Goal: Task Accomplishment & Management: Manage account settings

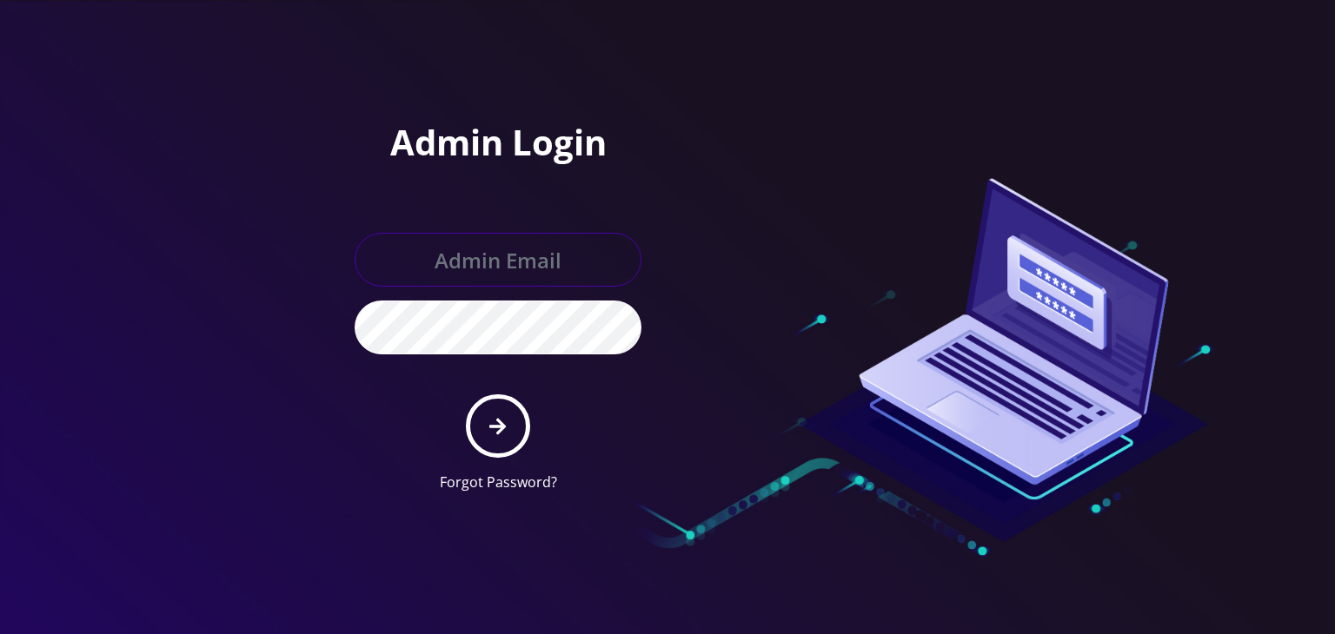
type input "[PERSON_NAME][EMAIL_ADDRESS][DOMAIN_NAME]"
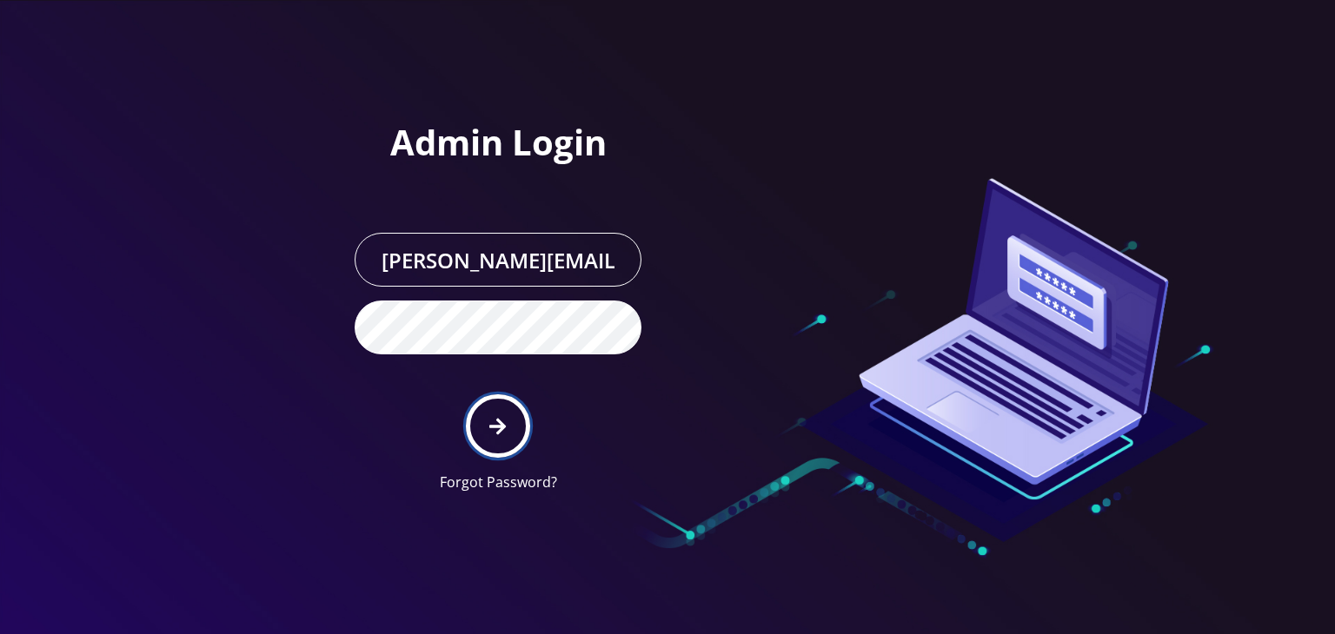
click at [508, 396] on button "submit" at bounding box center [497, 425] width 63 height 63
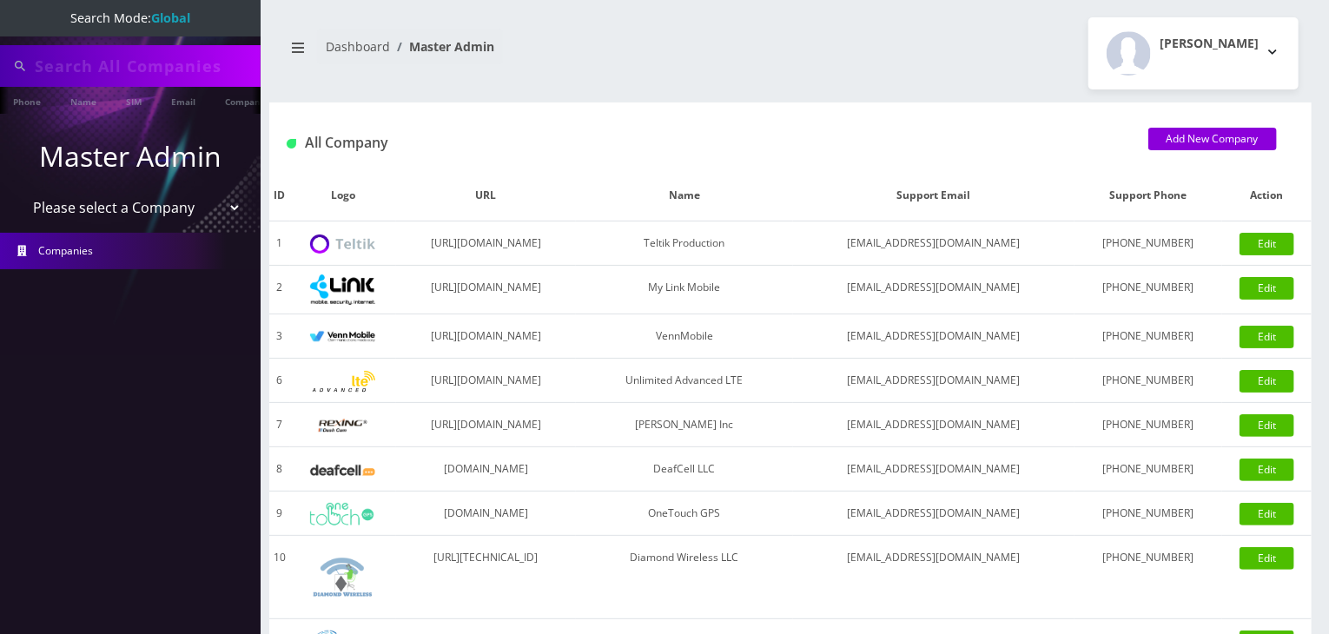
type input "[PERSON_NAME]"
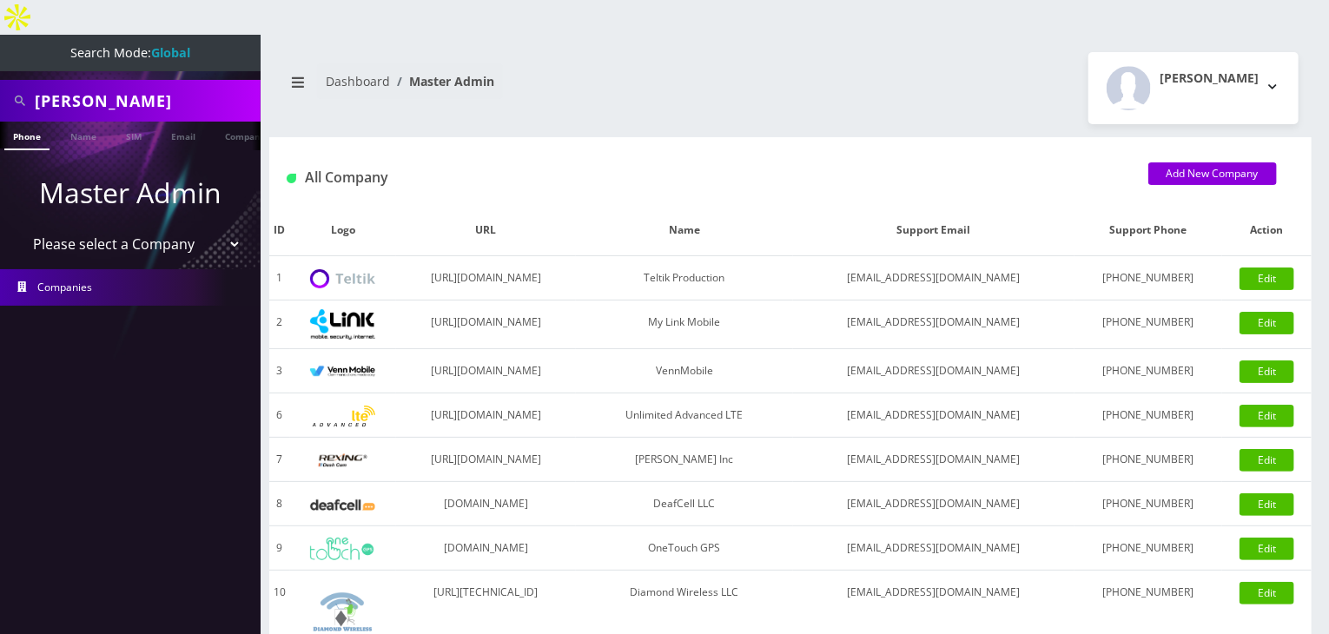
click at [163, 228] on select "Please select a Company Teltik Production My Link Mobile VennMobile Unlimited A…" at bounding box center [131, 244] width 222 height 33
select select "13"
click at [20, 228] on select "Please select a Company Teltik Production My Link Mobile VennMobile Unlimited A…" at bounding box center [131, 244] width 222 height 33
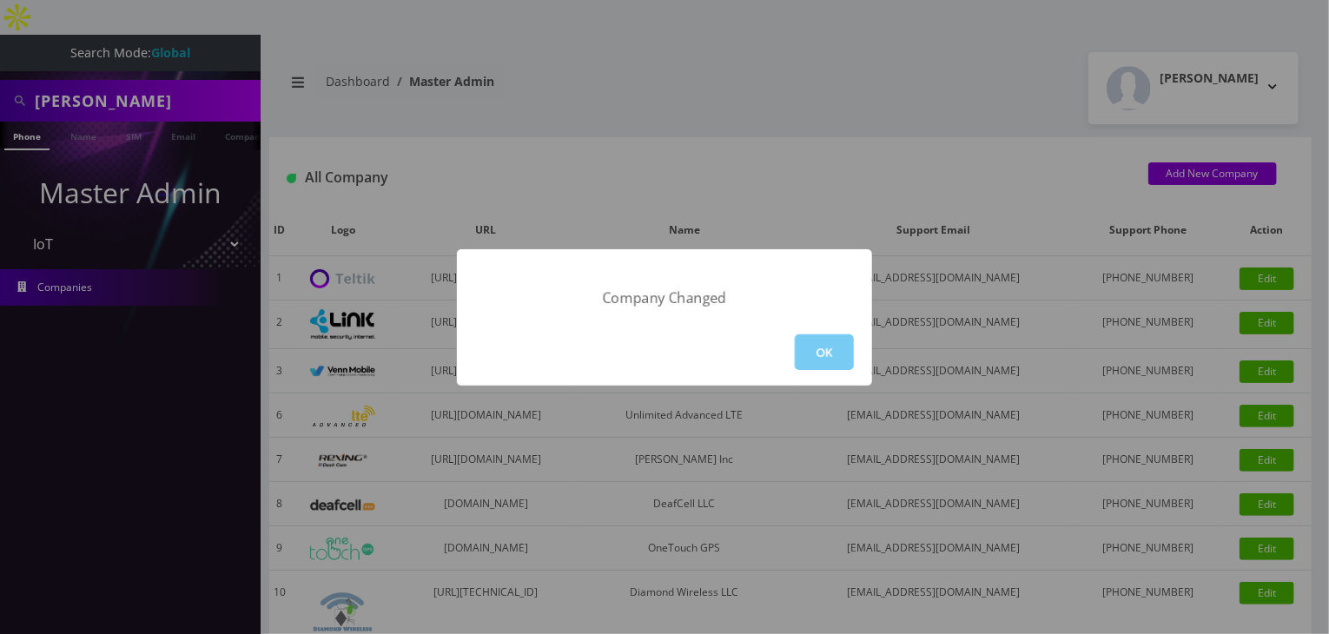
click at [835, 348] on button "OK" at bounding box center [824, 352] width 59 height 36
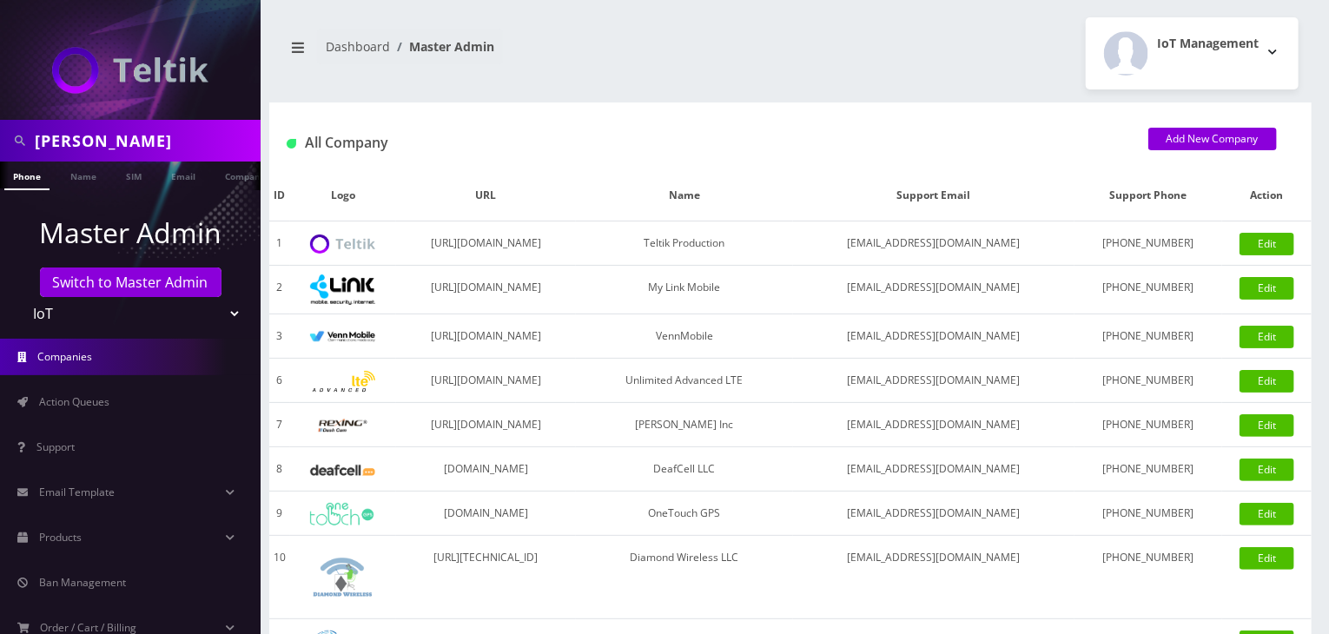
click at [83, 396] on span "Action Queues" at bounding box center [74, 401] width 70 height 15
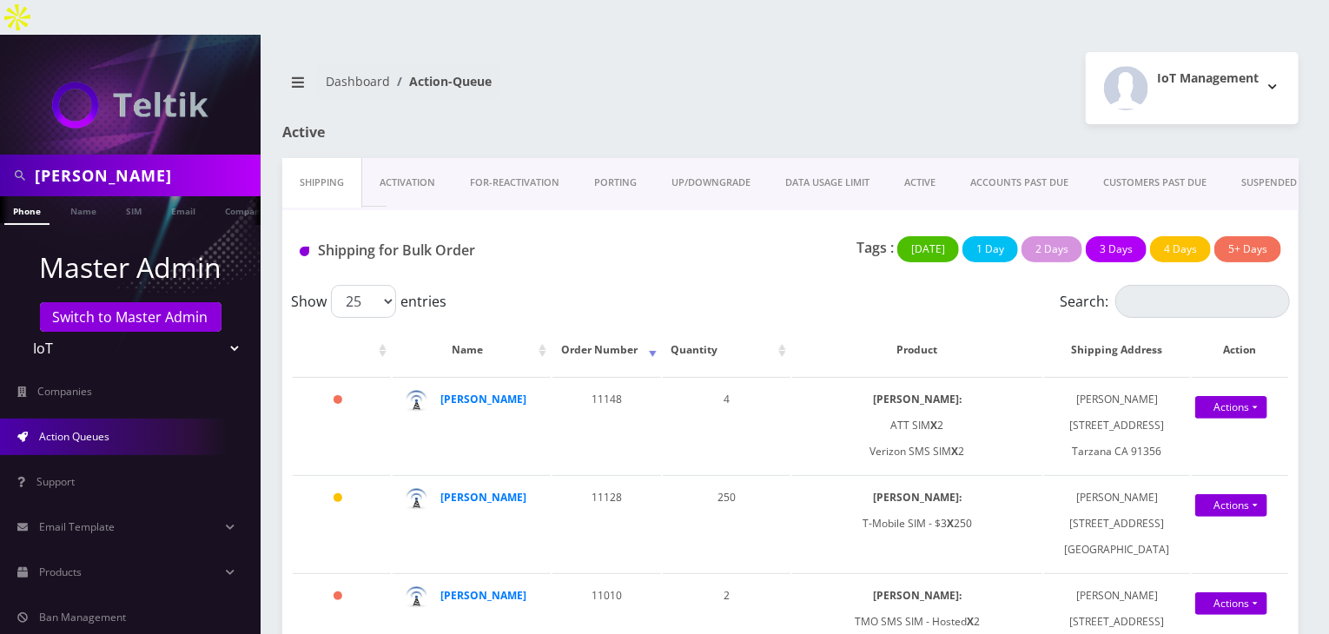
drag, startPoint x: 1147, startPoint y: 571, endPoint x: 758, endPoint y: 237, distance: 512.6
click at [758, 237] on div "Shipping for Bulk Order Tags : Today 1 Day 2 Days 3 Days 4 Days 5+ Days" at bounding box center [790, 247] width 1017 height 75
drag, startPoint x: 979, startPoint y: 414, endPoint x: 919, endPoint y: 399, distance: 62.0
click at [919, 399] on td "SIMs: ATT SIM X 2 Verizon SMS SIM X 2" at bounding box center [917, 425] width 250 height 96
click at [563, 242] on h1 "Shipping for Bulk Order" at bounding box center [455, 250] width 310 height 17
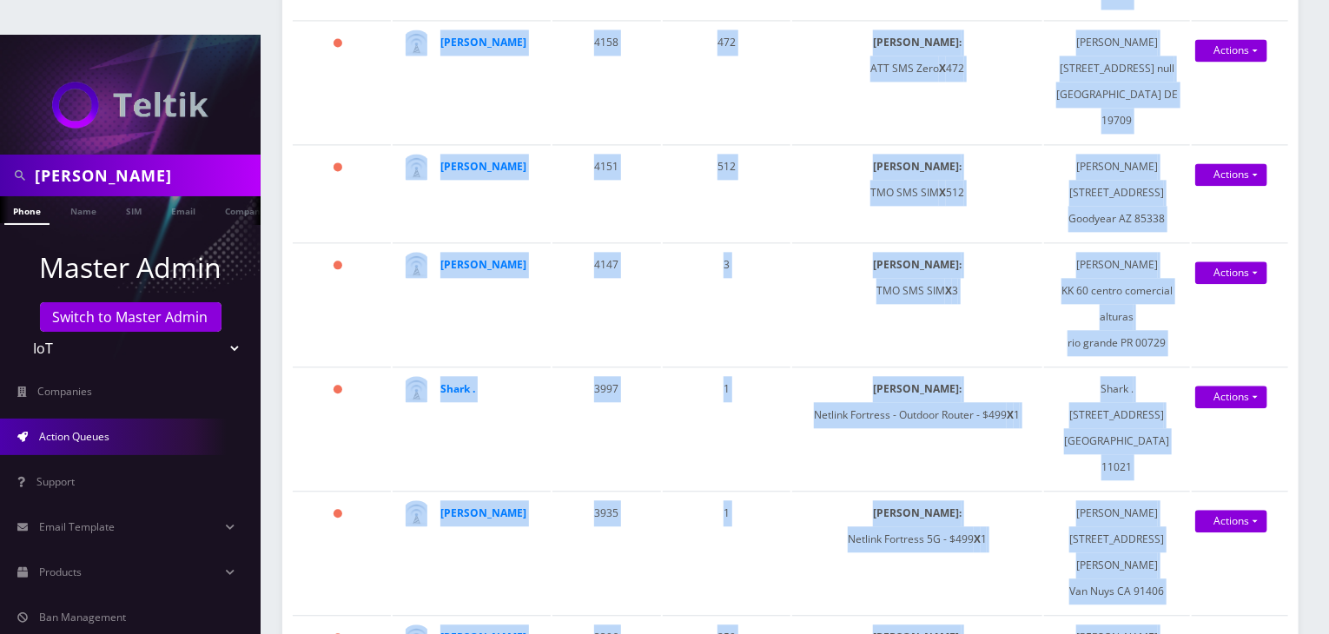
scroll to position [2180, 0]
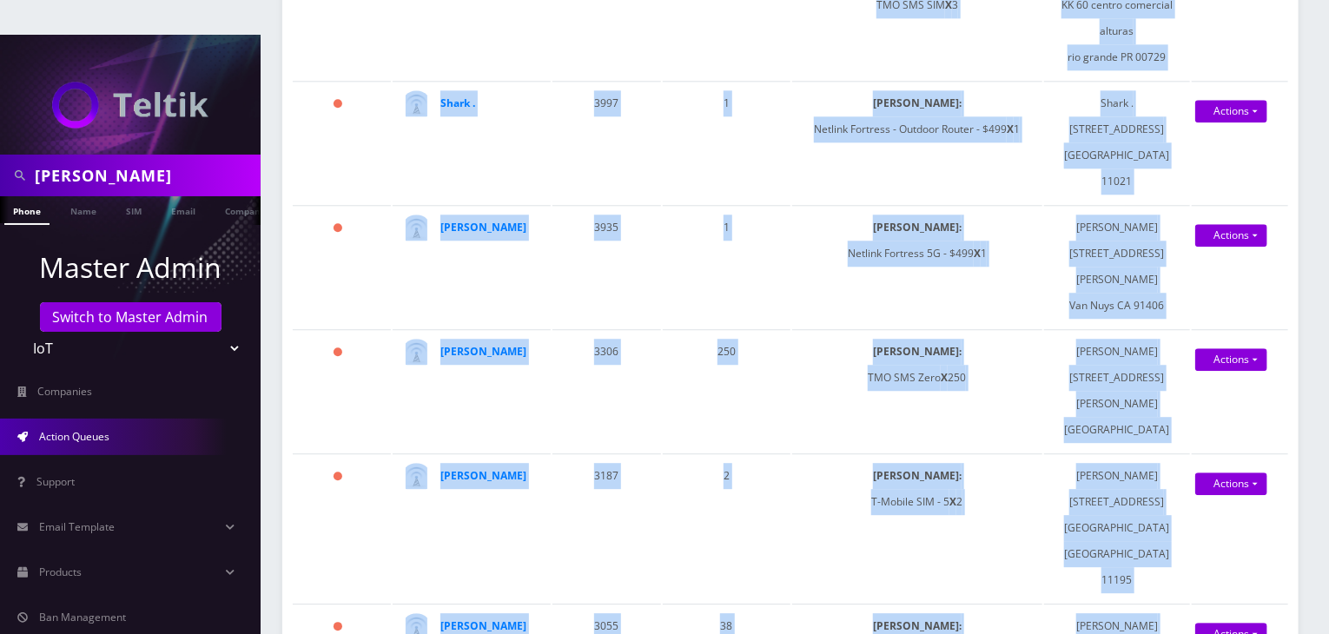
drag, startPoint x: 1083, startPoint y: 359, endPoint x: 1165, endPoint y: 671, distance: 322.4
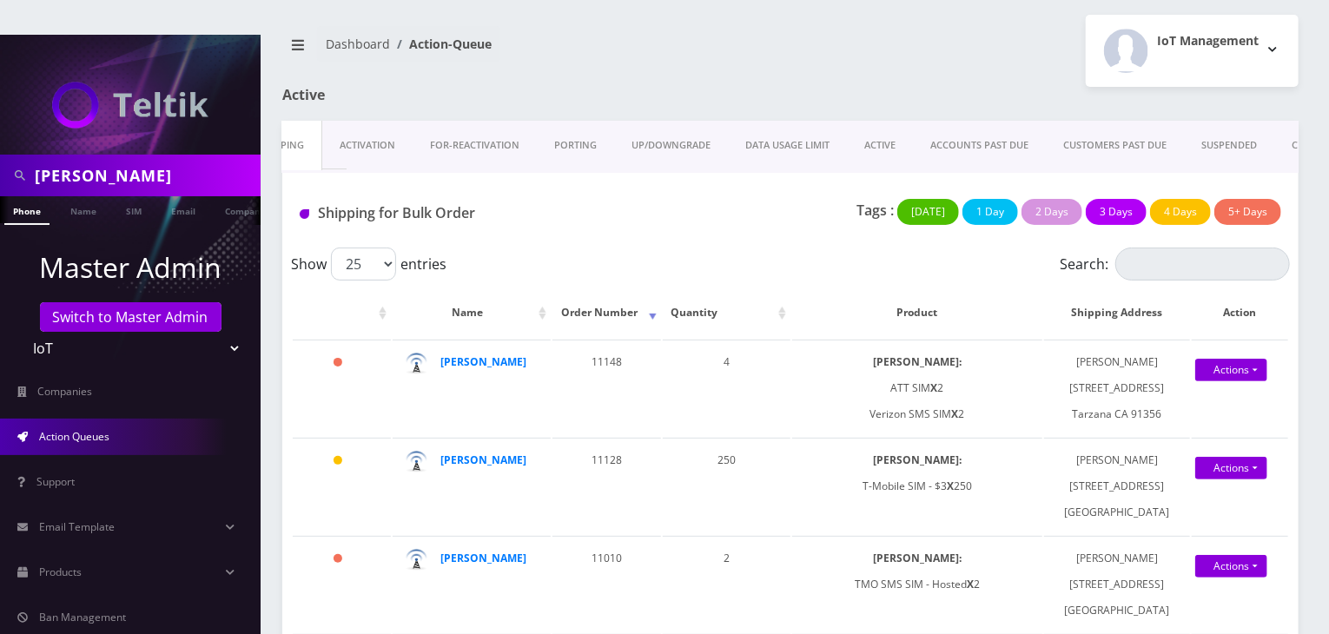
scroll to position [0, 0]
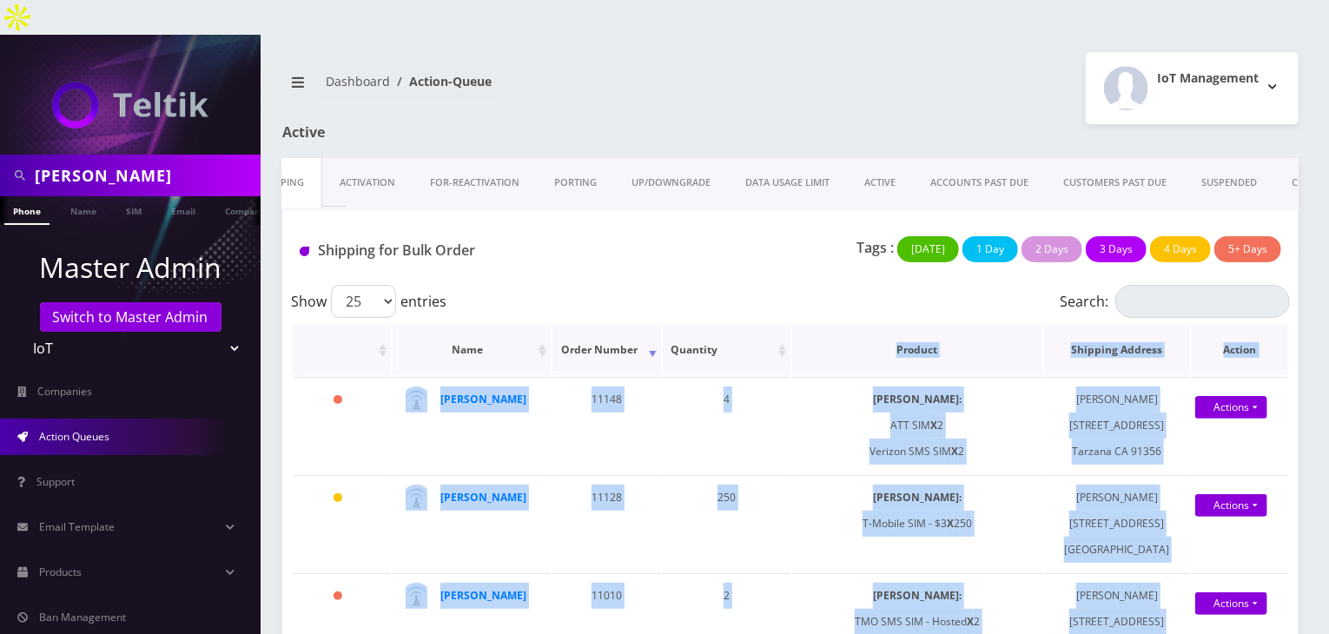
drag, startPoint x: 1182, startPoint y: 540, endPoint x: 827, endPoint y: 338, distance: 408.5
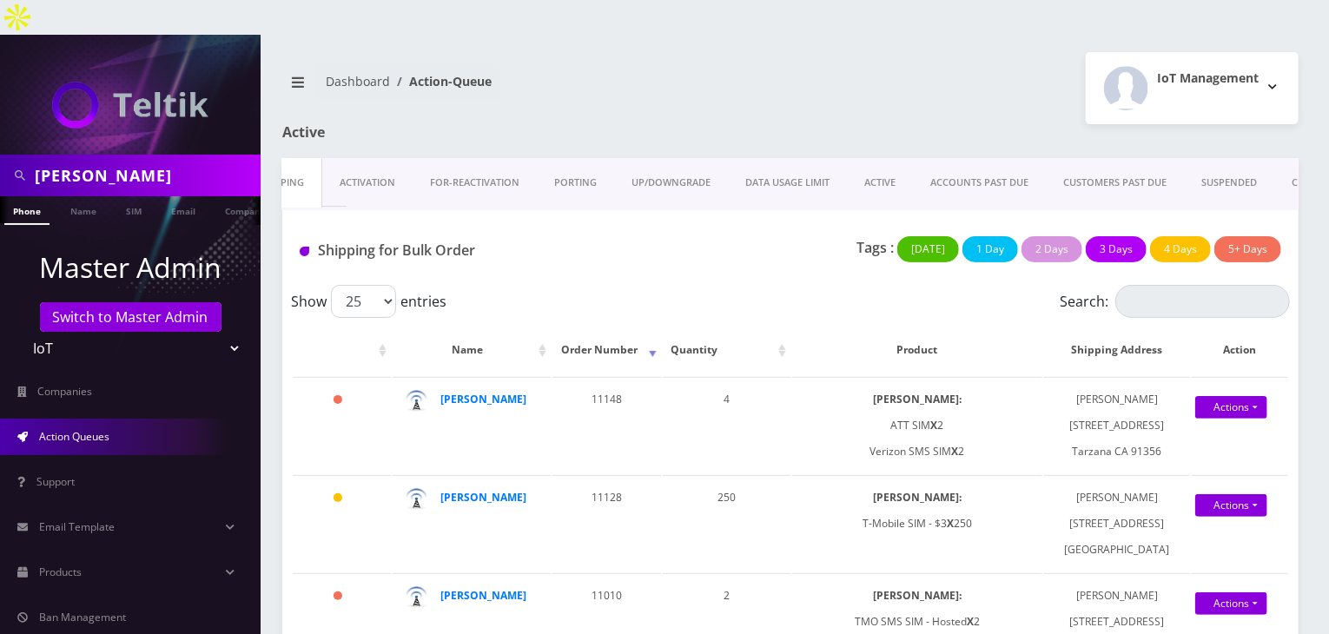
click at [732, 236] on div "Tags : Today 1 Day 2 Days 3 Days 4 Days 5+ Days" at bounding box center [959, 254] width 672 height 36
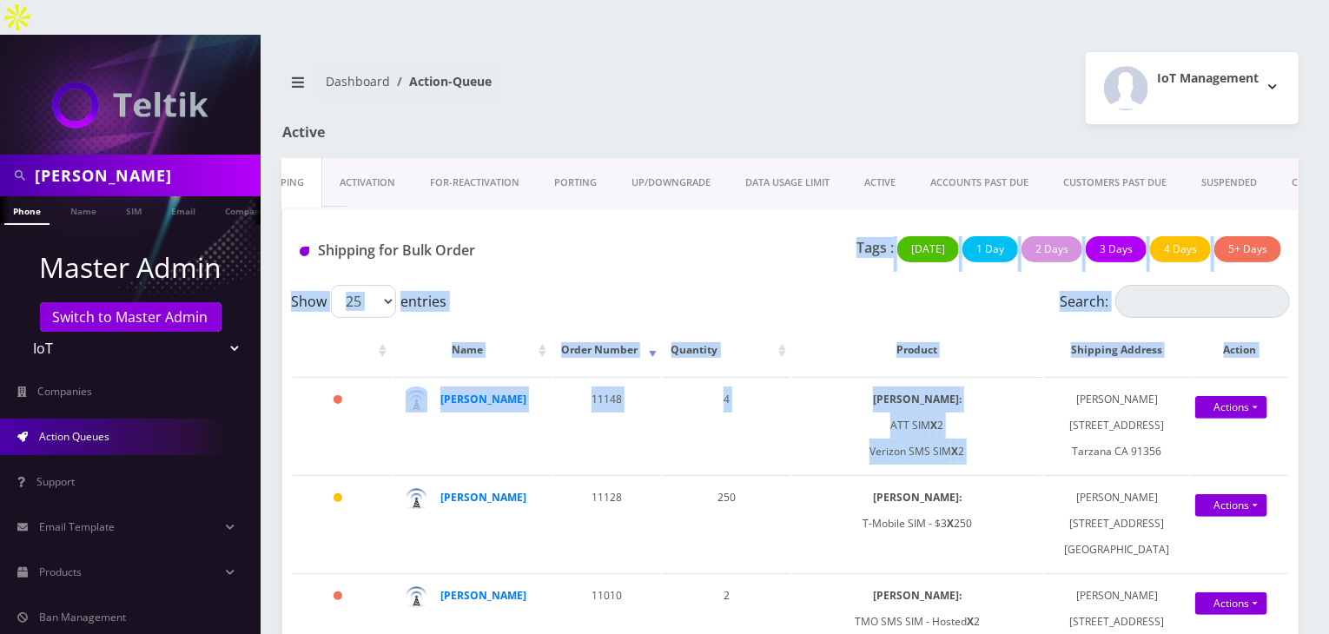
drag, startPoint x: 1061, startPoint y: 366, endPoint x: 705, endPoint y: 216, distance: 385.5
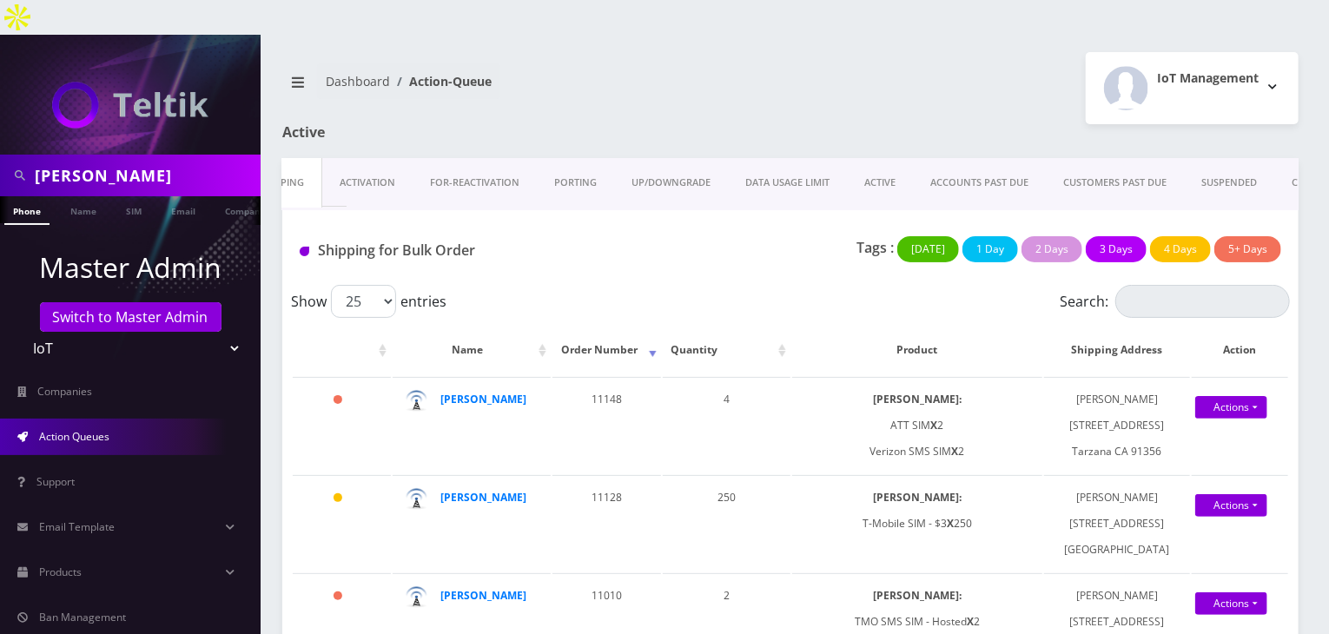
click at [639, 236] on div "Tags : Today 1 Day 2 Days 3 Days 4 Days 5+ Days" at bounding box center [959, 254] width 672 height 36
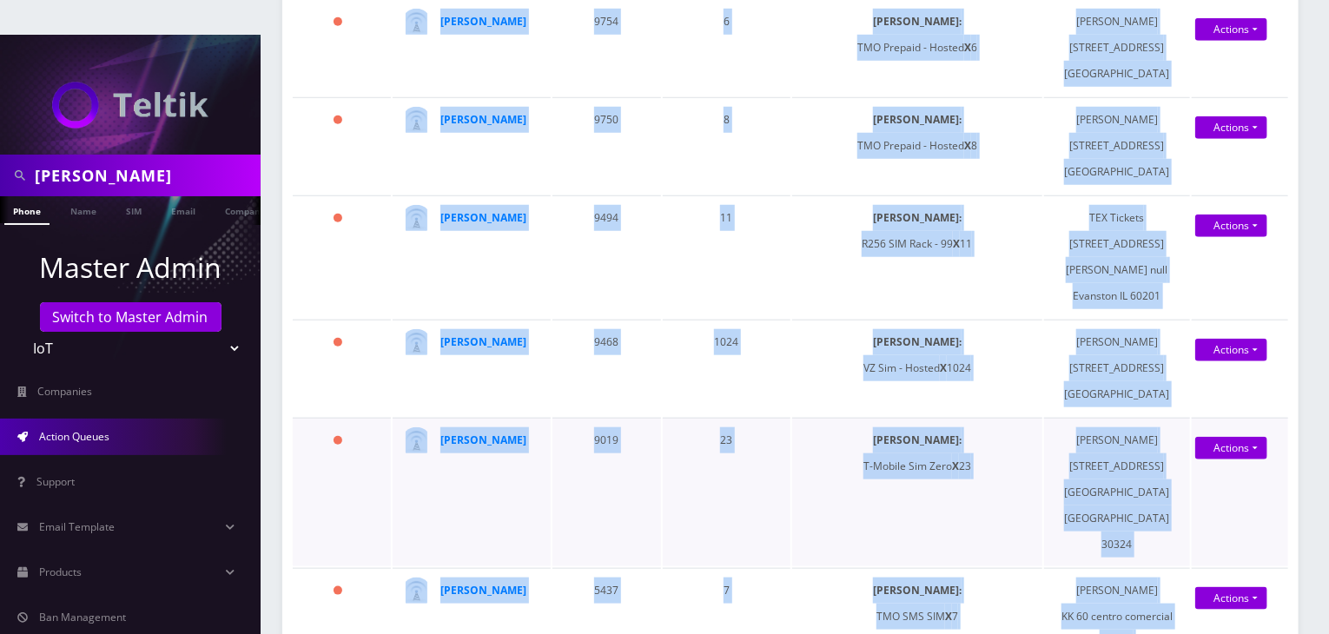
scroll to position [707, 0]
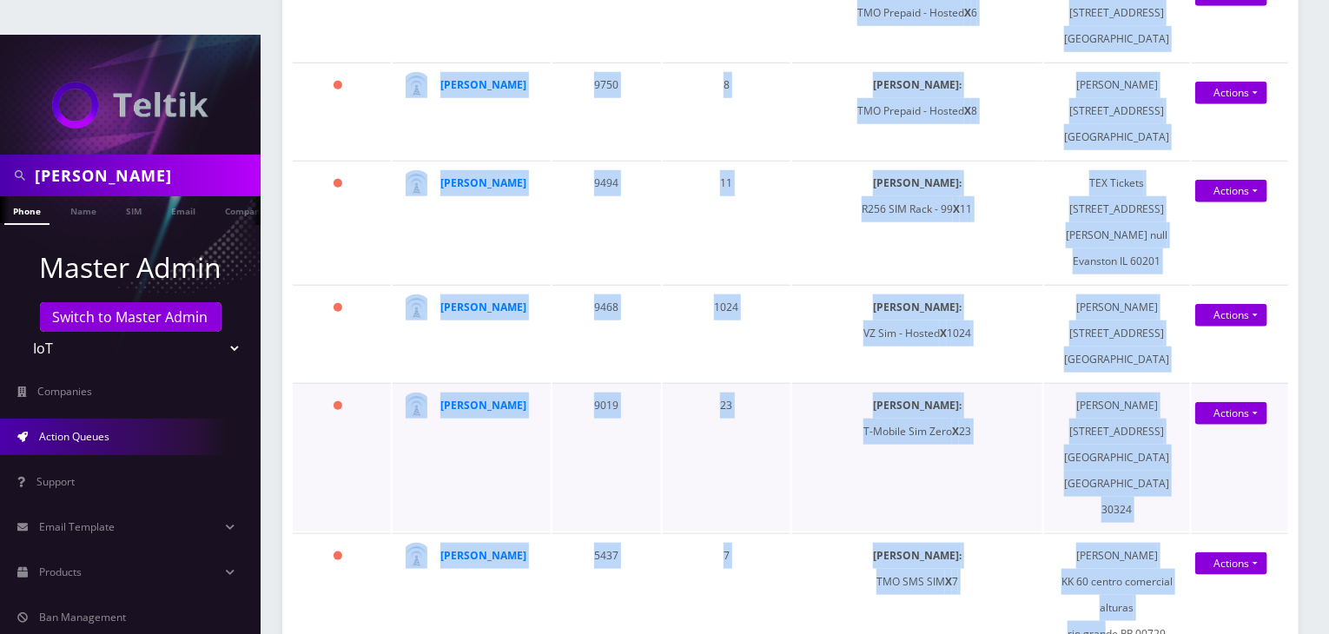
drag, startPoint x: 1058, startPoint y: 361, endPoint x: 1006, endPoint y: 449, distance: 102.1
click at [992, 460] on td "SIMs: T-Mobile Sim Zero X 23" at bounding box center [917, 457] width 250 height 149
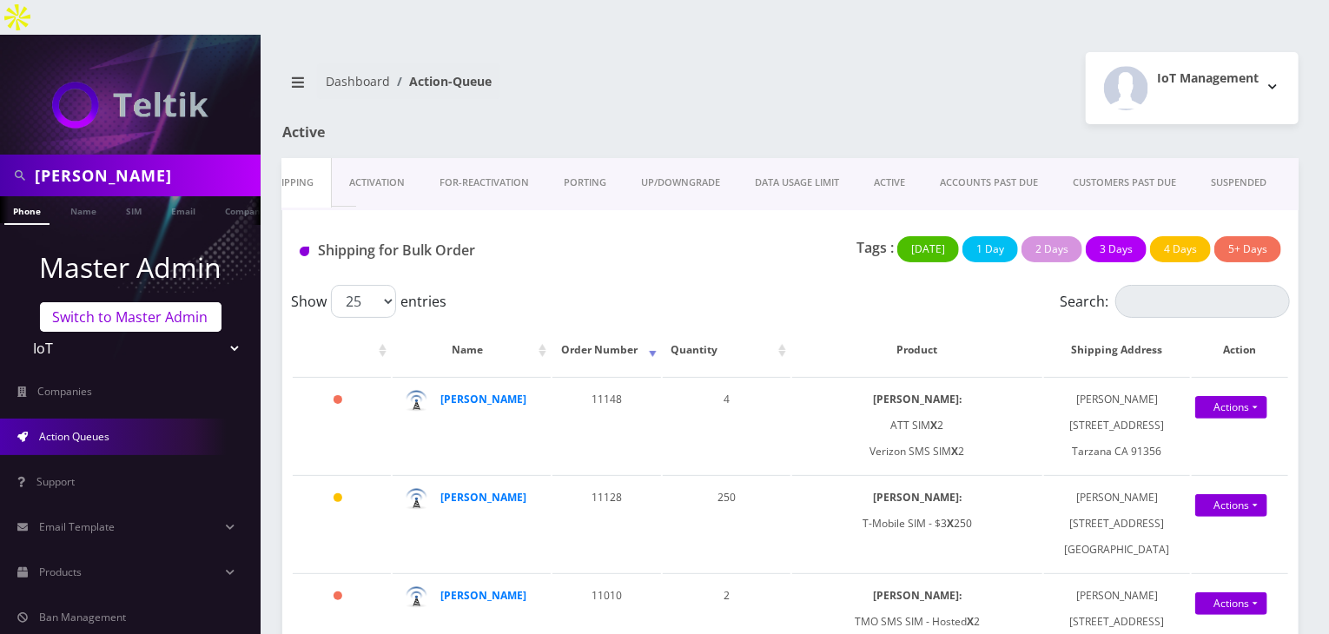
scroll to position [0, 9]
click at [204, 332] on select "Teltik Production My Link Mobile VennMobile Unlimited Advanced LTE Rexing Inc D…" at bounding box center [131, 348] width 222 height 33
click at [0, 247] on p "Master Admin" at bounding box center [130, 268] width 261 height 42
drag, startPoint x: 103, startPoint y: 140, endPoint x: 0, endPoint y: 140, distance: 102.5
click at [0, 155] on div "javier" at bounding box center [130, 176] width 261 height 42
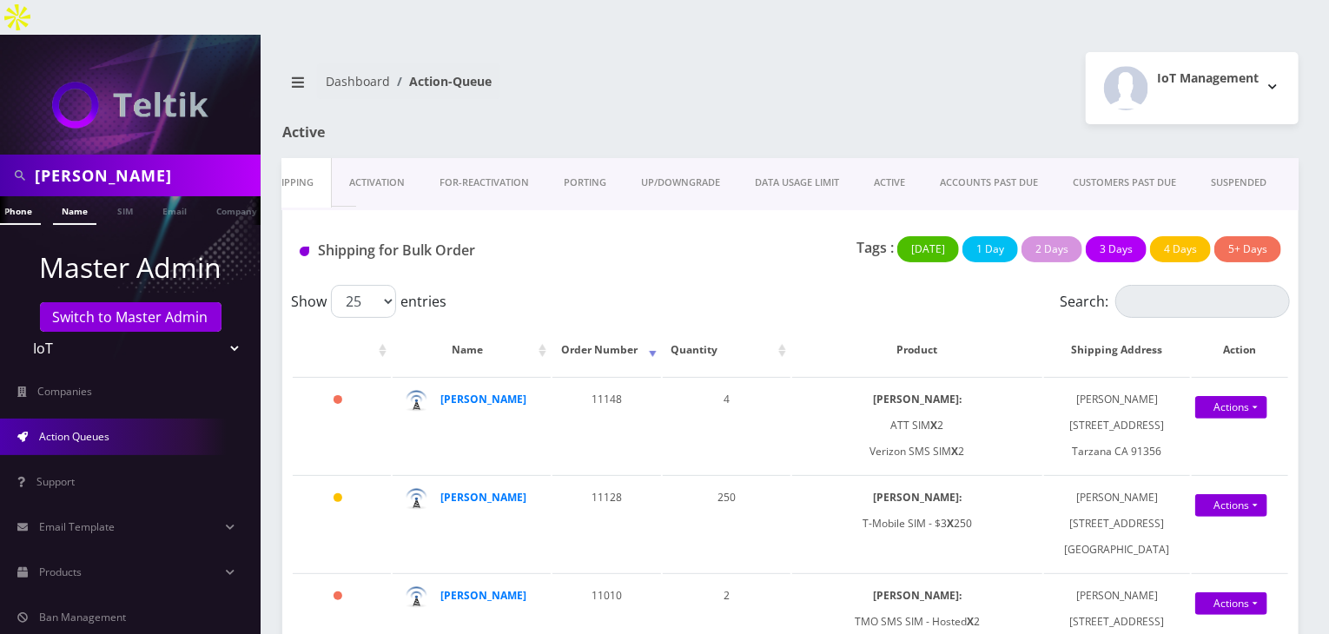
click at [75, 196] on link "Name" at bounding box center [74, 210] width 43 height 29
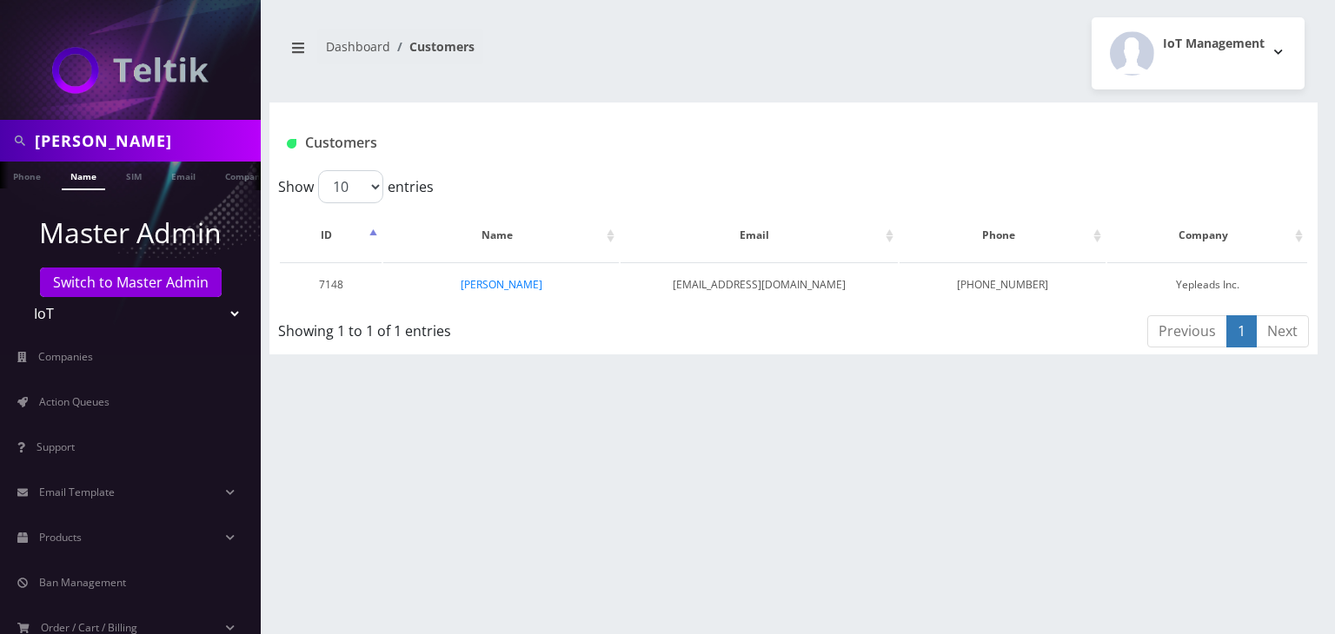
click at [497, 285] on link "[PERSON_NAME]" at bounding box center [501, 284] width 82 height 15
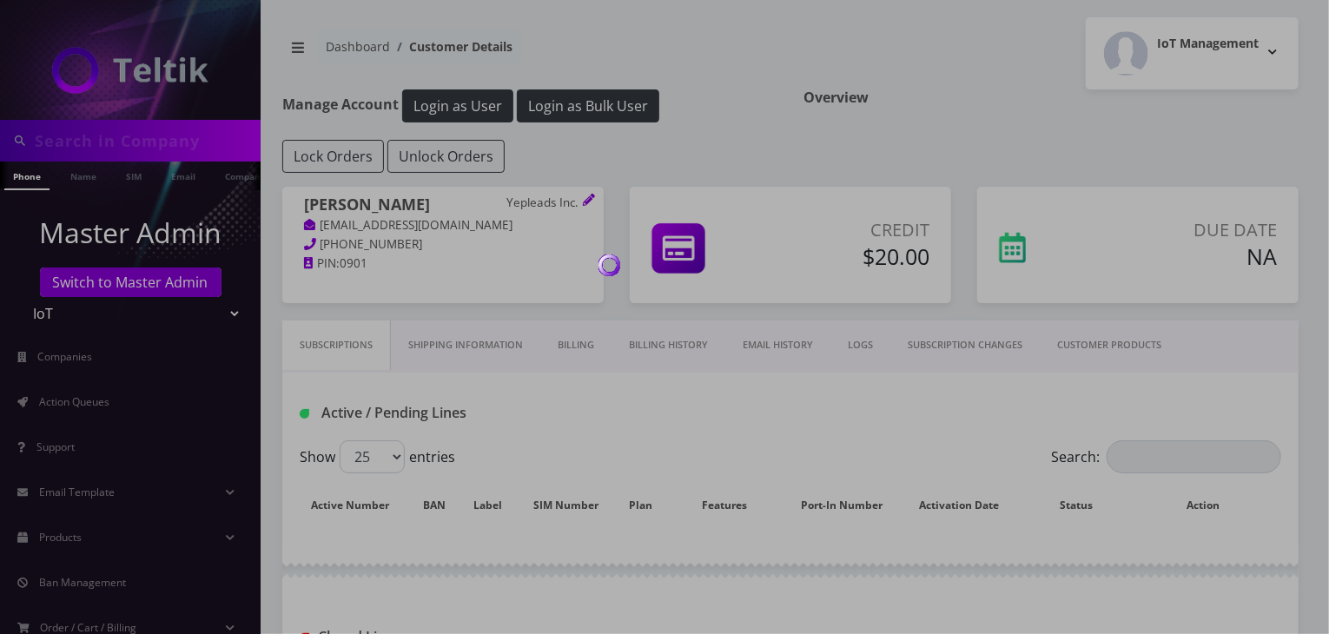
type input "javier"
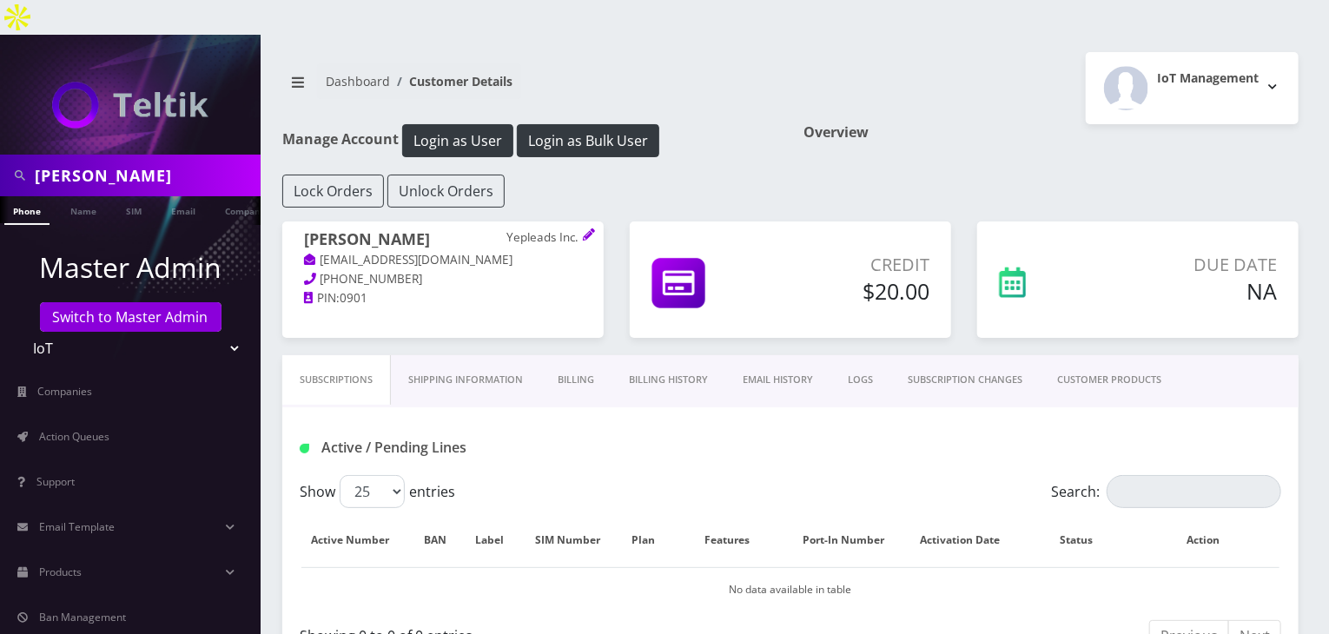
click at [1079, 355] on link "CUSTOMER PRODUCTS" at bounding box center [1109, 380] width 139 height 50
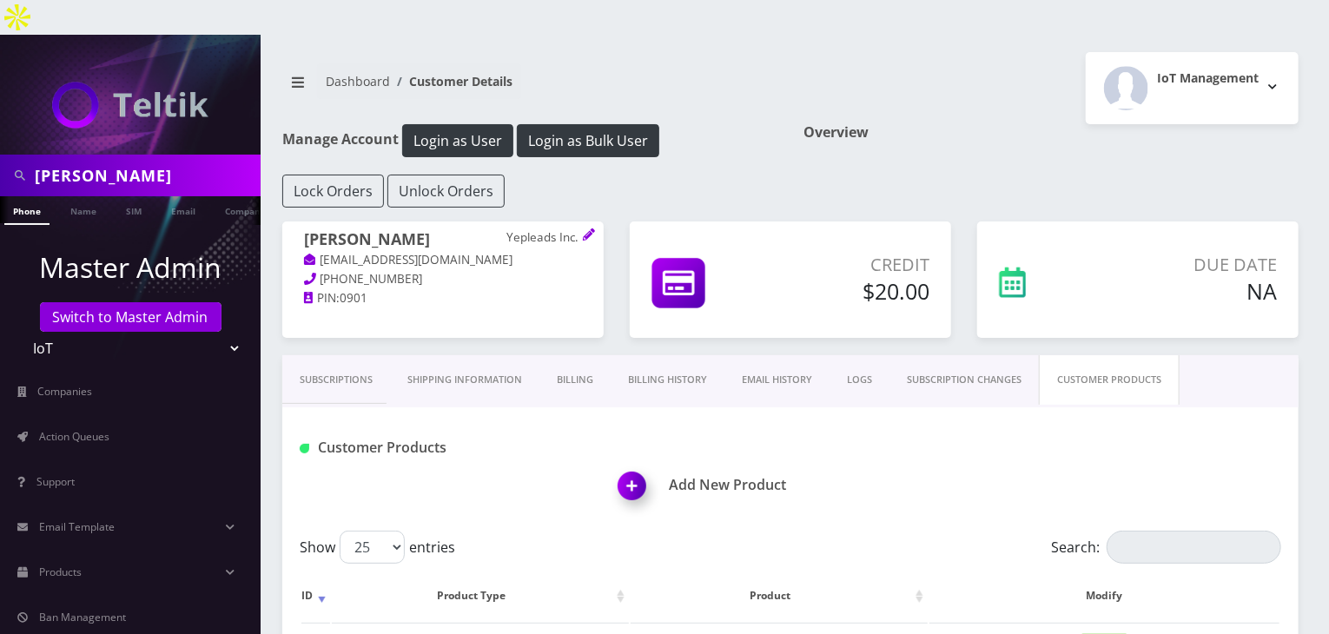
click at [705, 355] on link "Billing History" at bounding box center [668, 380] width 114 height 50
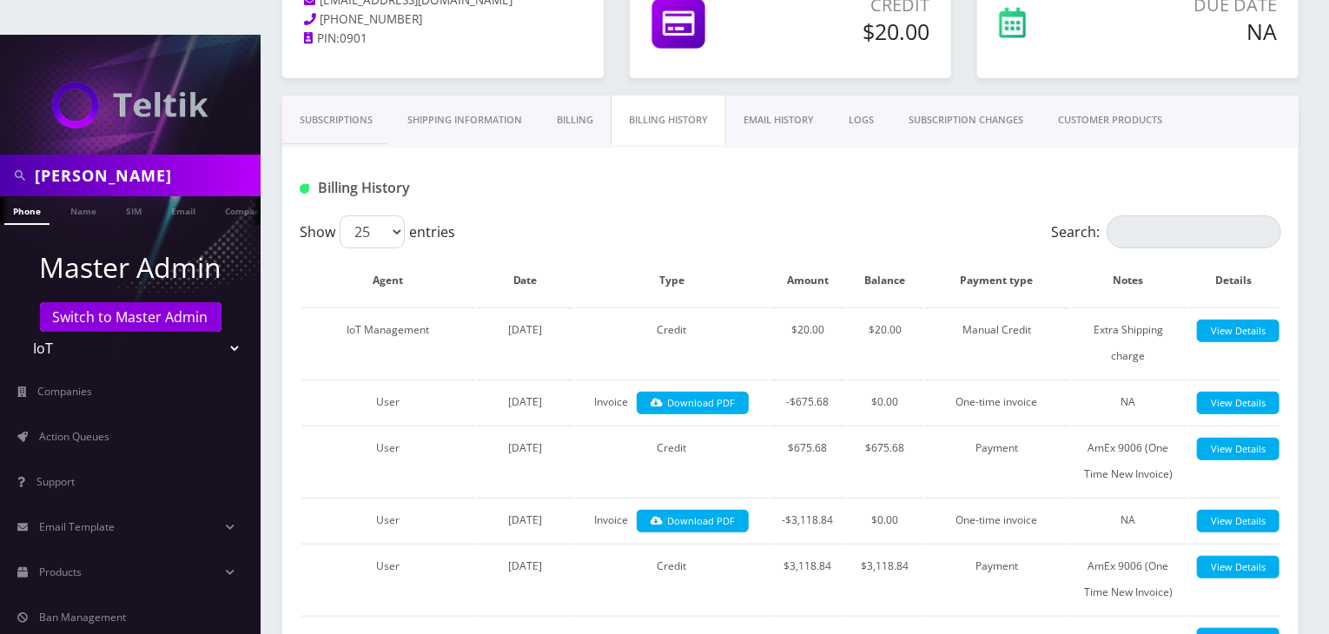
scroll to position [261, 0]
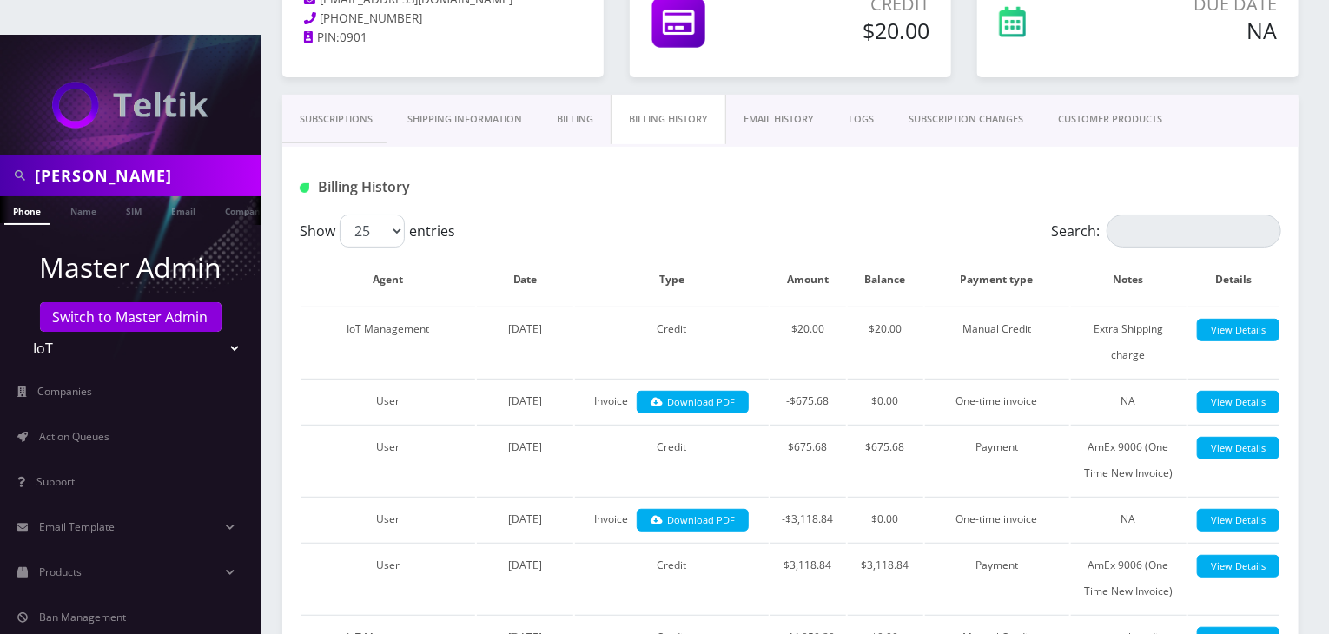
drag, startPoint x: 131, startPoint y: 136, endPoint x: 0, endPoint y: 128, distance: 131.4
click at [0, 155] on div "javier" at bounding box center [130, 176] width 261 height 42
type input "t"
type input "atrigos"
click at [65, 196] on link "Name" at bounding box center [83, 210] width 43 height 29
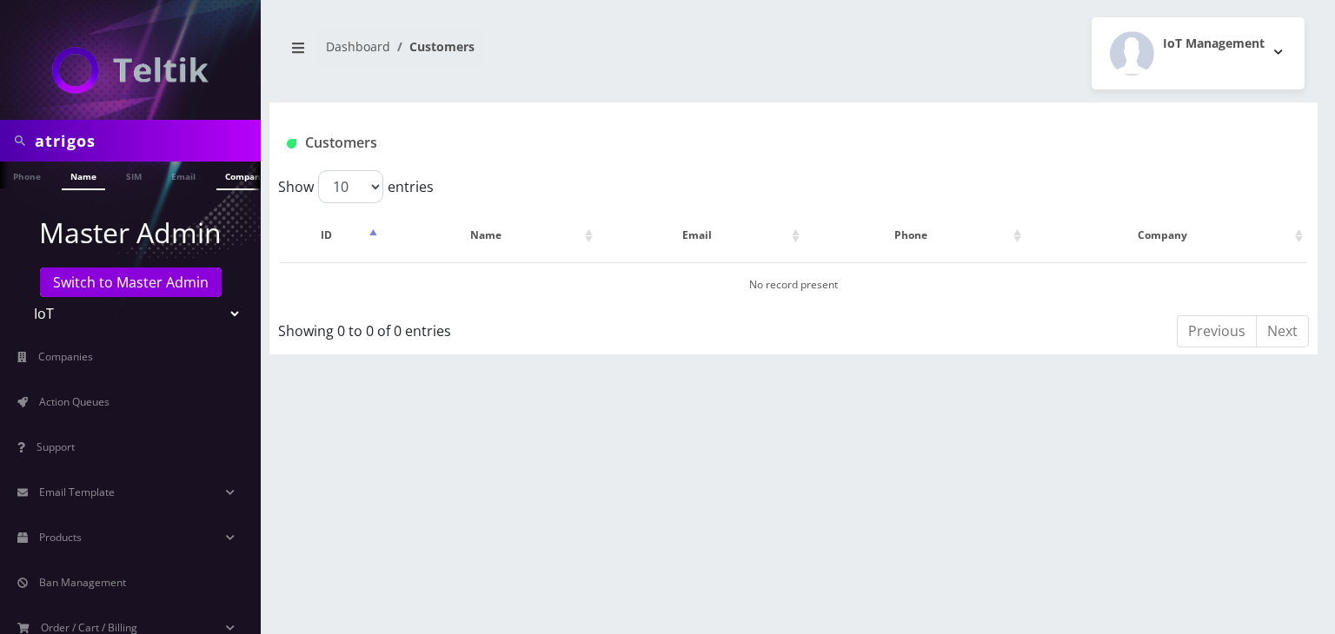
scroll to position [0, 9]
click at [219, 178] on link "Company" at bounding box center [237, 176] width 58 height 29
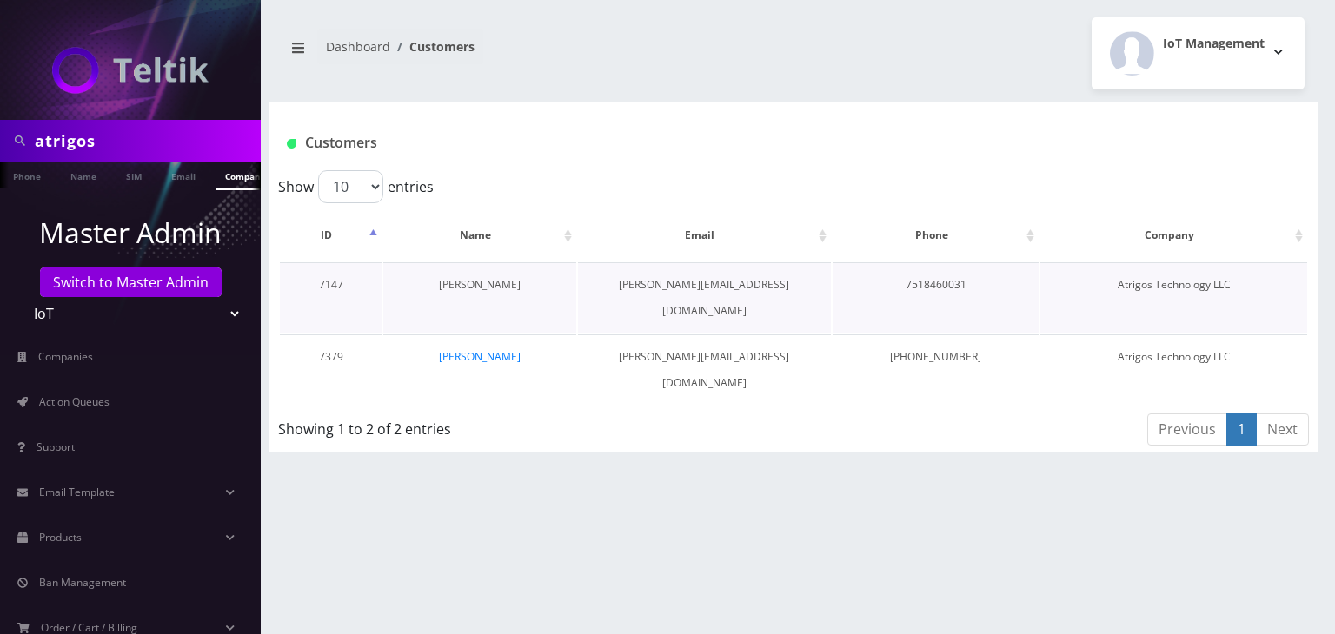
click at [491, 288] on link "[PERSON_NAME]" at bounding box center [480, 284] width 82 height 15
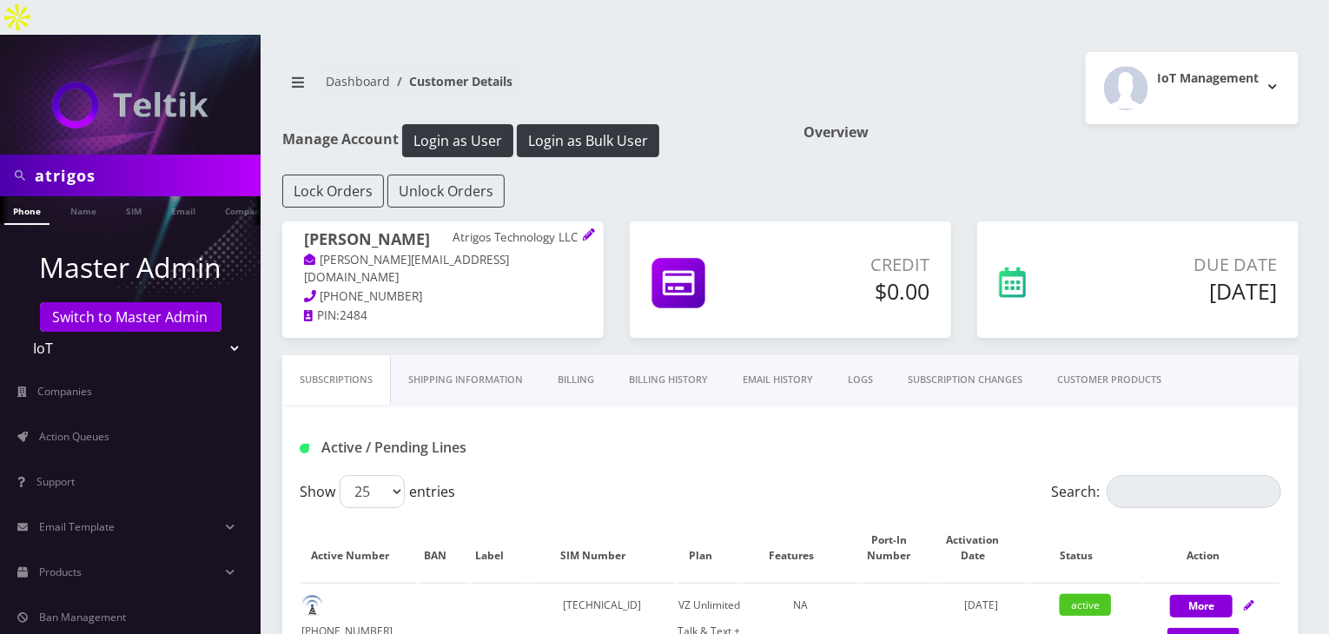
click at [623, 355] on link "Billing History" at bounding box center [669, 380] width 114 height 50
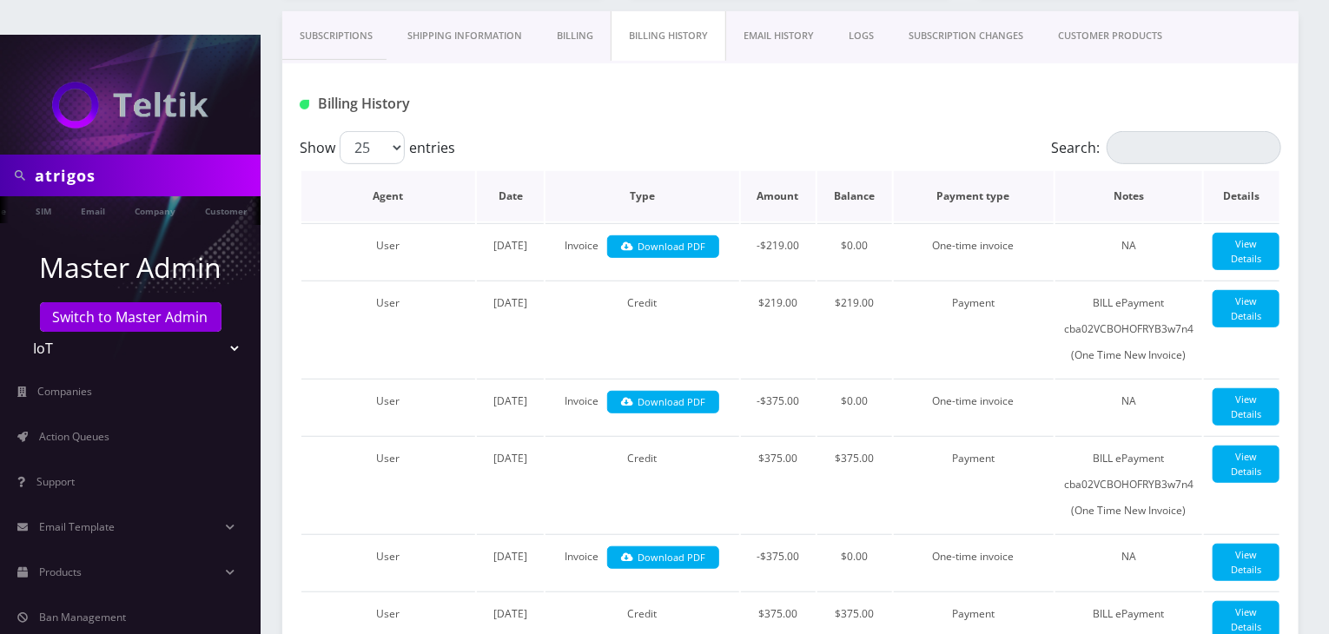
scroll to position [348, 0]
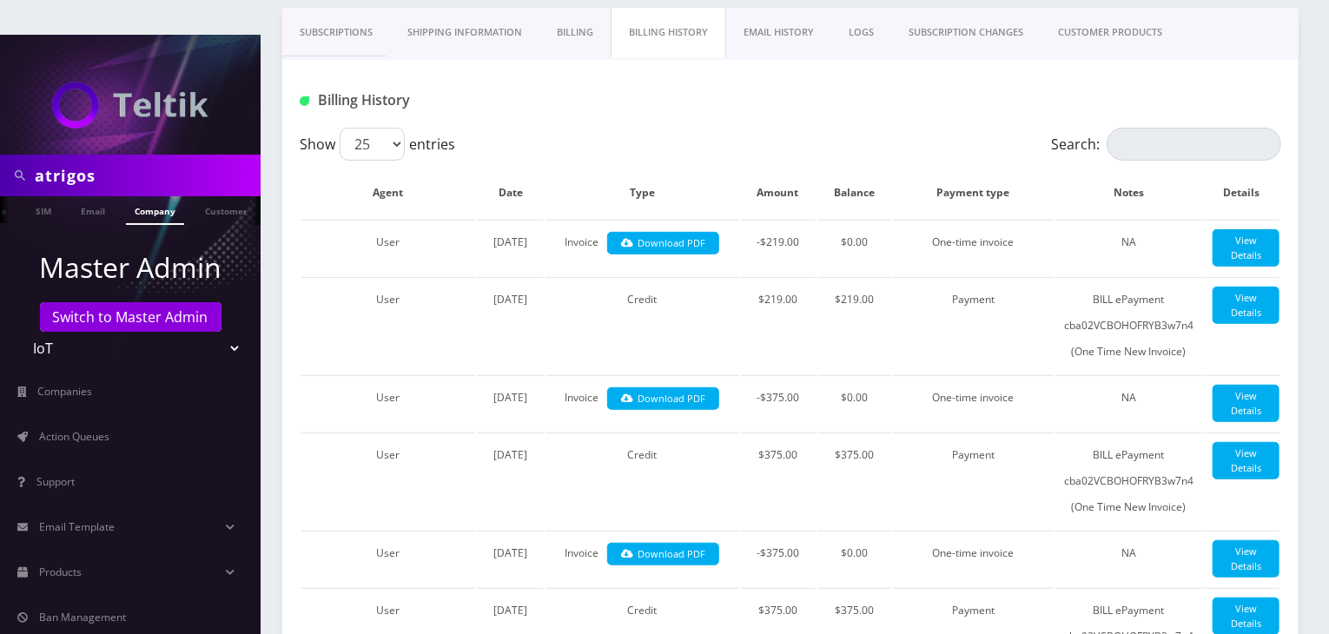
click at [149, 196] on link "Company" at bounding box center [155, 210] width 58 height 29
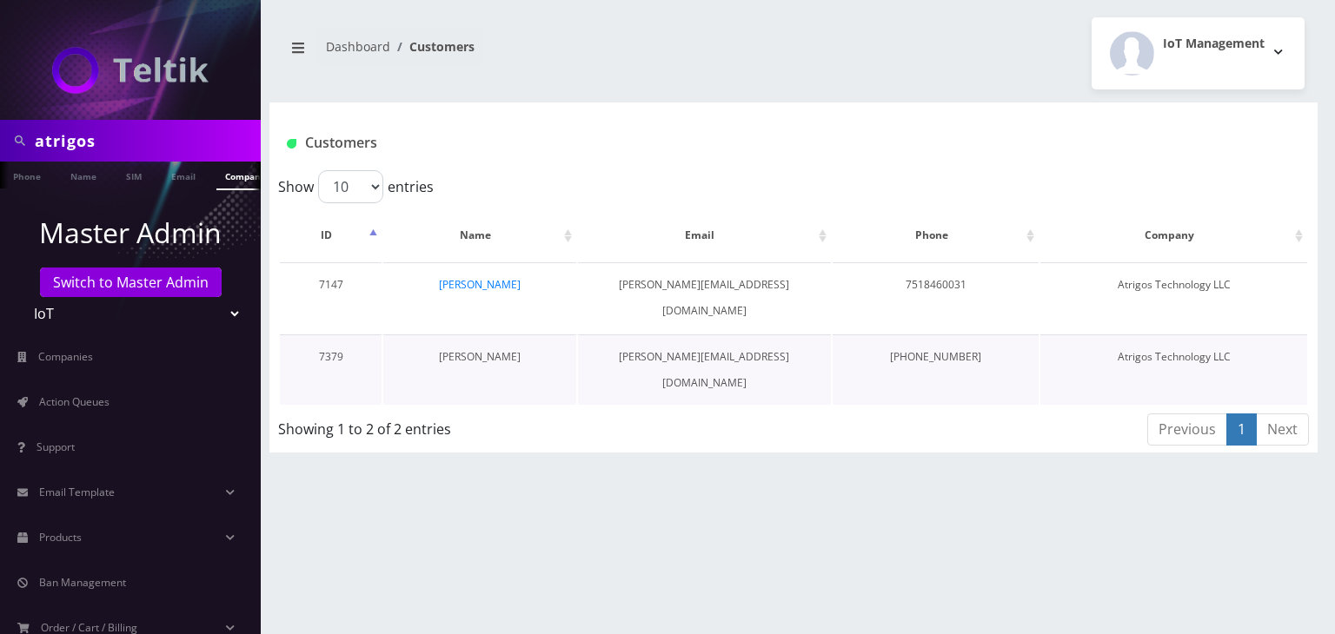
click at [487, 349] on link "[PERSON_NAME]" at bounding box center [480, 356] width 82 height 15
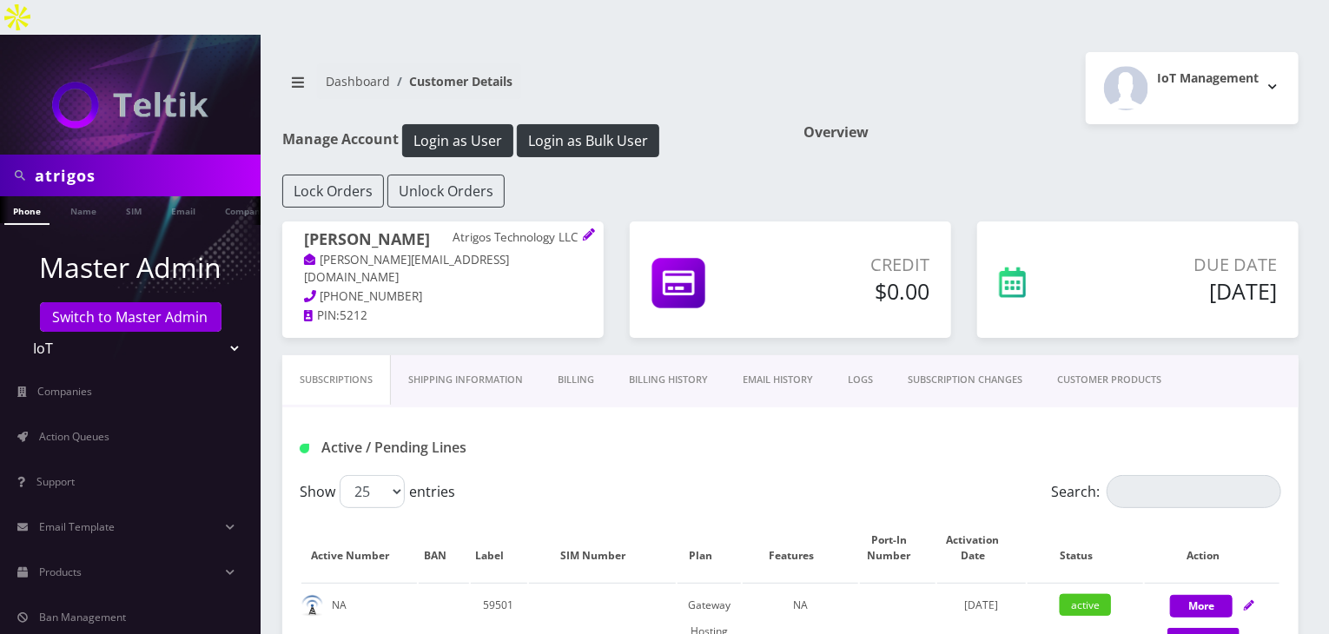
click at [665, 355] on link "Billing History" at bounding box center [669, 380] width 114 height 50
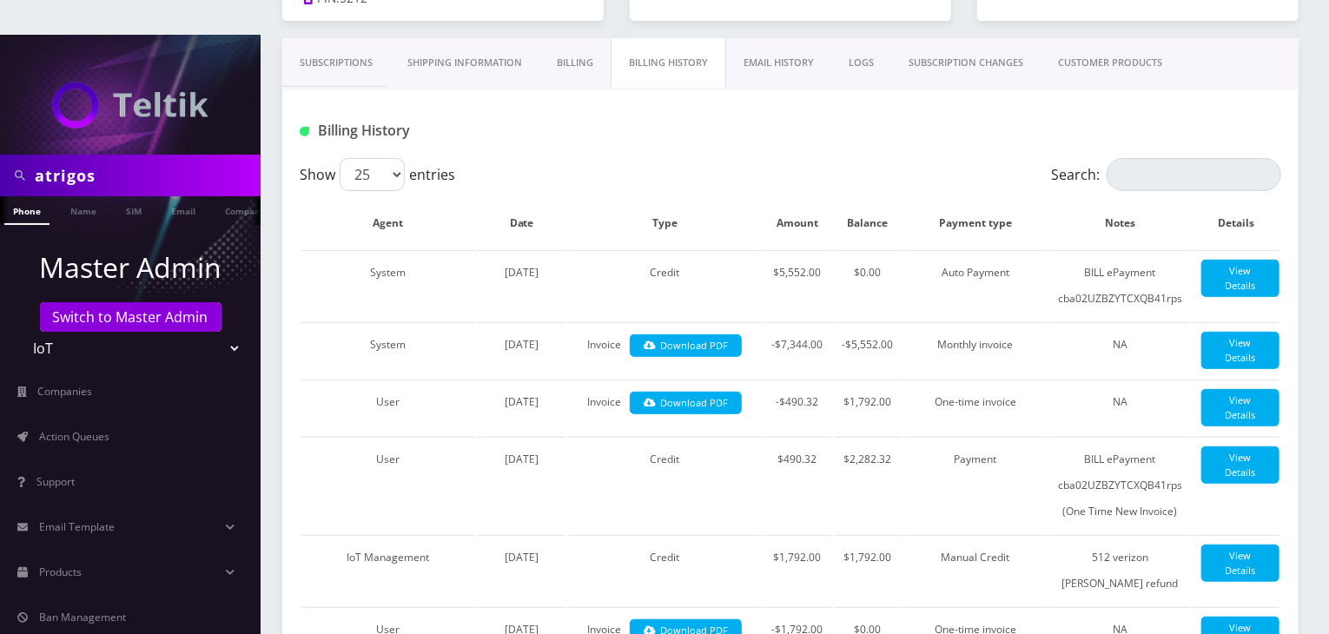
scroll to position [348, 0]
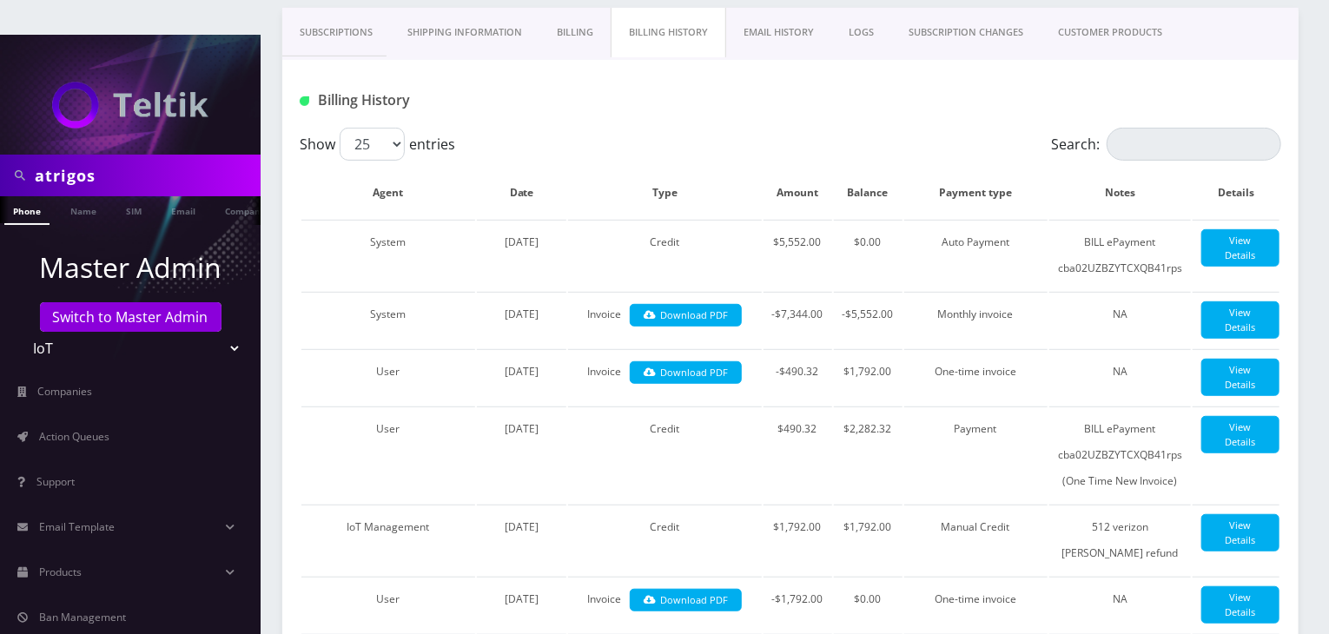
drag, startPoint x: 116, startPoint y: 146, endPoint x: 0, endPoint y: 133, distance: 116.3
click at [0, 155] on div "atrigos" at bounding box center [130, 176] width 261 height 42
type input "[PERSON_NAME]"
click at [97, 196] on link "Name" at bounding box center [83, 210] width 43 height 29
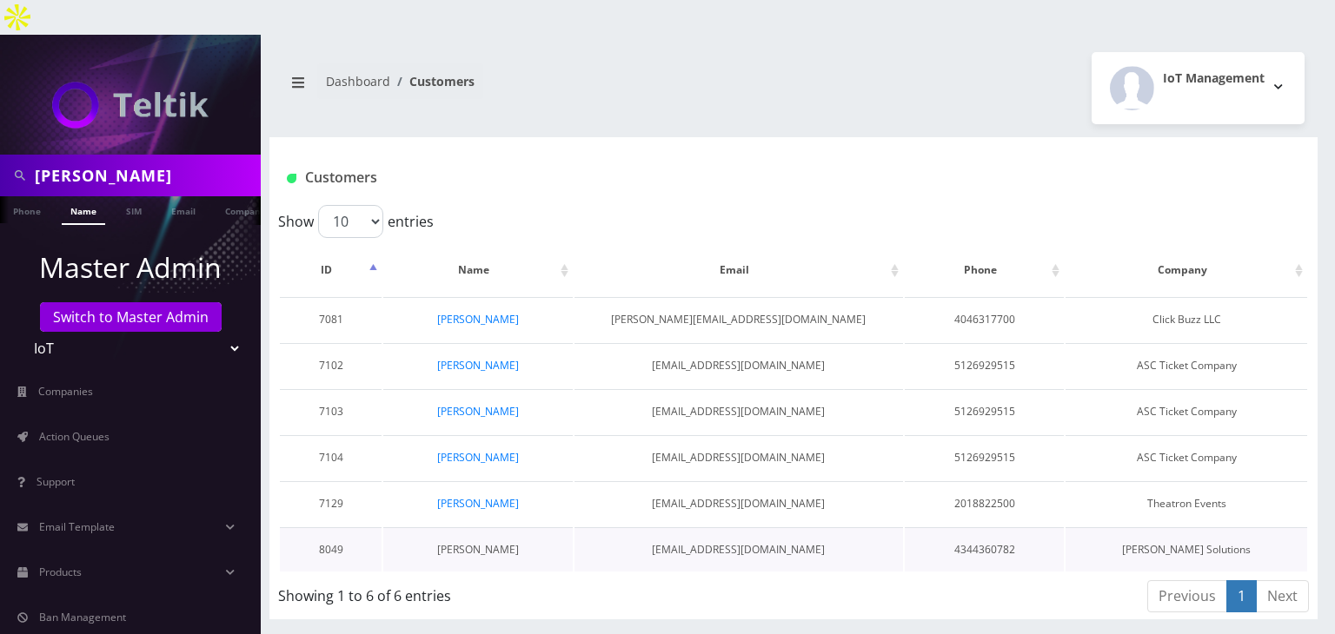
click at [500, 542] on link "[PERSON_NAME]" at bounding box center [478, 549] width 82 height 15
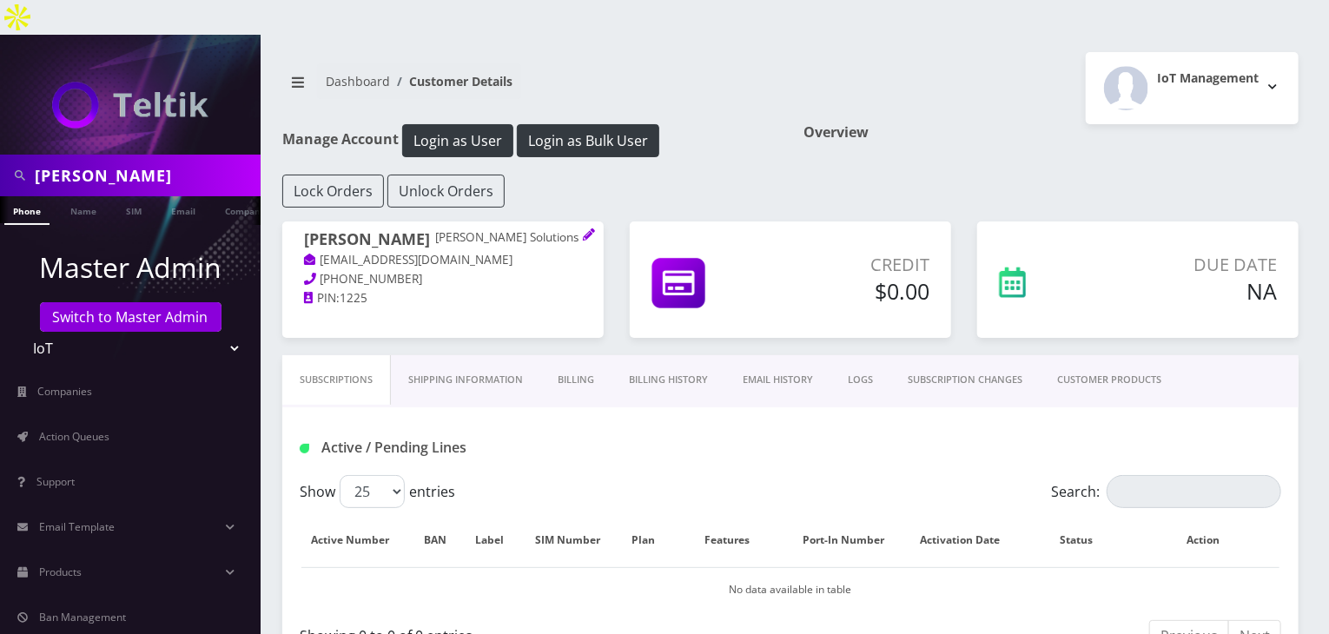
click at [1076, 355] on link "CUSTOMER PRODUCTS" at bounding box center [1109, 380] width 139 height 50
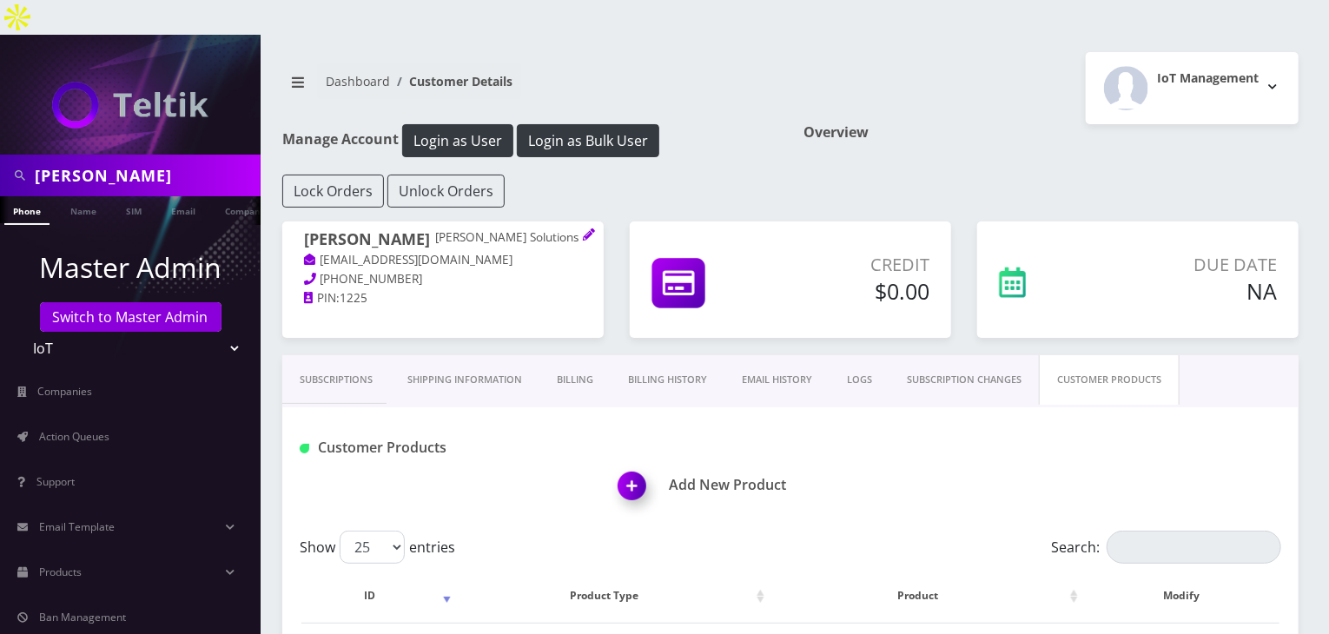
click at [655, 467] on img at bounding box center [635, 492] width 51 height 51
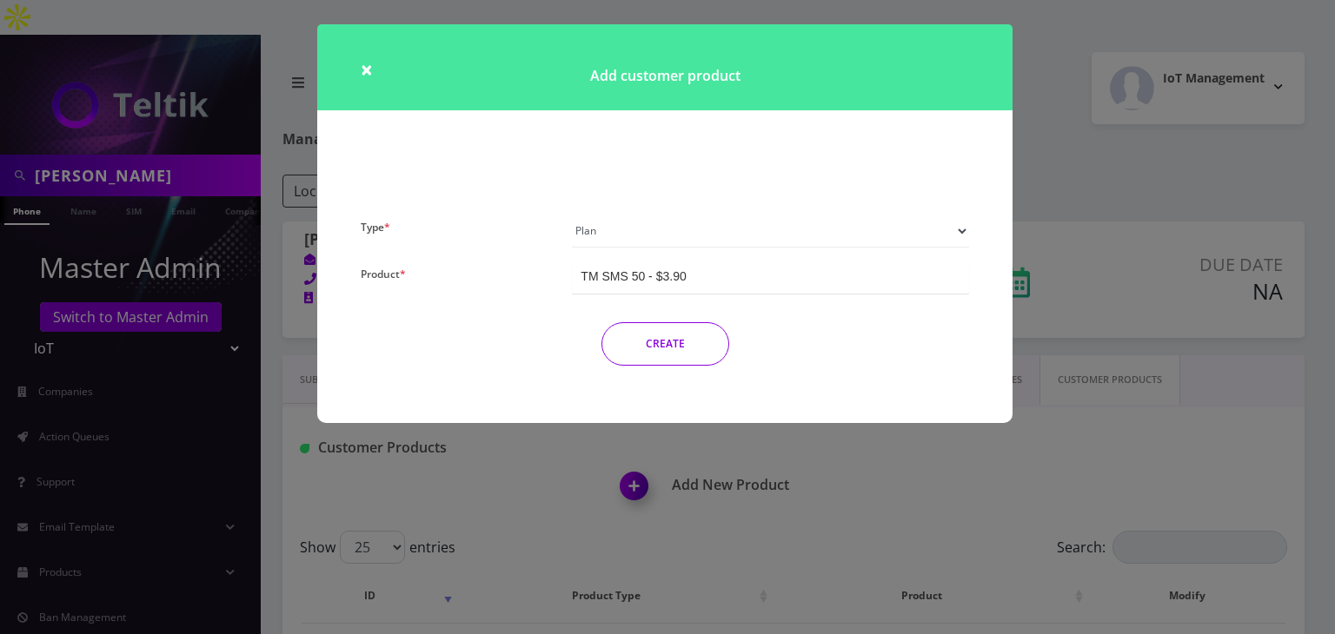
click at [665, 231] on select "Plan Device Sim Addon One-off" at bounding box center [770, 231] width 397 height 33
select select "3"
click at [572, 215] on select "Plan Device Sim Addon One-off" at bounding box center [770, 231] width 397 height 33
click at [699, 288] on div "TMO SMS SIM" at bounding box center [770, 278] width 397 height 32
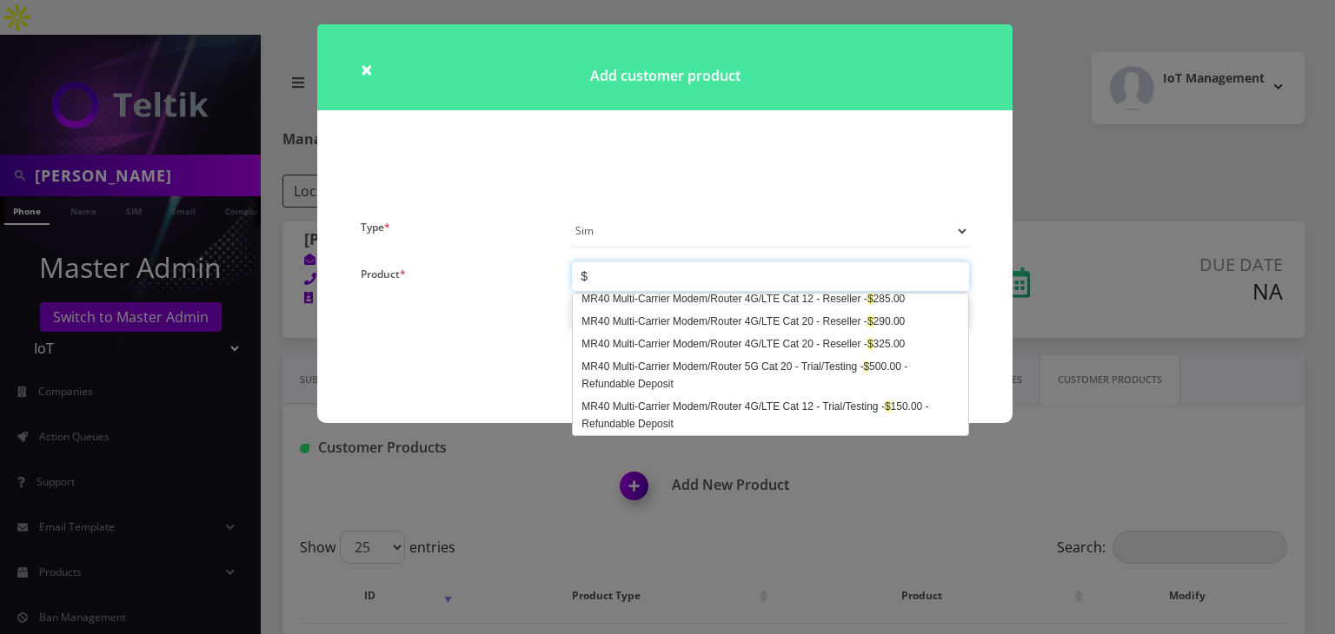
scroll to position [90, 0]
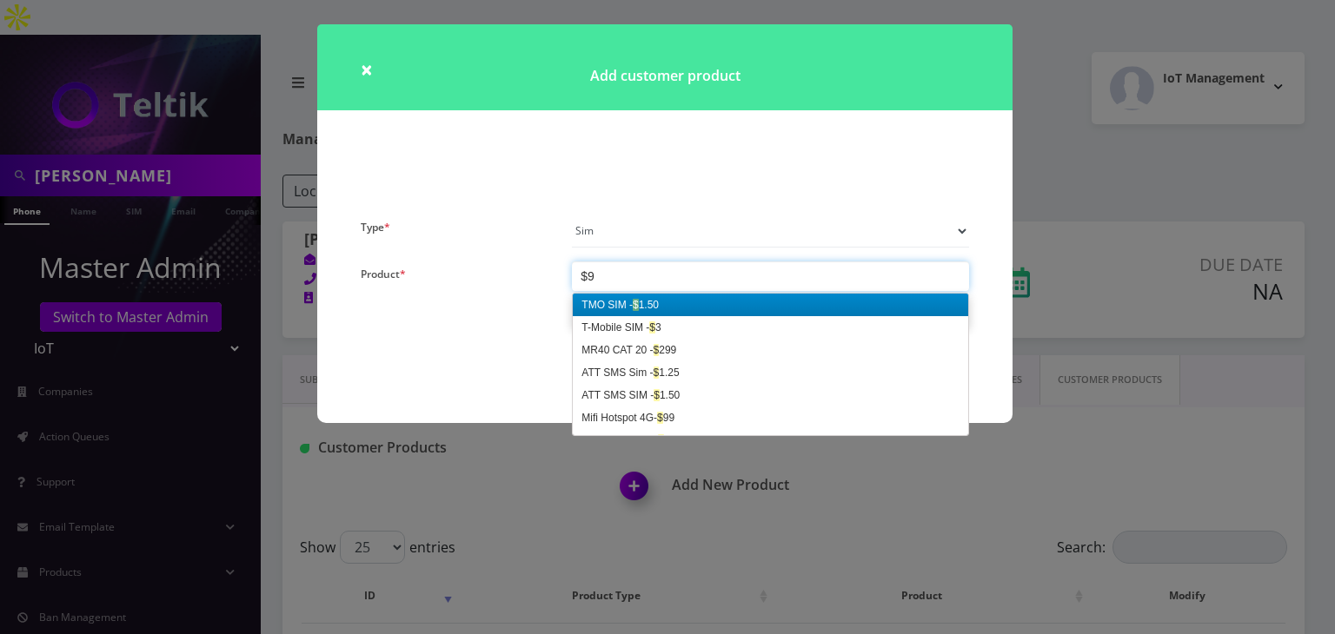
type input "$99"
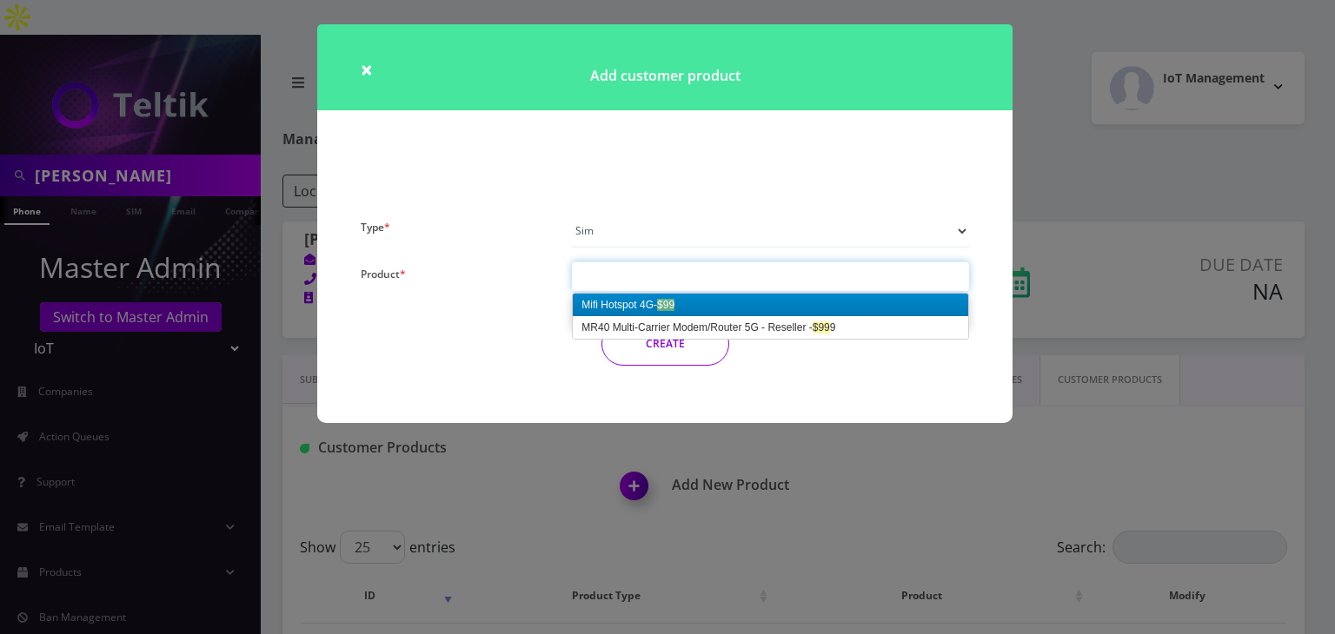
scroll to position [0, 0]
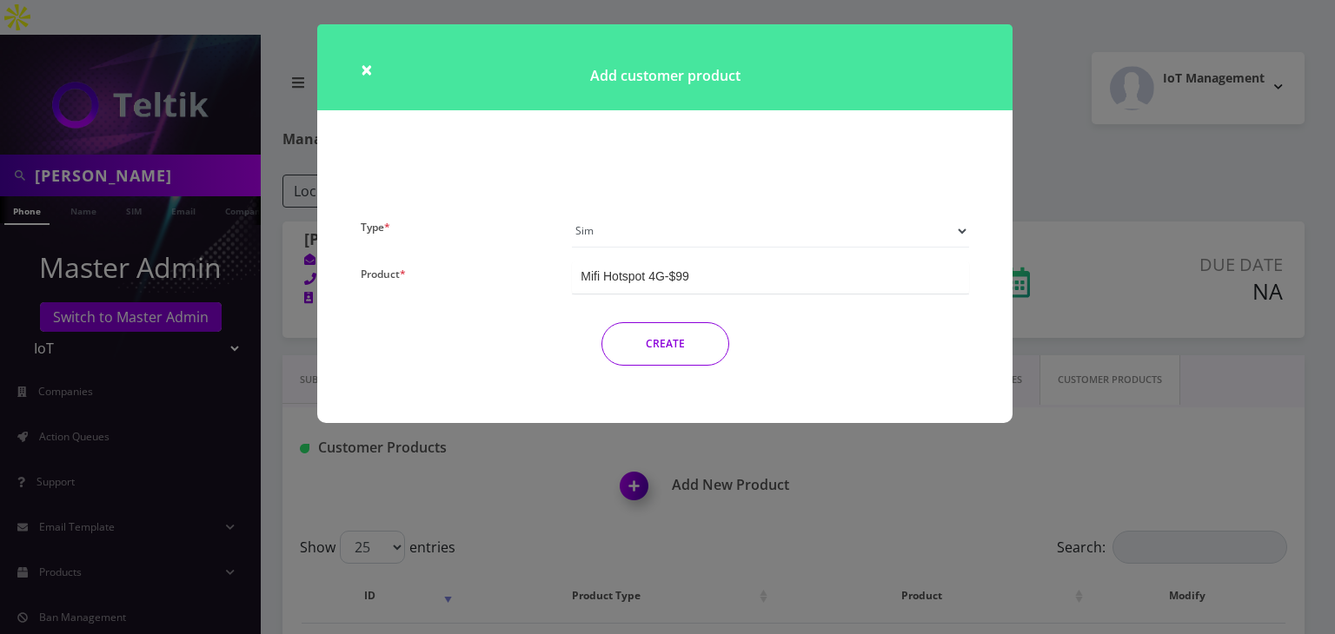
click at [688, 348] on button "CREATE" at bounding box center [665, 343] width 128 height 43
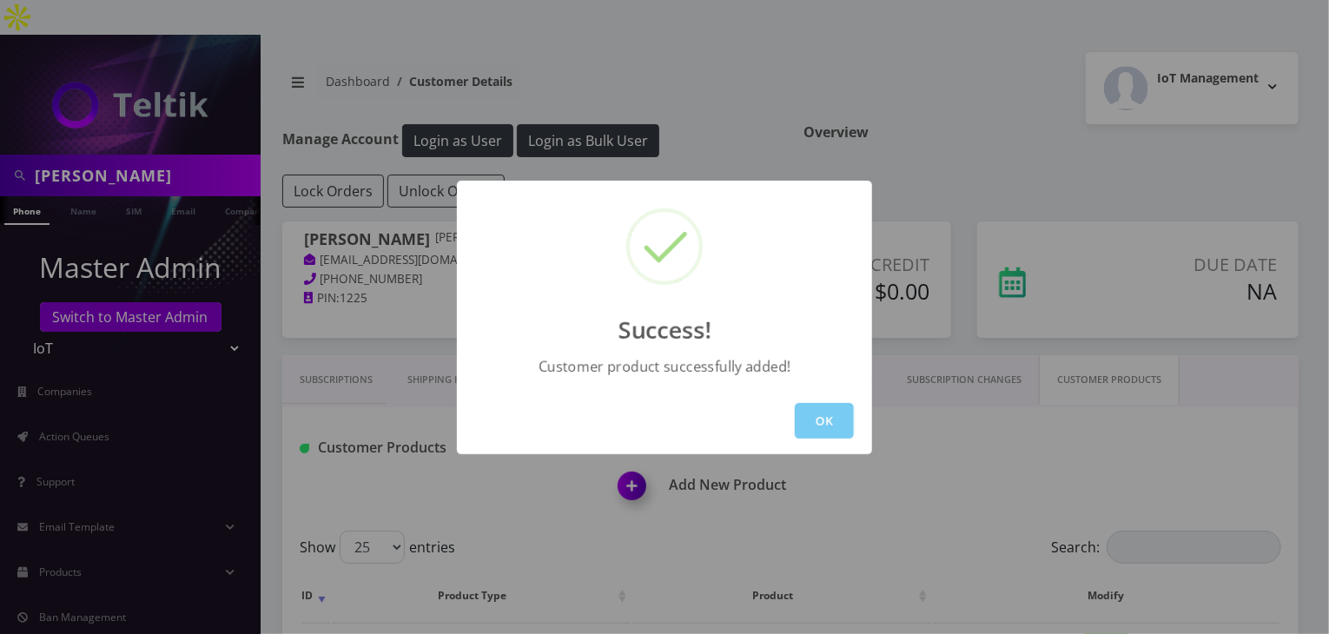
click at [811, 412] on button "OK" at bounding box center [824, 421] width 59 height 36
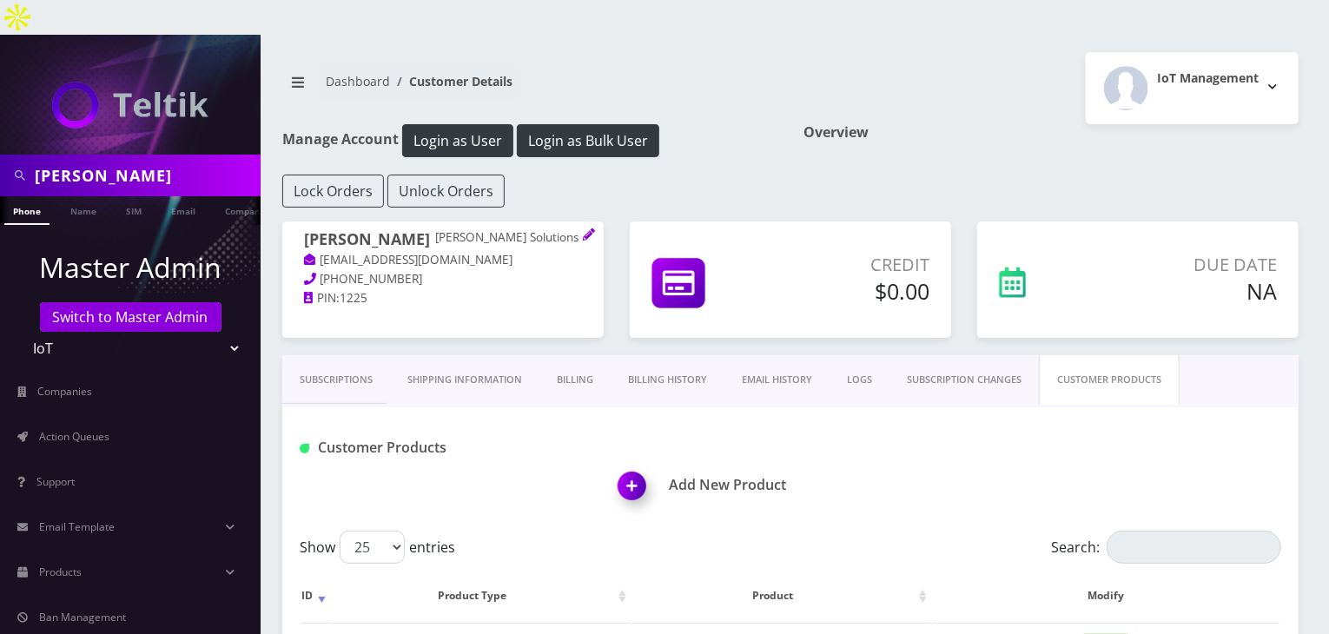
click at [633, 467] on img at bounding box center [635, 492] width 51 height 51
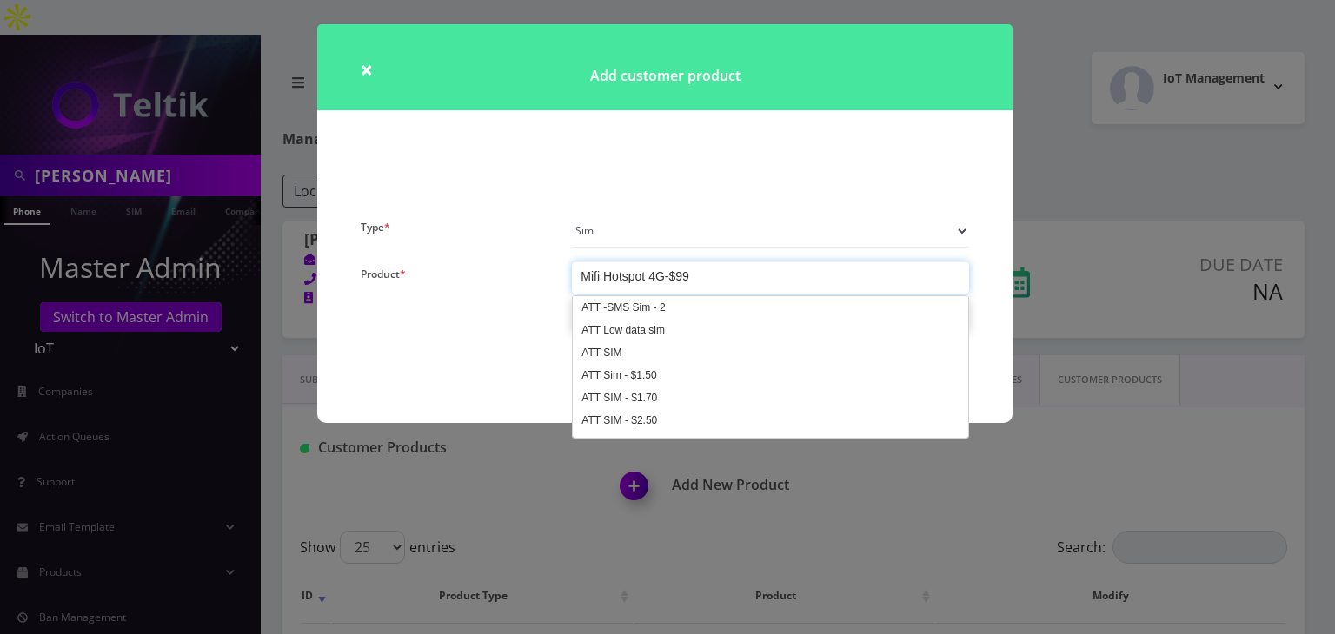
click at [671, 275] on div "Mifi Hotspot 4G-$99" at bounding box center [634, 276] width 109 height 17
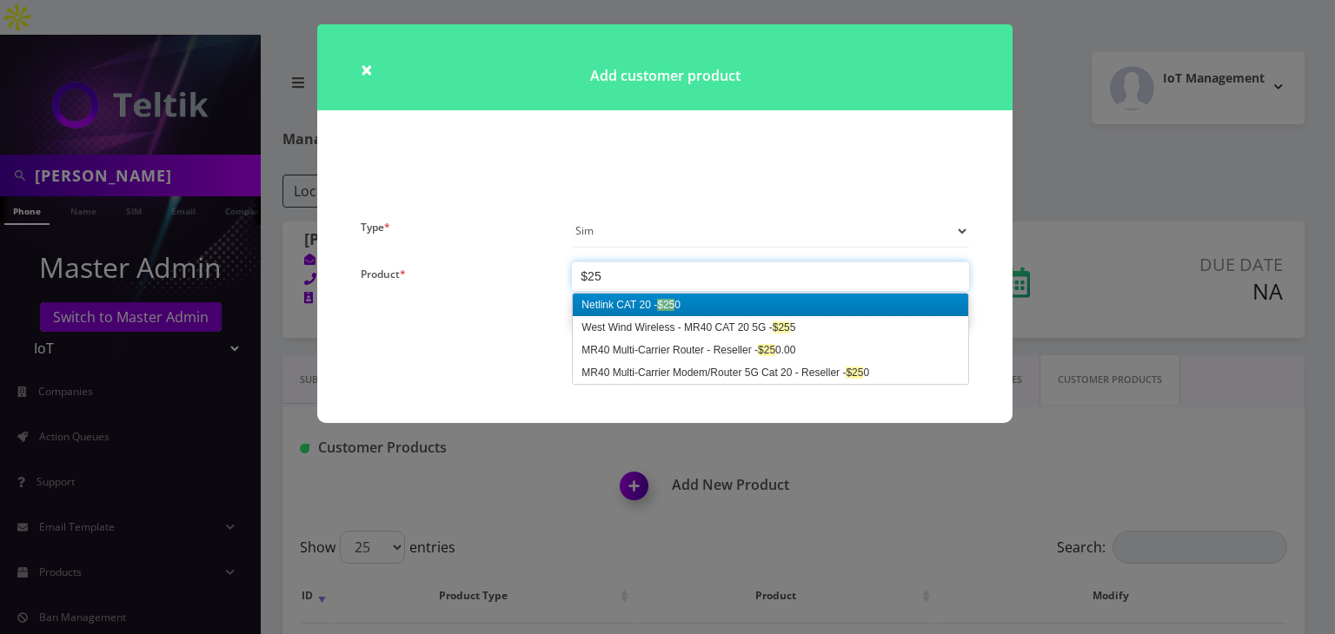
type input "$250"
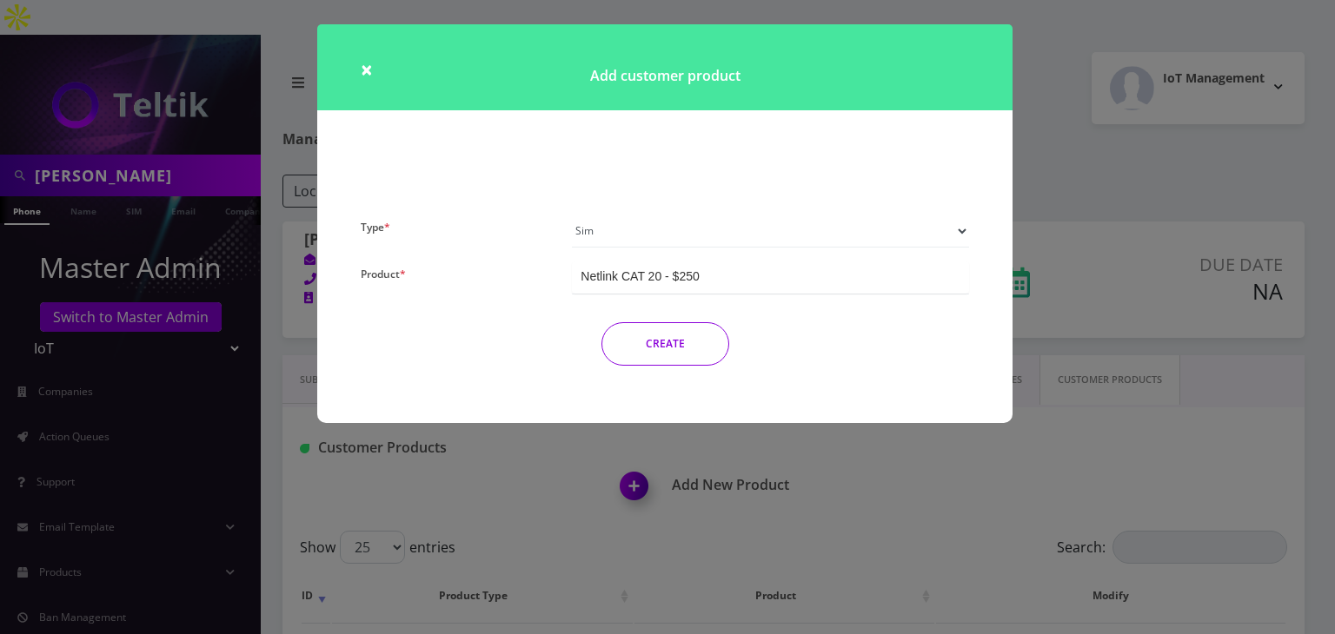
click at [663, 355] on button "CREATE" at bounding box center [665, 343] width 128 height 43
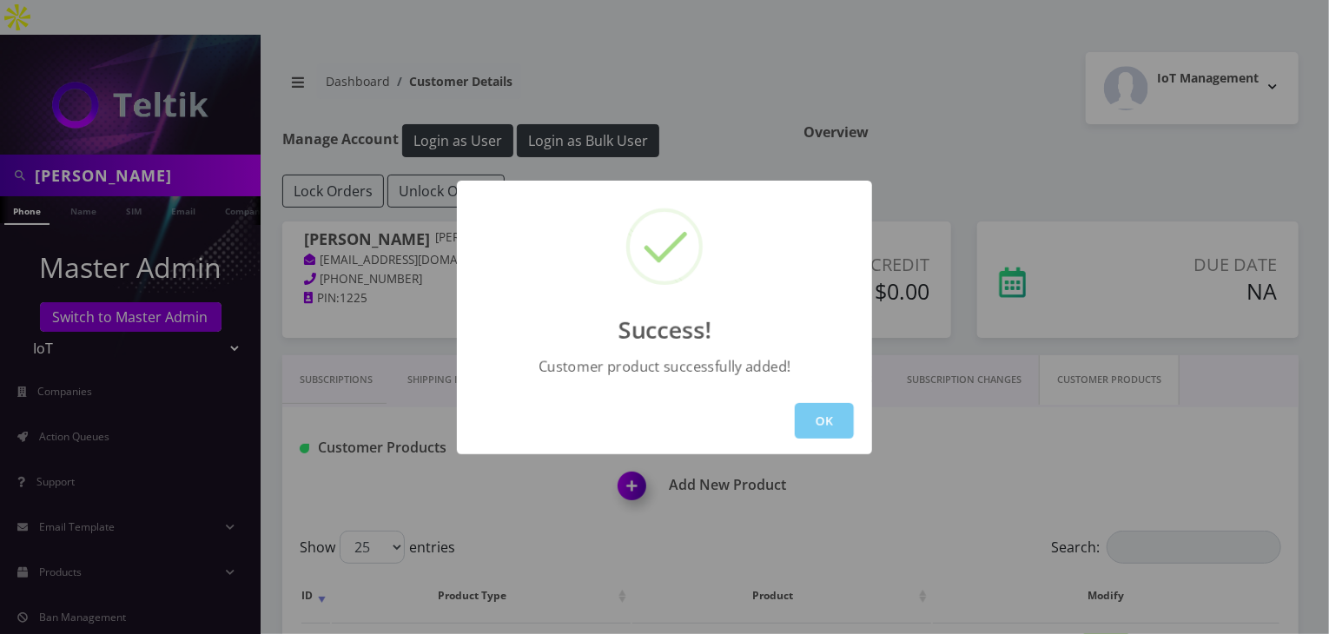
click at [826, 419] on button "OK" at bounding box center [824, 421] width 59 height 36
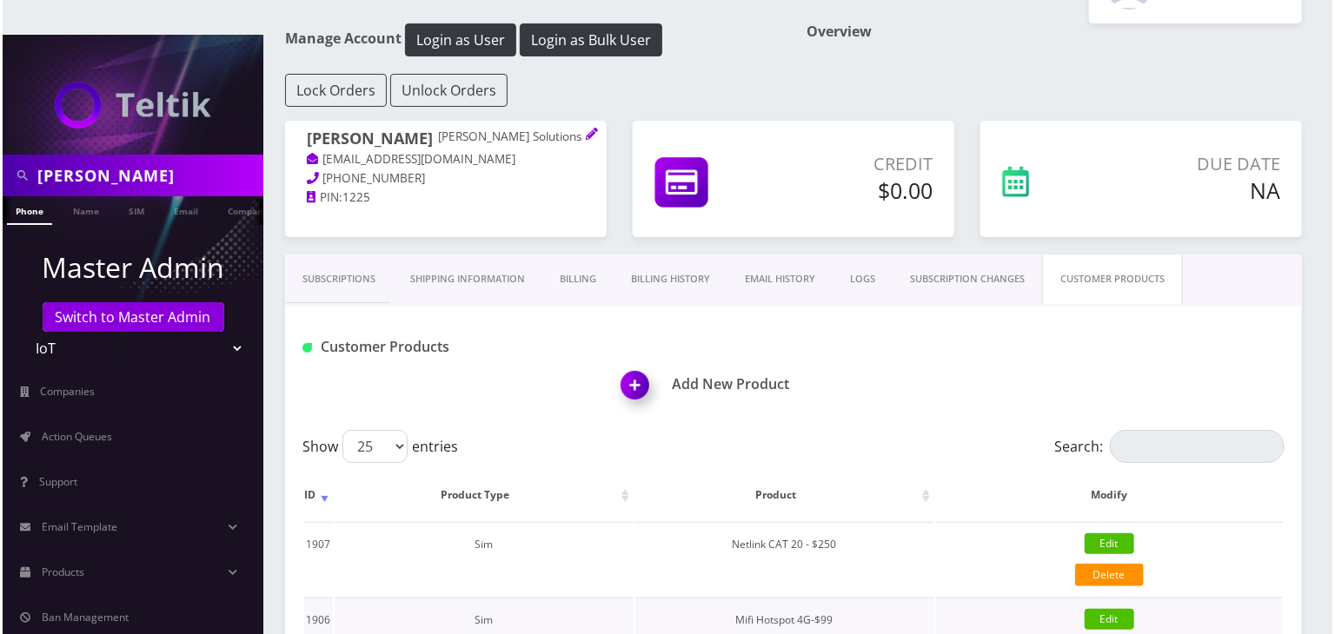
scroll to position [250, 0]
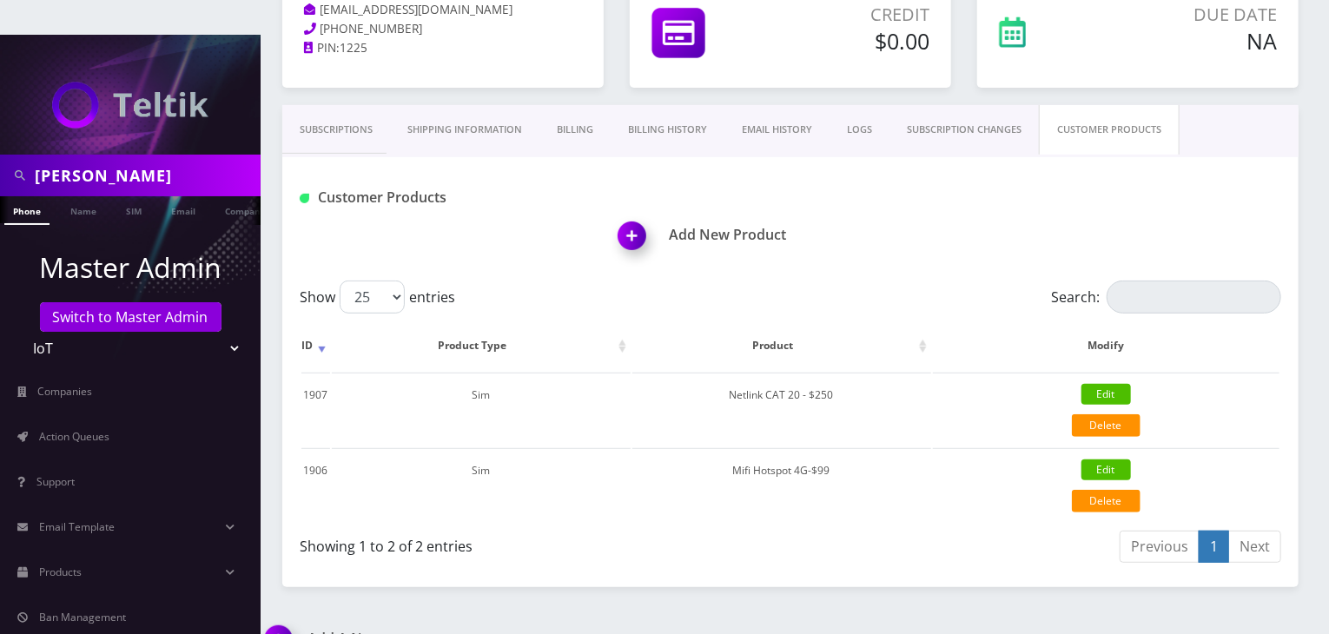
click at [624, 216] on img at bounding box center [635, 241] width 51 height 51
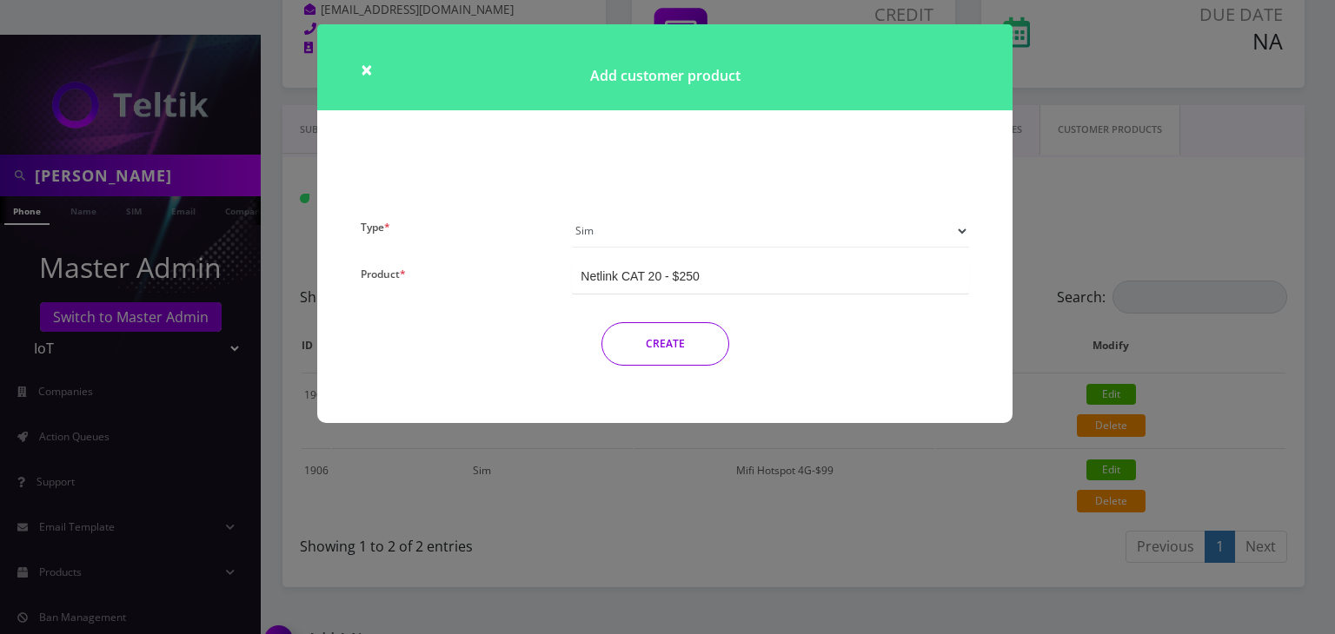
click at [614, 229] on select "Plan Device Sim Addon One-off" at bounding box center [770, 231] width 397 height 33
select select "1"
click at [572, 215] on select "Plan Device Sim Addon One-off" at bounding box center [770, 231] width 397 height 33
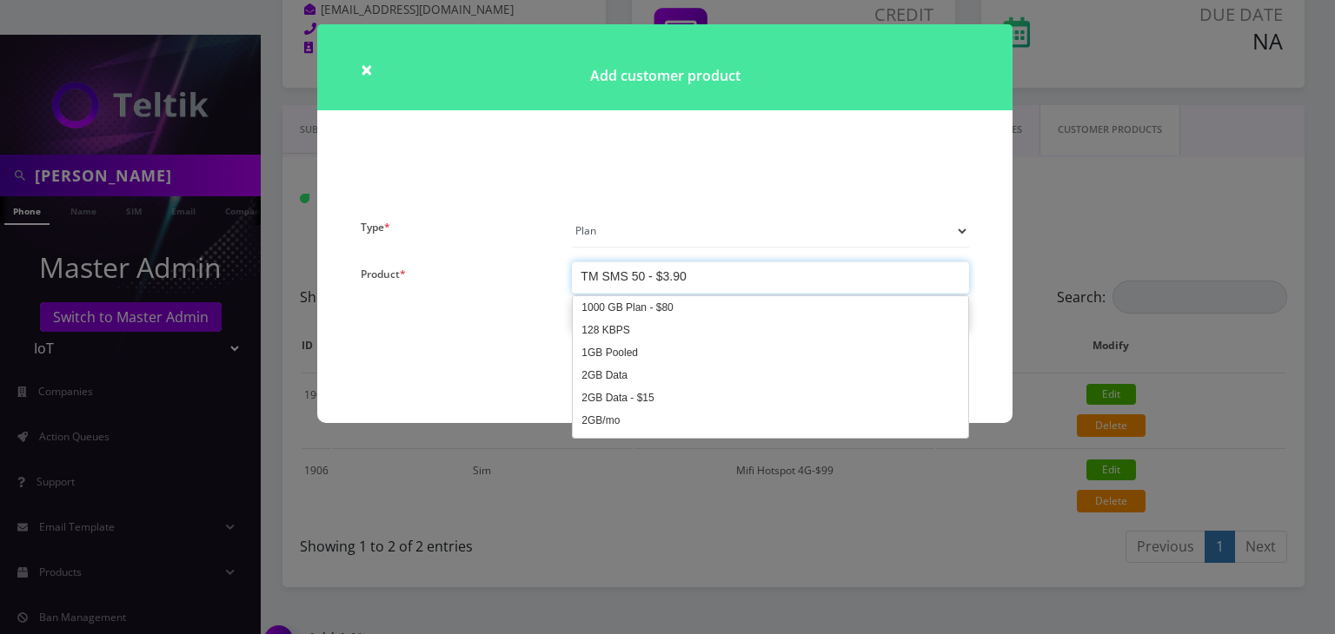
click at [703, 278] on div "TM SMS 50 - $3.90" at bounding box center [770, 278] width 397 height 32
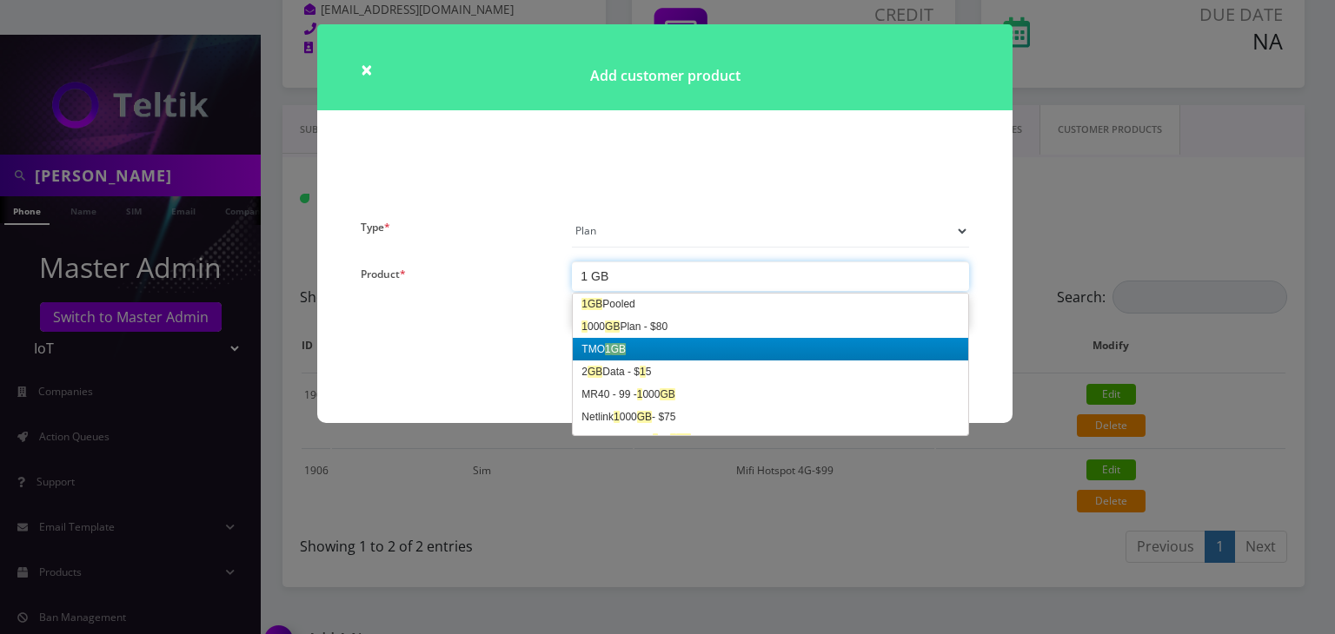
scroll to position [0, 0]
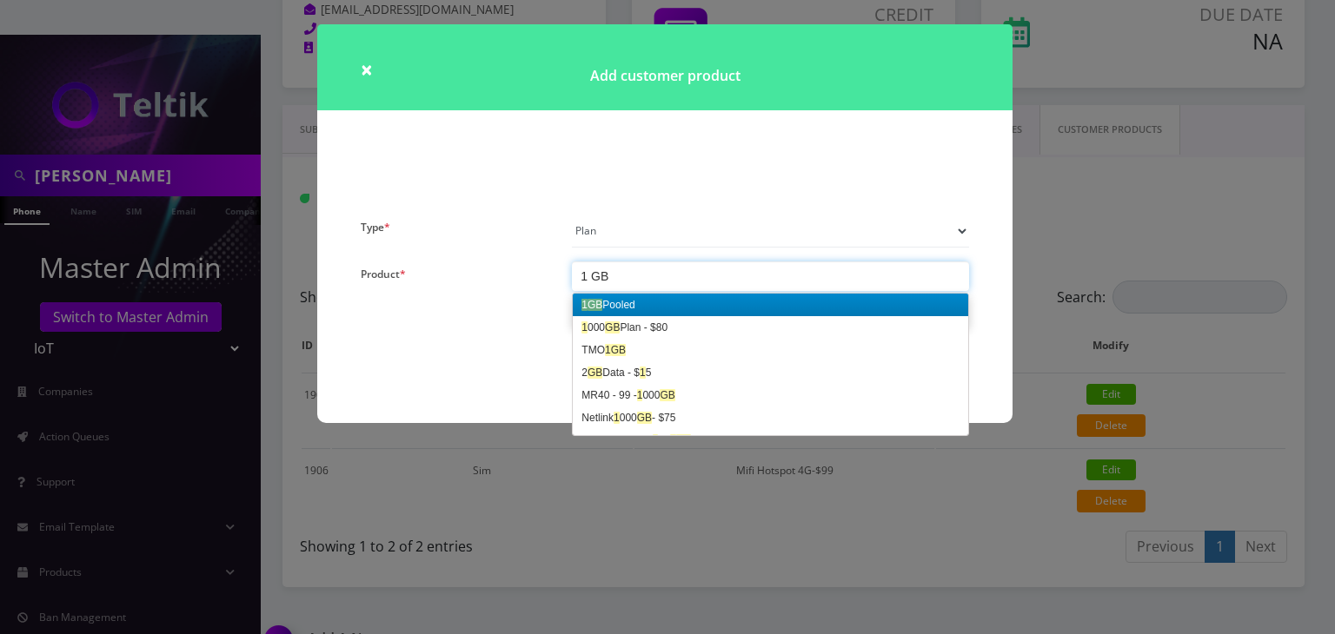
type input "1 GB"
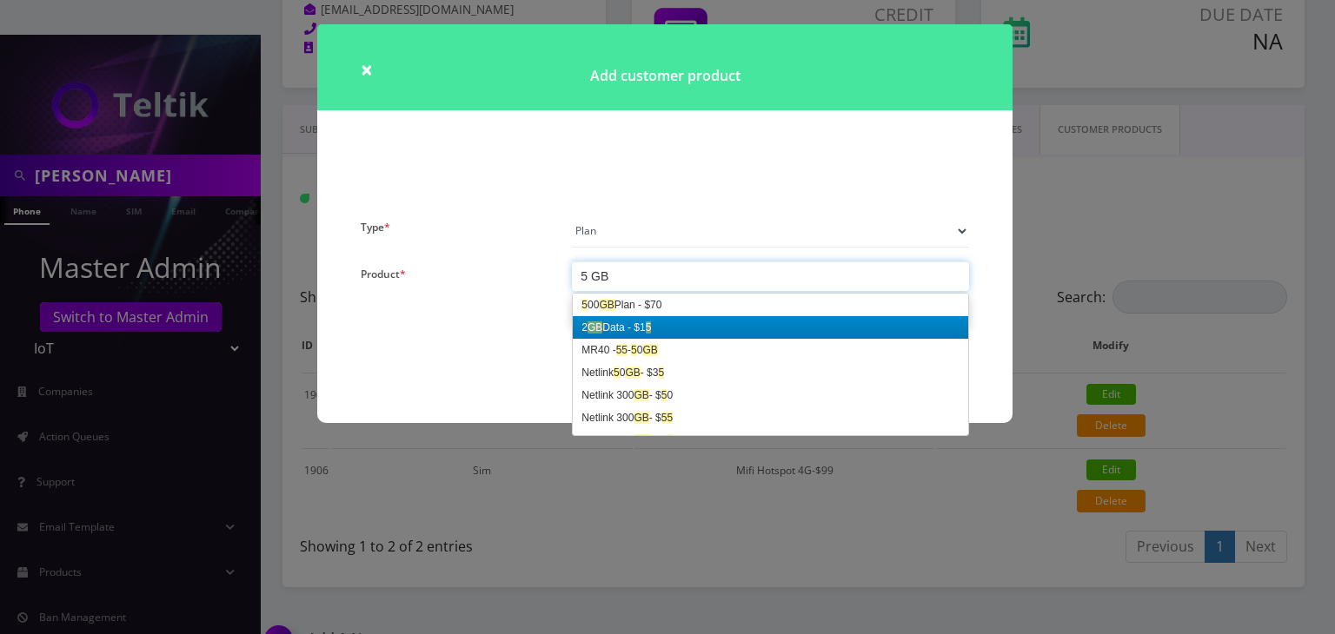
type input "5 GB"
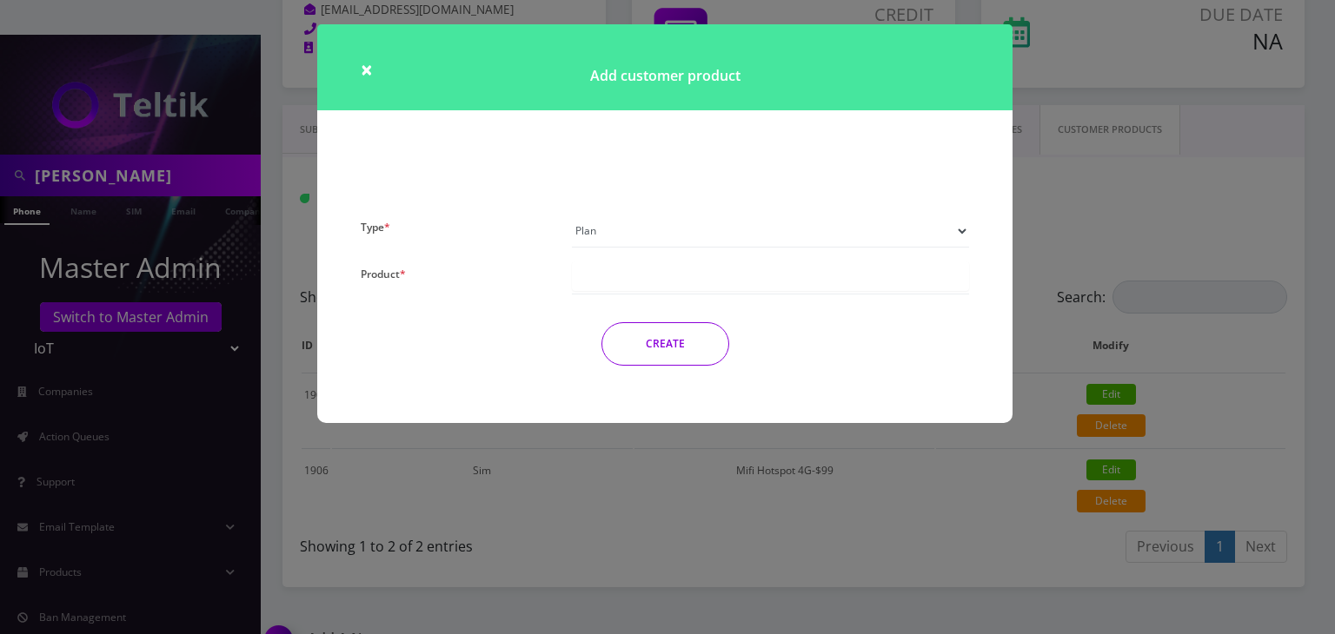
click at [279, 105] on div "× Add customer product Type * Plan Device Sim Addon One-off Product * 5 00 GB P…" at bounding box center [667, 317] width 1335 height 634
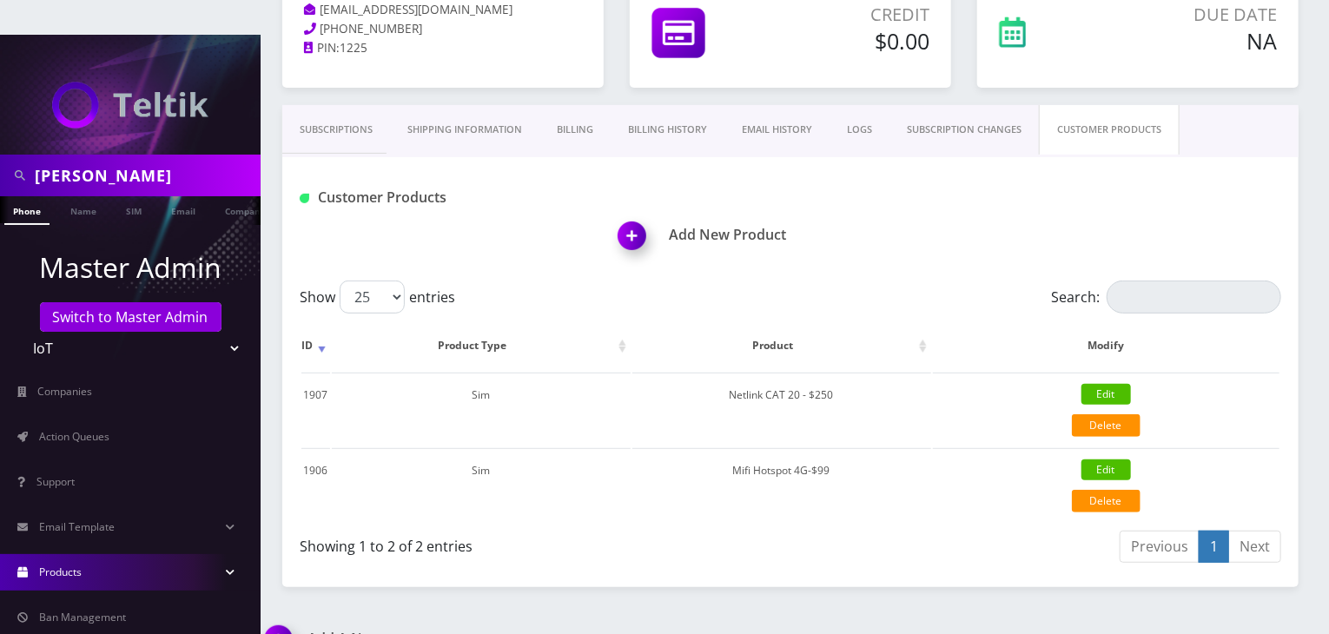
click at [123, 554] on link "Products" at bounding box center [130, 572] width 261 height 36
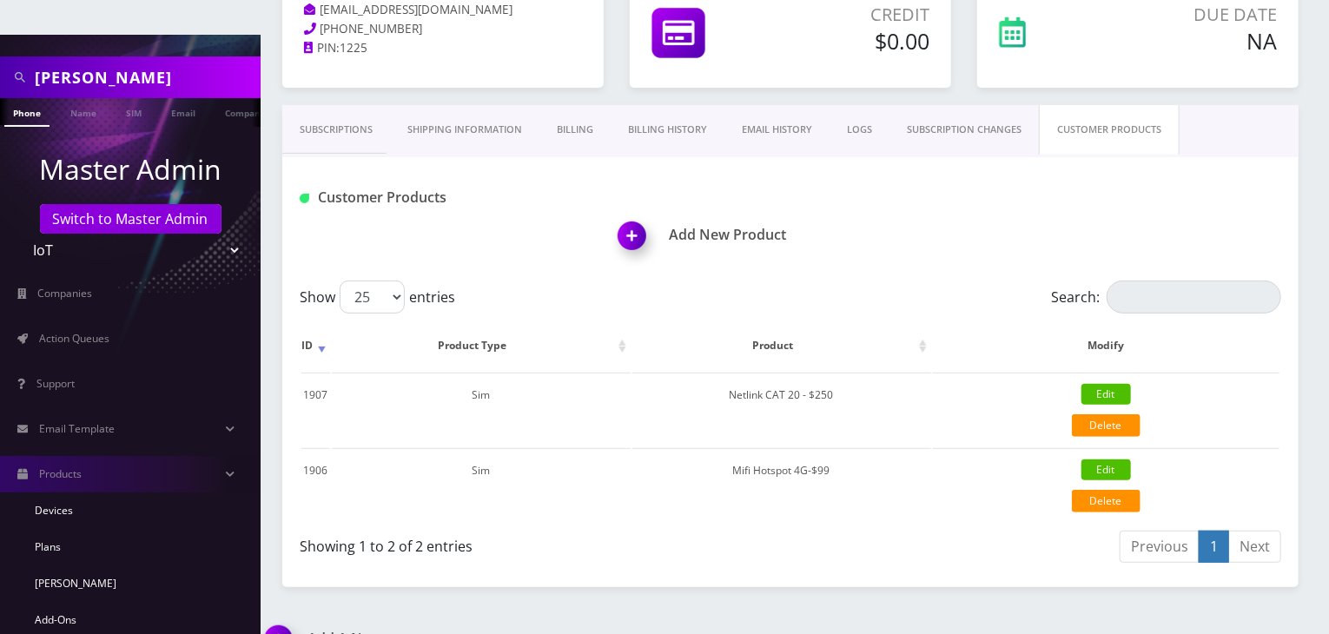
scroll to position [174, 0]
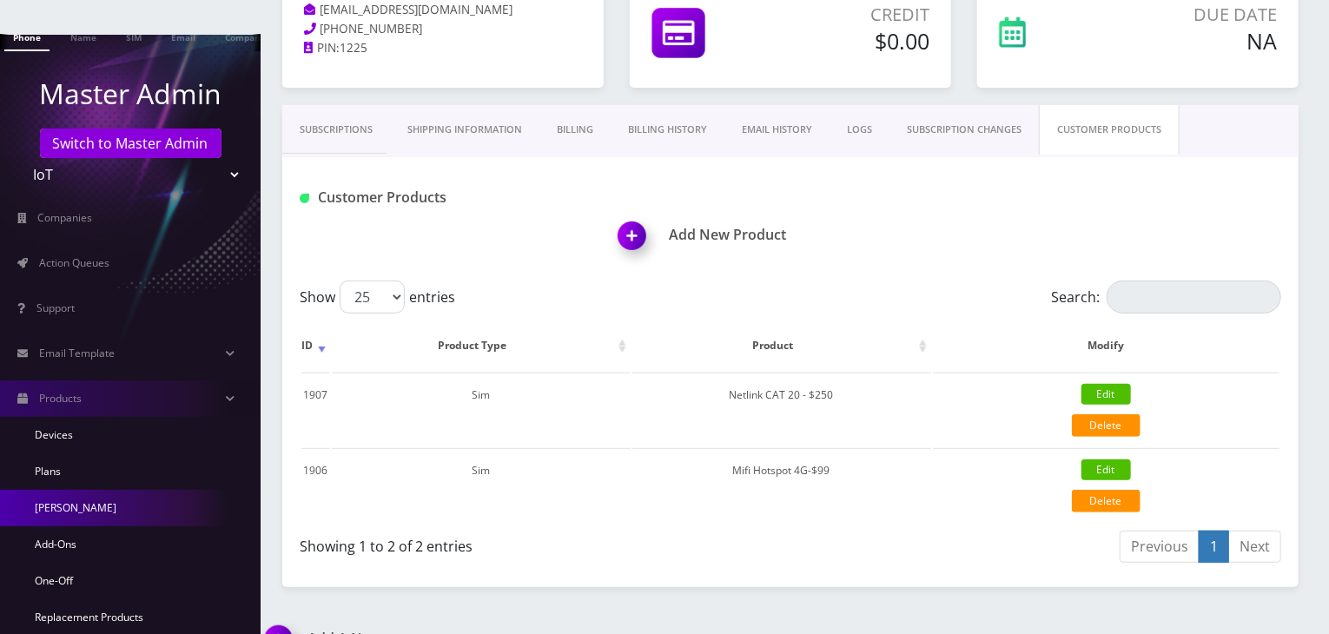
click at [76, 490] on link "[PERSON_NAME]" at bounding box center [130, 508] width 261 height 36
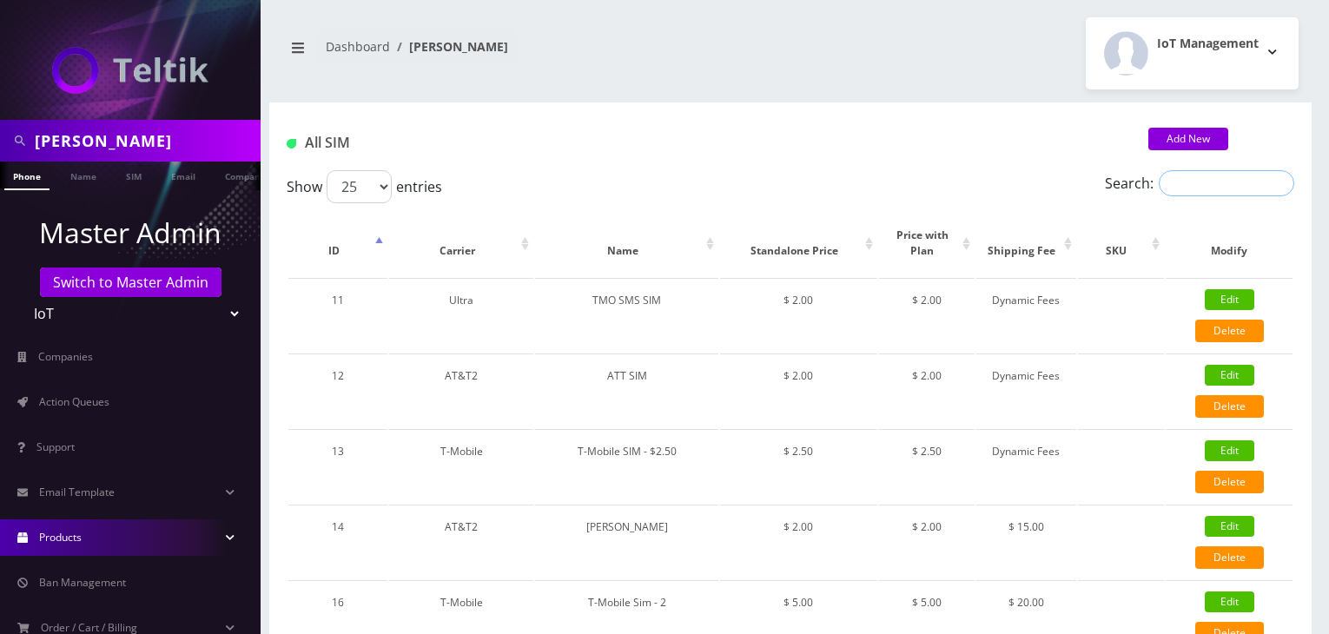
click at [1202, 188] on input "Search:" at bounding box center [1227, 183] width 136 height 26
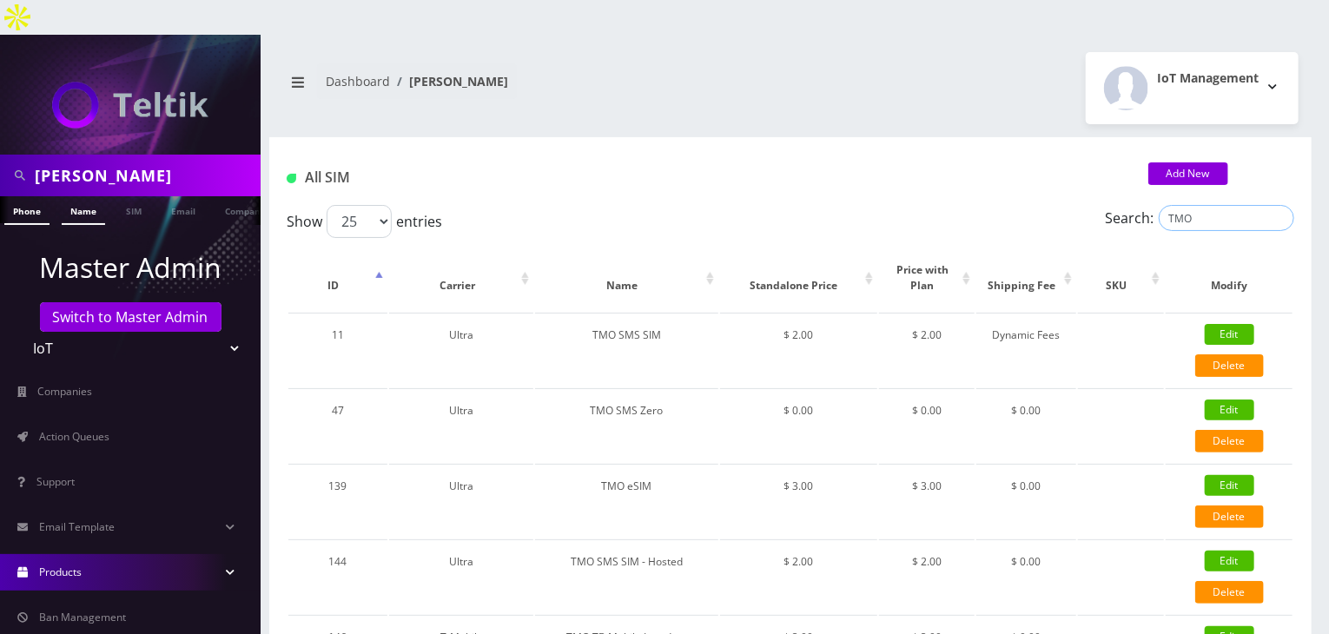
type input "TMO"
click at [73, 196] on link "Name" at bounding box center [83, 210] width 43 height 29
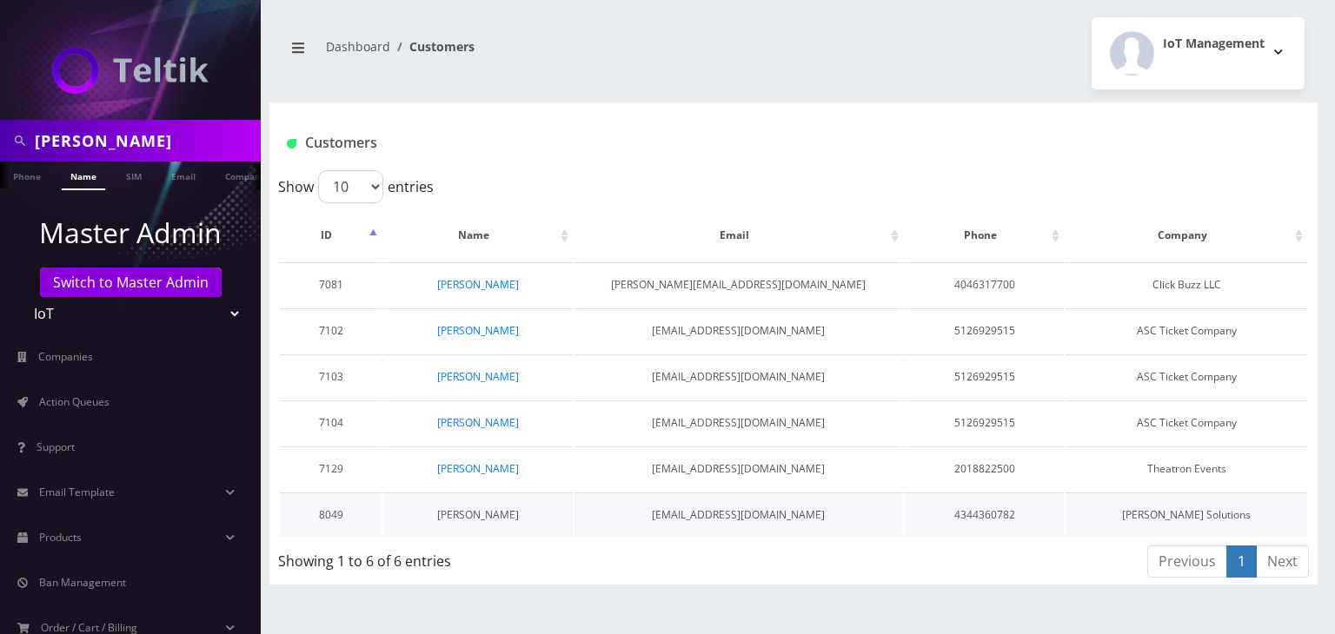
click at [497, 510] on link "[PERSON_NAME]" at bounding box center [478, 514] width 82 height 15
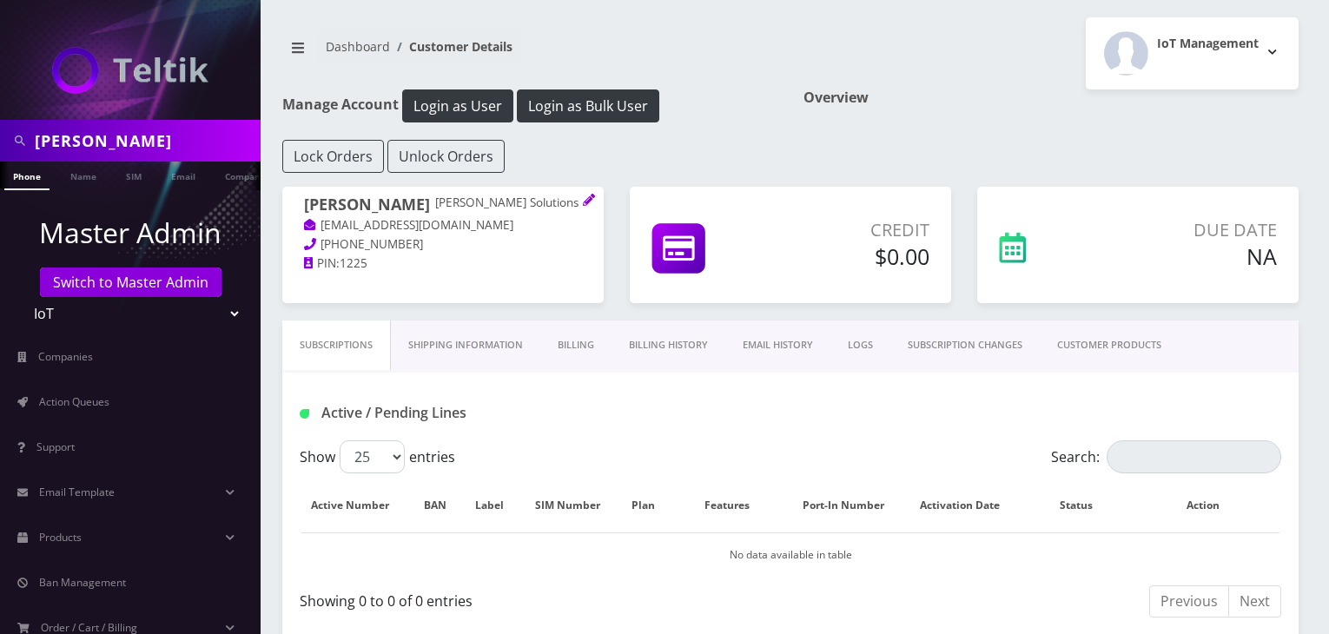
click at [1127, 336] on link "CUSTOMER PRODUCTS" at bounding box center [1109, 346] width 139 height 50
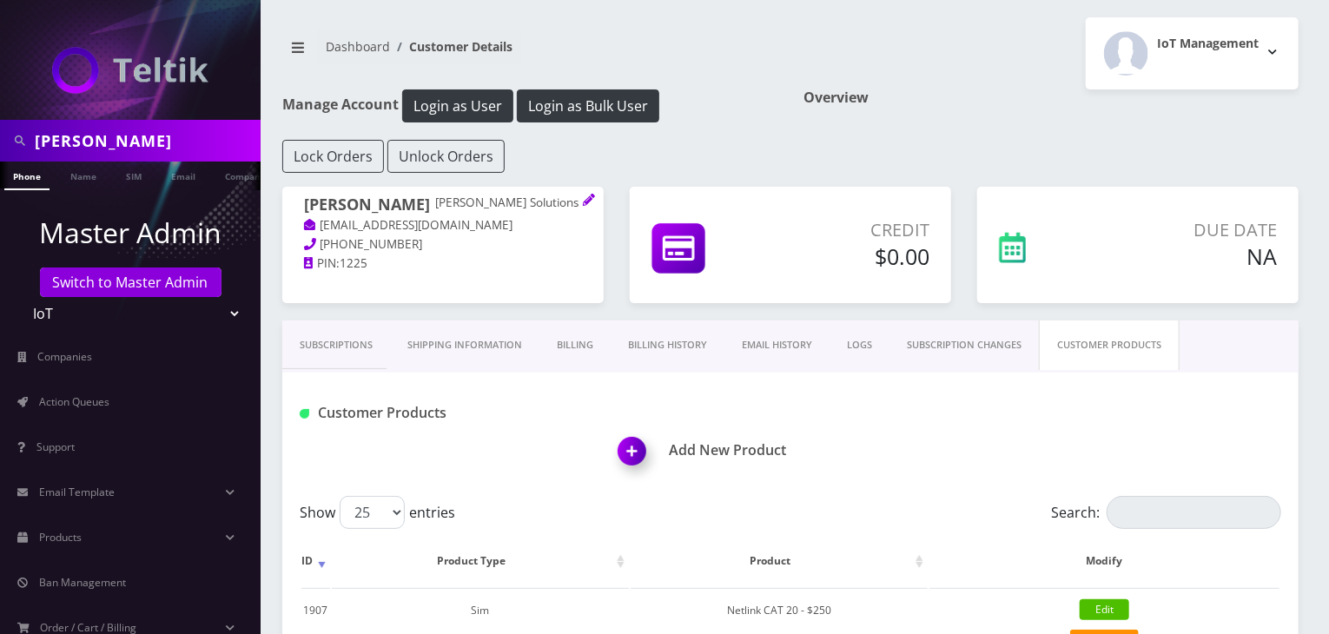
click at [638, 463] on img at bounding box center [635, 457] width 51 height 51
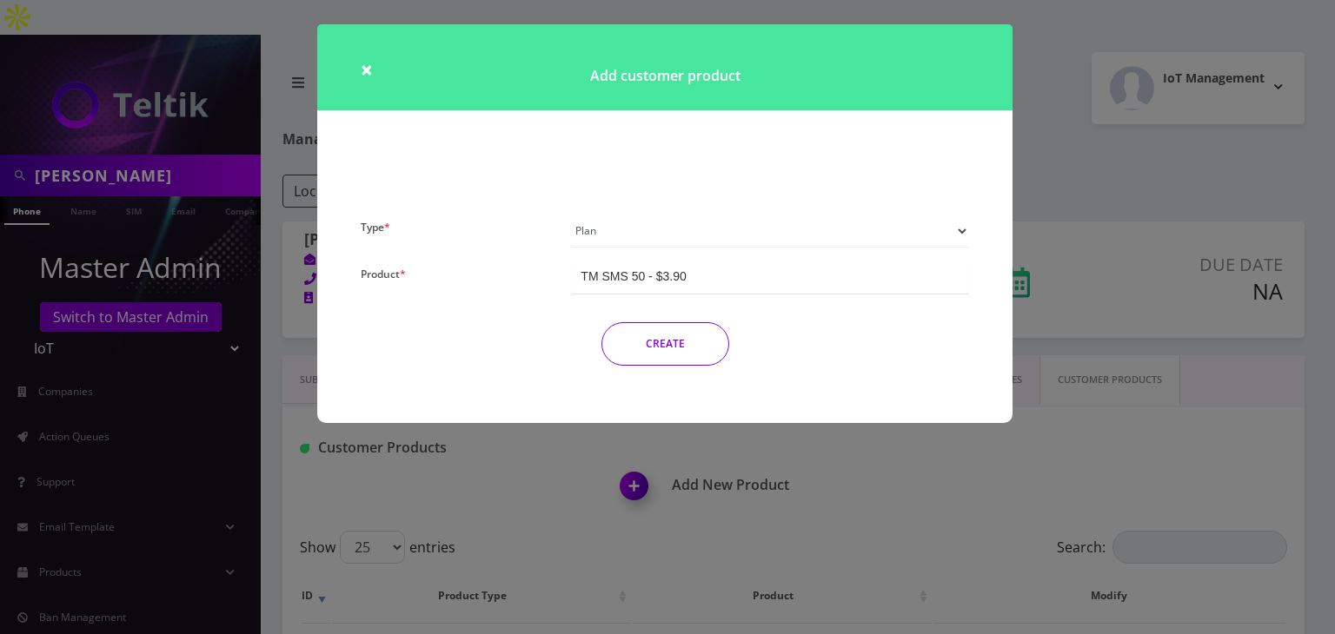
click at [638, 230] on select "Plan Device Sim Addon One-off" at bounding box center [770, 231] width 397 height 33
click at [572, 215] on select "Plan Device Sim Addon One-off" at bounding box center [770, 231] width 397 height 33
click at [629, 227] on select "Plan Device Sim Addon One-off" at bounding box center [770, 231] width 397 height 33
select select "3"
click at [572, 215] on select "Plan Device Sim Addon One-off" at bounding box center [770, 231] width 397 height 33
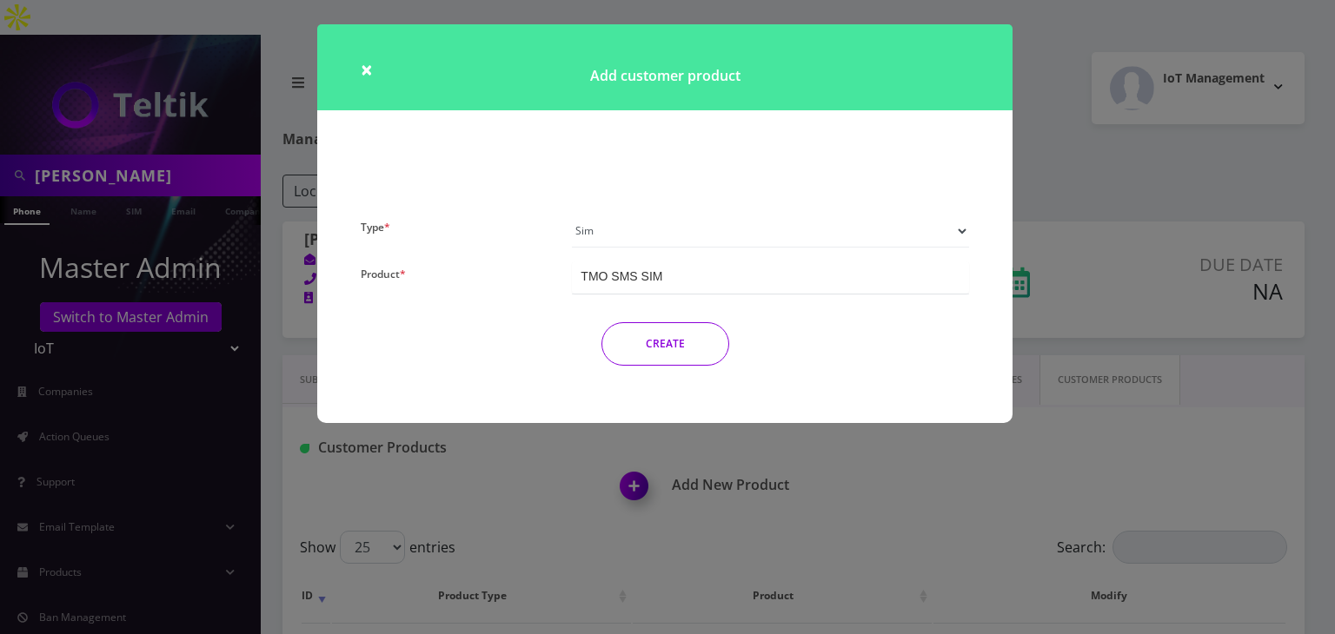
click at [673, 354] on button "CREATE" at bounding box center [665, 343] width 128 height 43
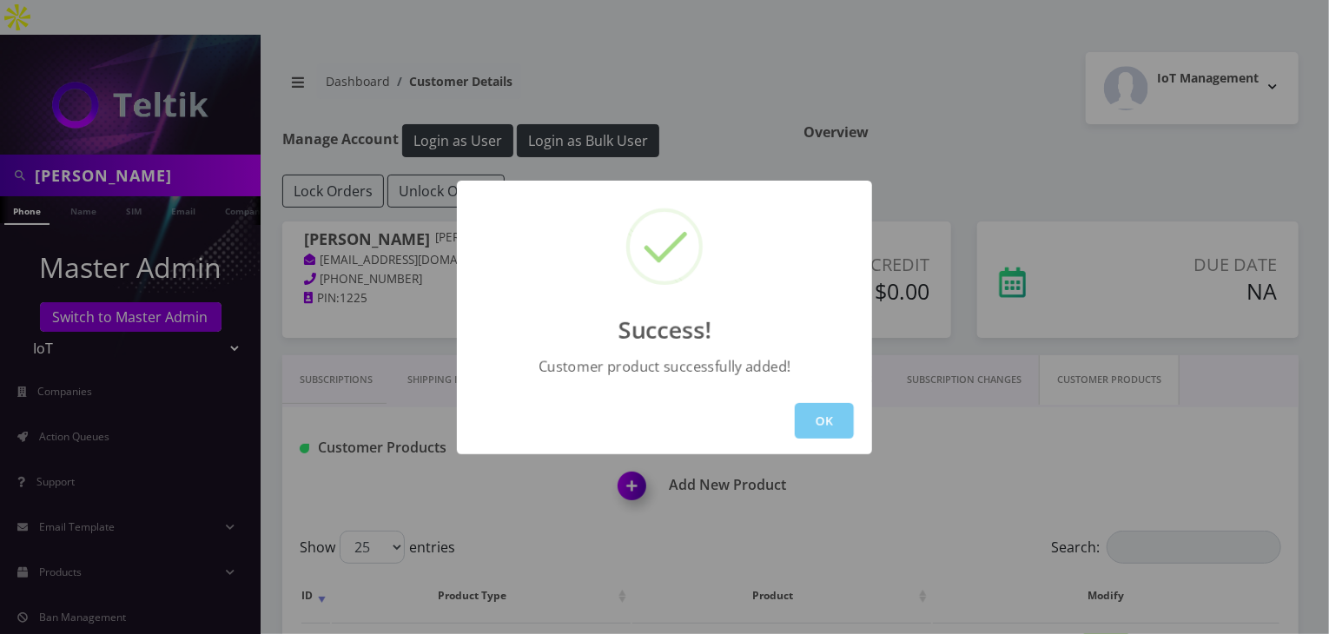
click at [815, 410] on button "OK" at bounding box center [824, 421] width 59 height 36
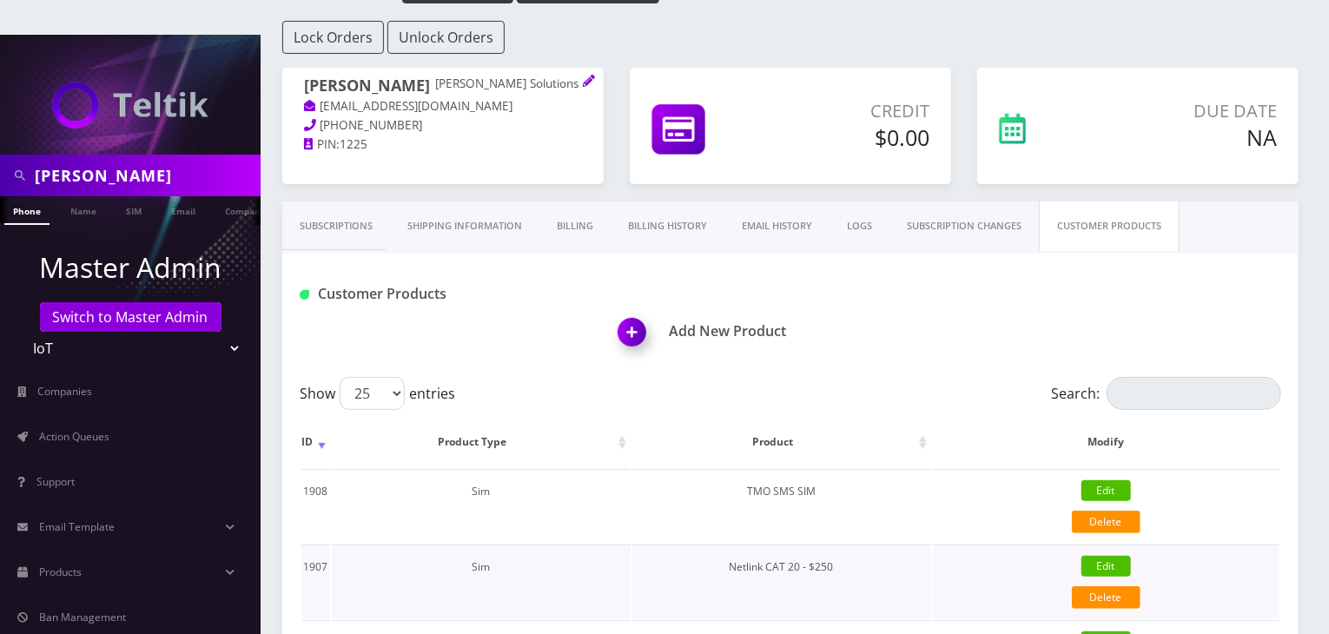
scroll to position [261, 0]
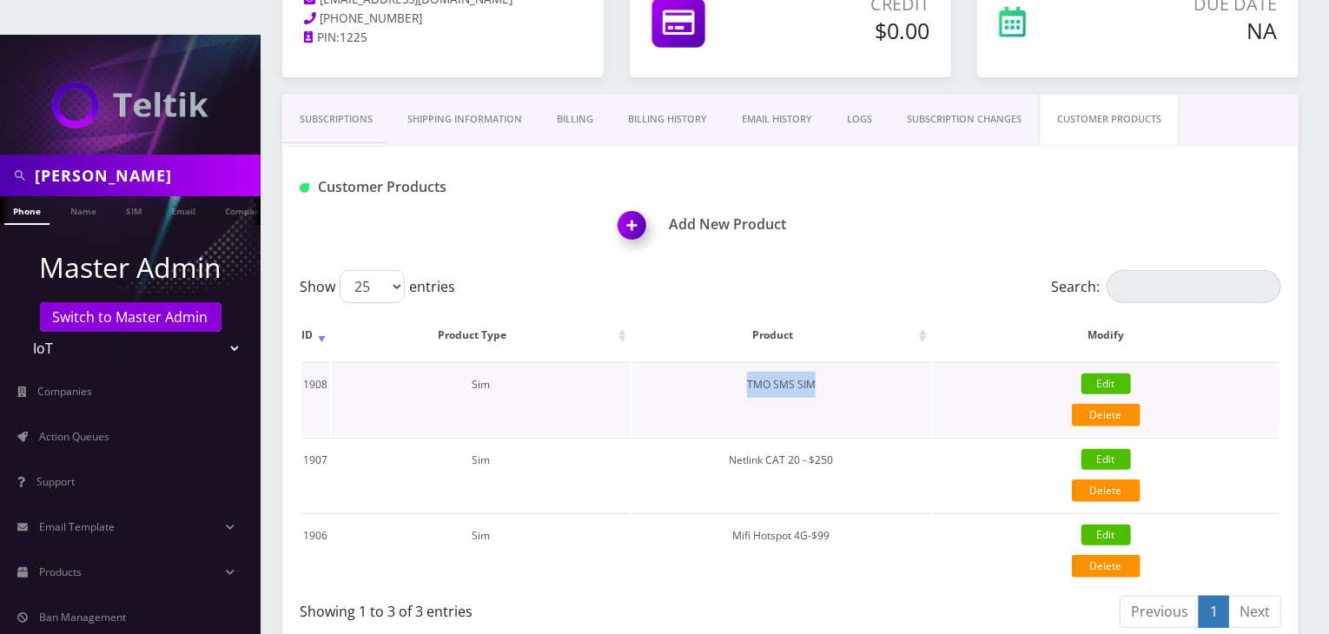
drag, startPoint x: 834, startPoint y: 341, endPoint x: 705, endPoint y: 345, distance: 128.6
click at [705, 362] on td "TMO SMS SIM" at bounding box center [782, 399] width 299 height 74
copy td "TMO SMS SIM"
click at [101, 554] on link "Products" at bounding box center [130, 572] width 261 height 36
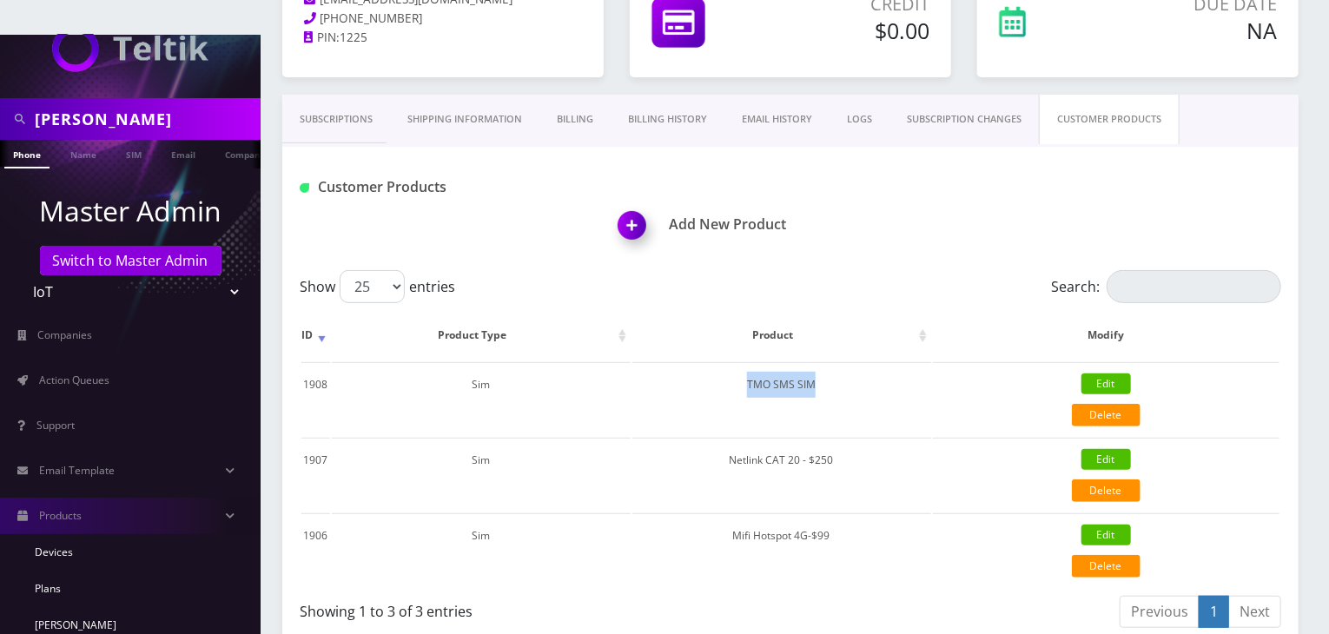
scroll to position [87, 0]
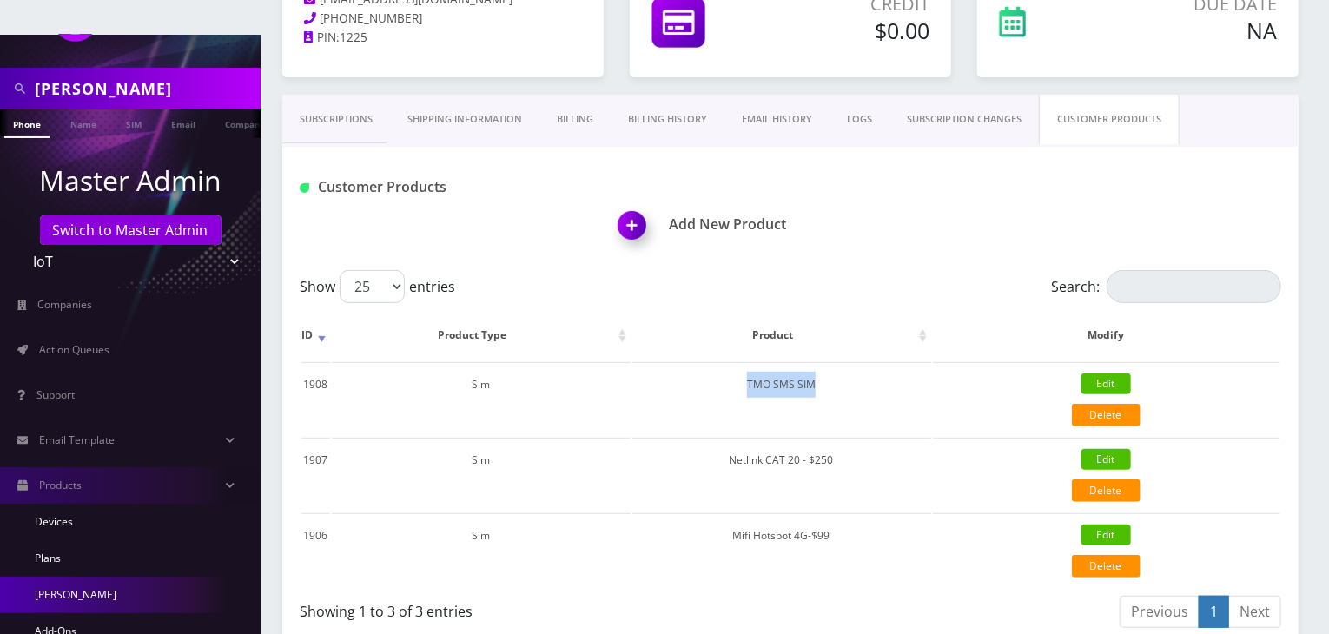
click at [80, 577] on link "[PERSON_NAME]" at bounding box center [130, 595] width 261 height 36
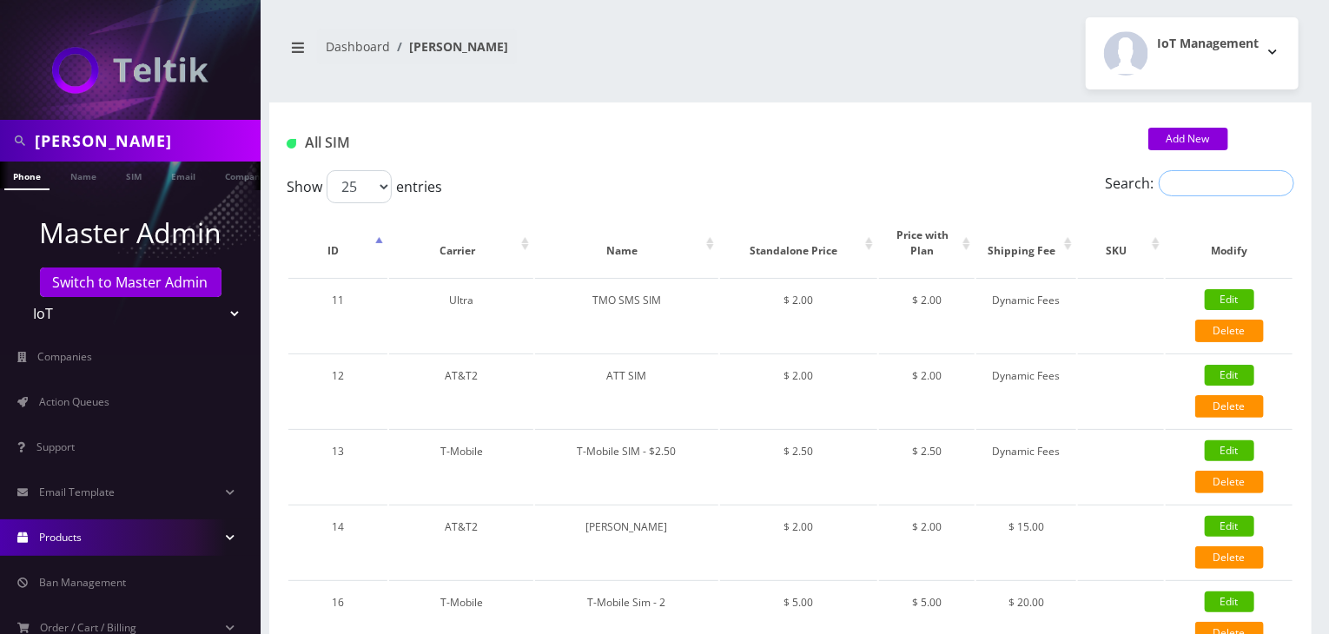
click at [1195, 185] on input "Search:" at bounding box center [1227, 183] width 136 height 26
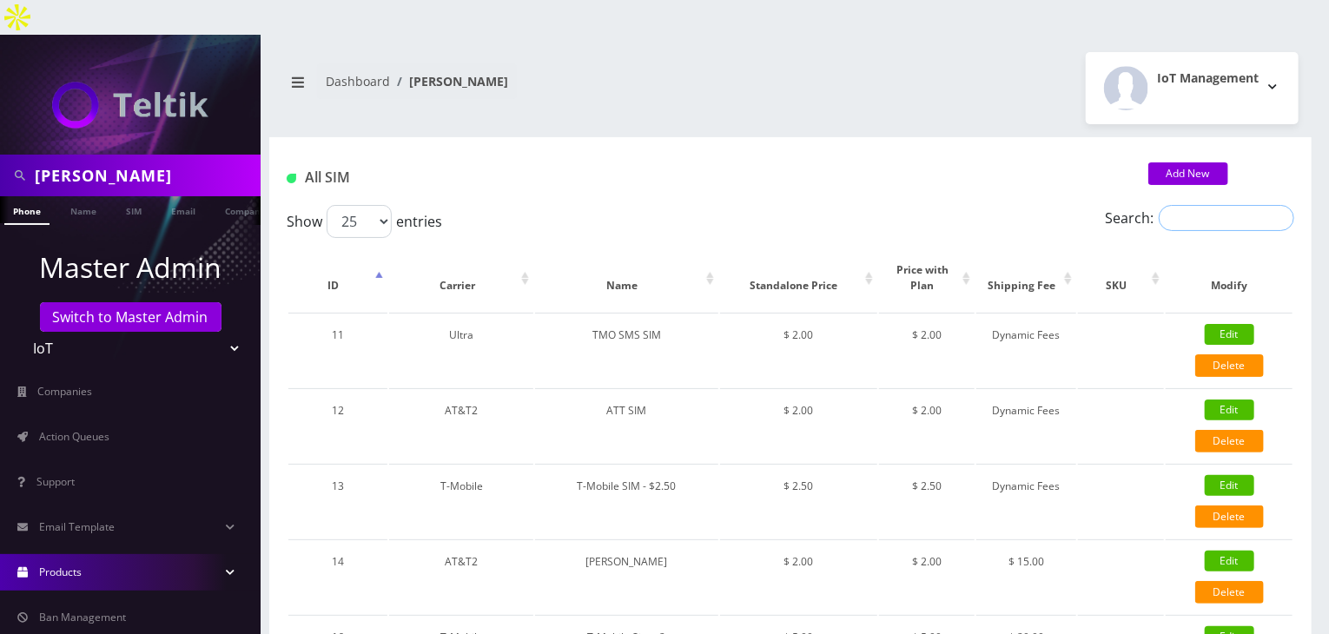
paste input "TMO SMS SIM"
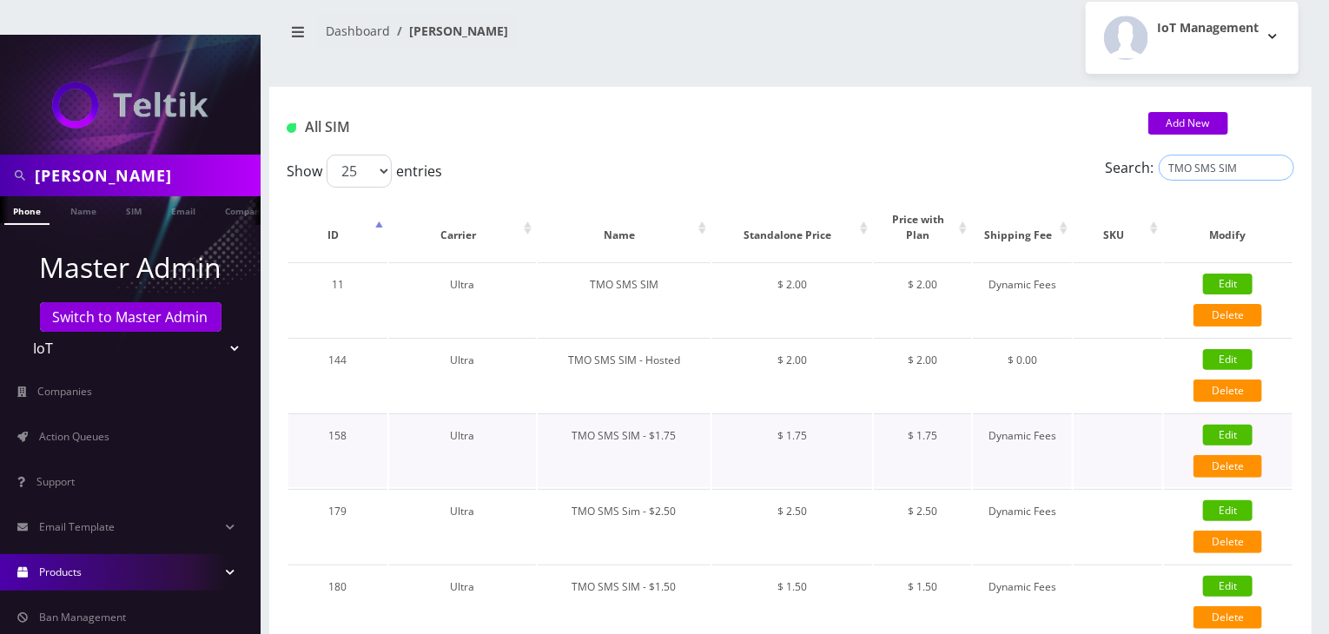
scroll to position [77, 0]
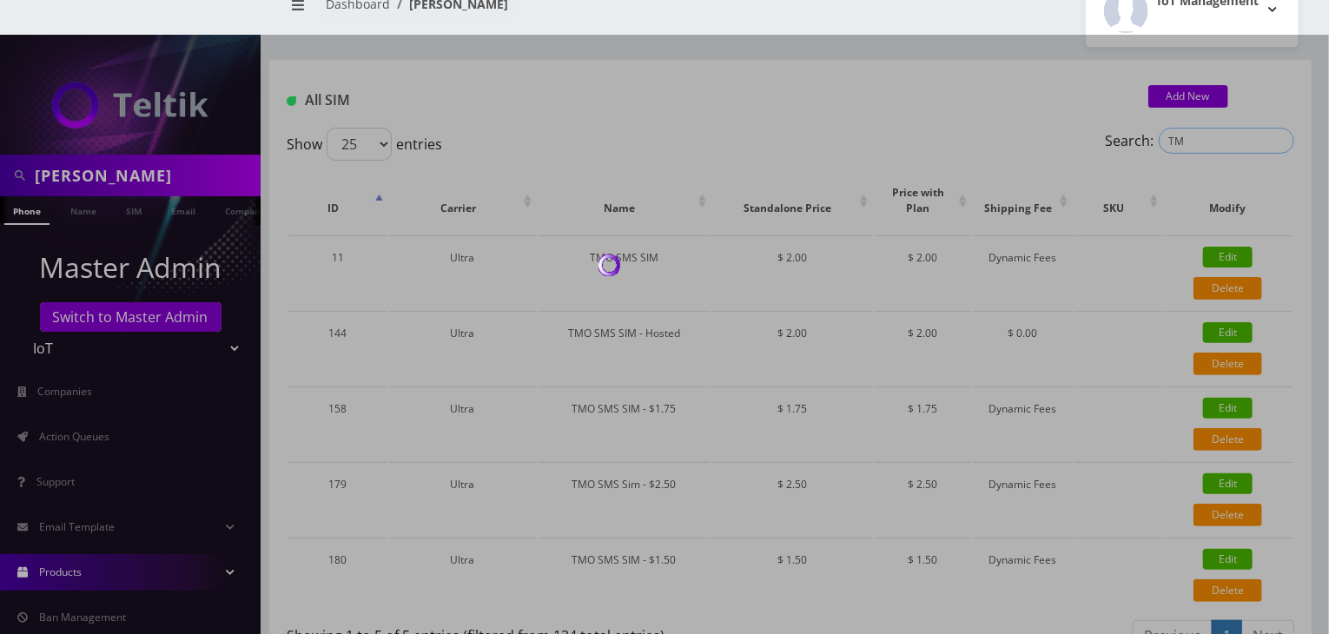
type input "T"
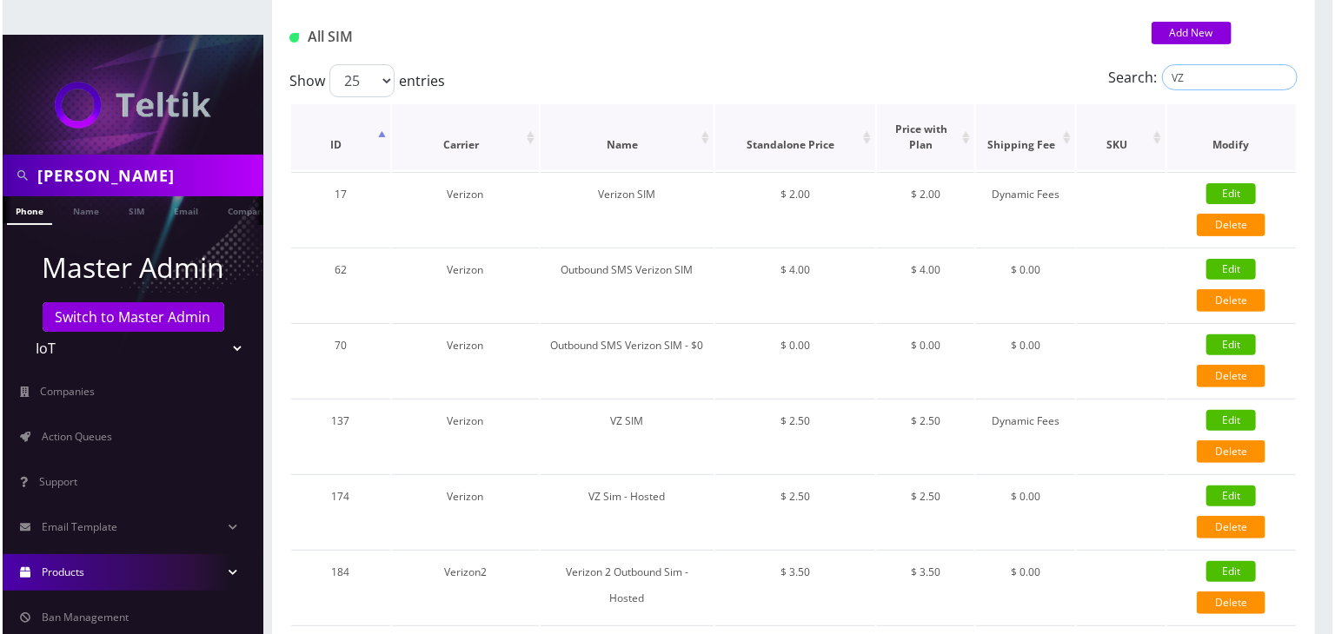
scroll to position [0, 0]
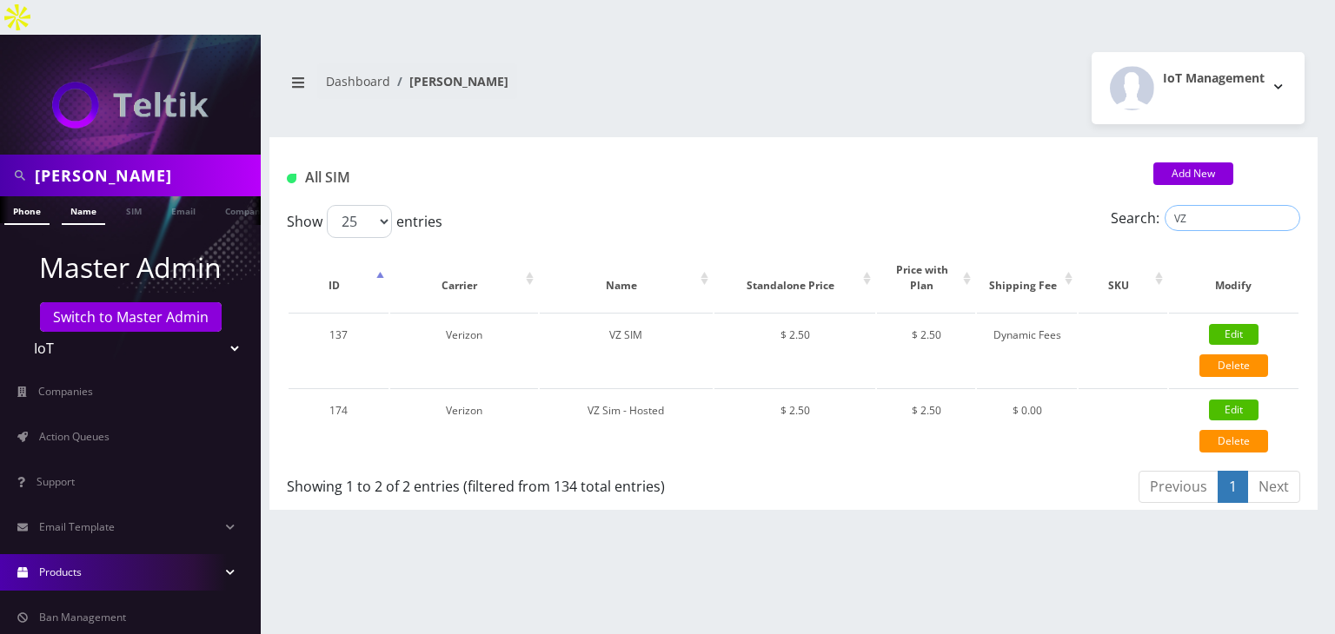
type input "VZ"
click at [82, 196] on link "Name" at bounding box center [83, 210] width 43 height 29
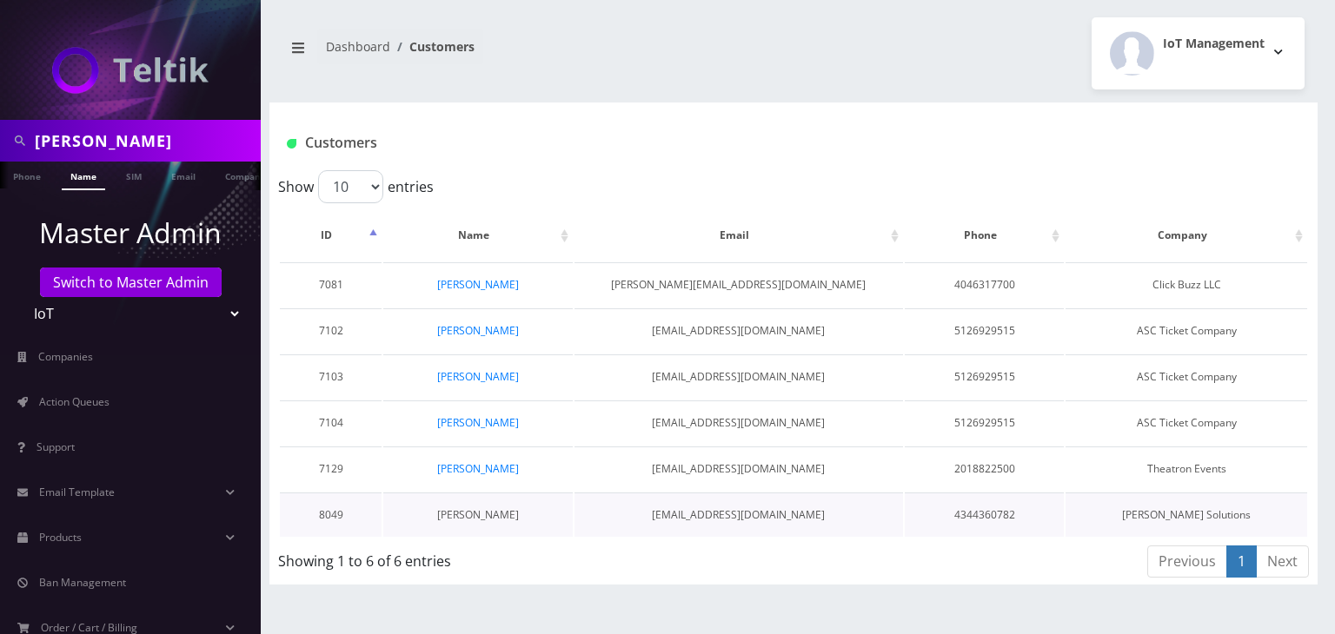
click at [489, 507] on link "[PERSON_NAME]" at bounding box center [478, 514] width 82 height 15
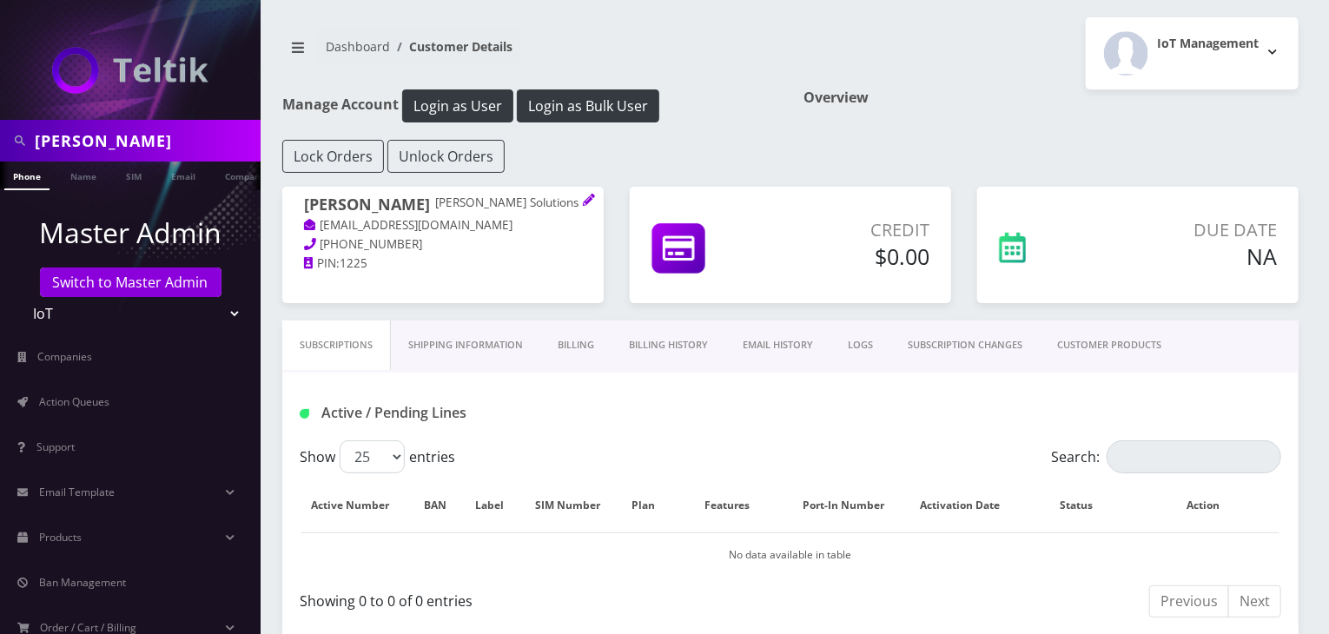
click at [1096, 349] on link "CUSTOMER PRODUCTS" at bounding box center [1109, 346] width 139 height 50
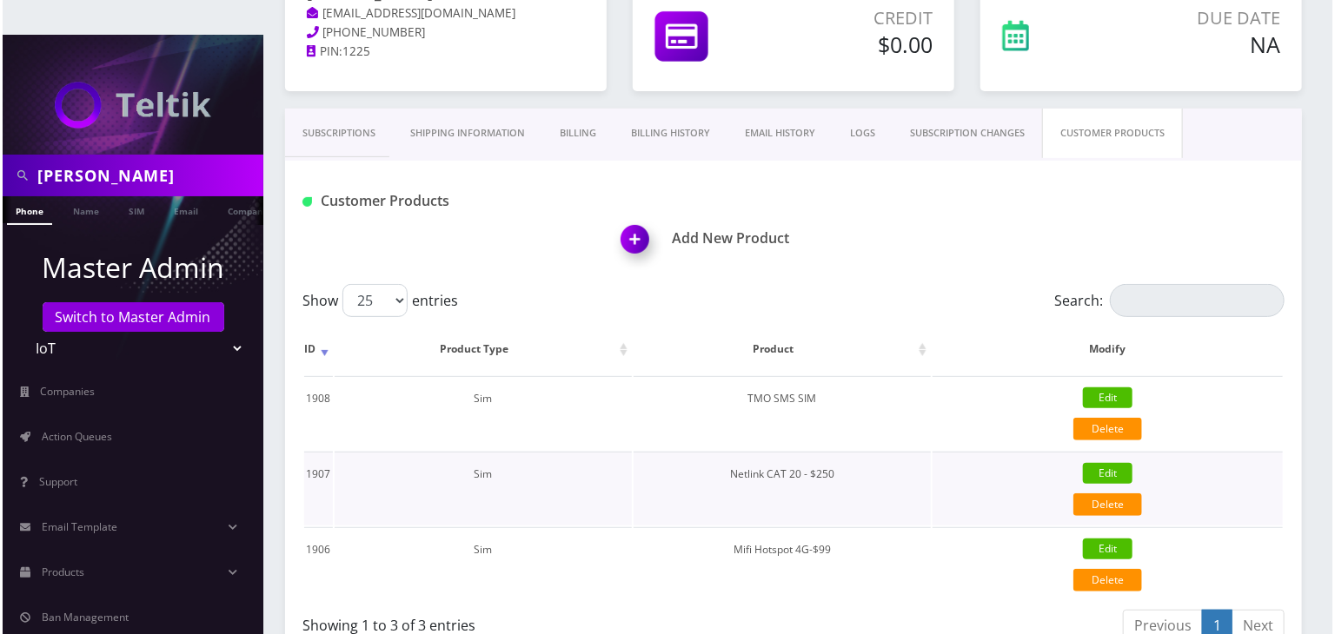
scroll to position [261, 0]
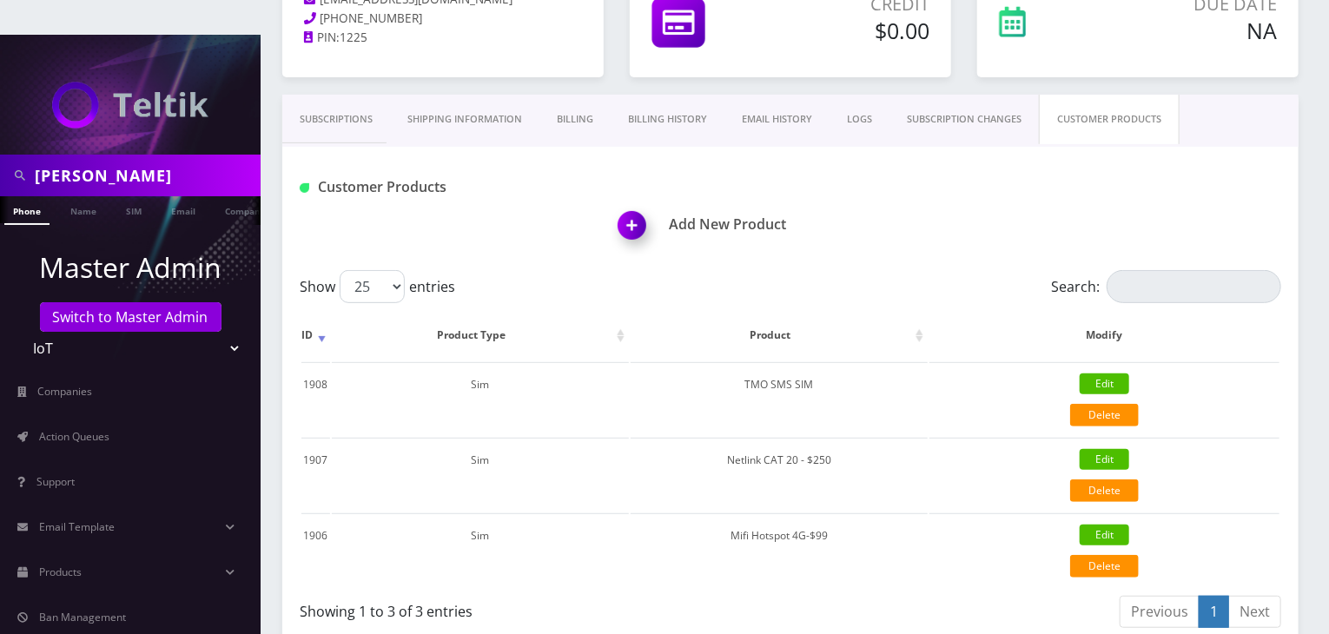
click at [625, 206] on img at bounding box center [635, 231] width 51 height 51
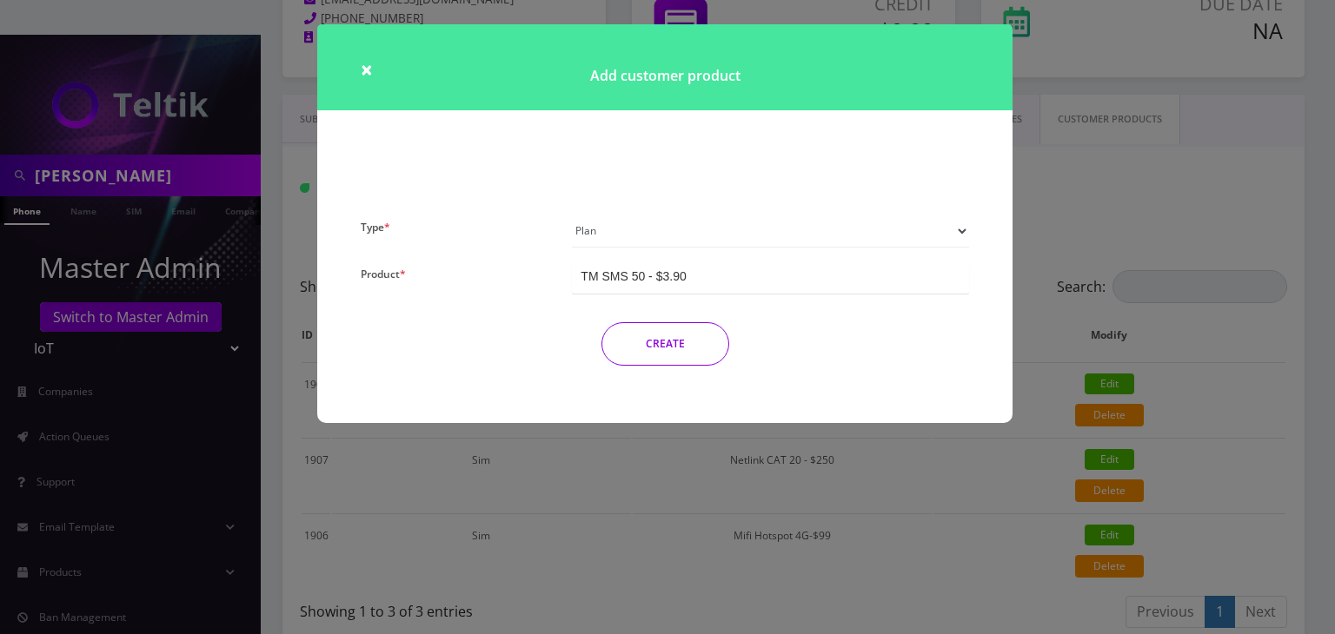
click at [603, 232] on select "Plan Device Sim Addon One-off" at bounding box center [770, 231] width 397 height 33
select select "3"
click at [572, 215] on select "Plan Device Sim Addon One-off" at bounding box center [770, 231] width 397 height 33
click at [674, 267] on div "TMO SMS SIM" at bounding box center [770, 278] width 397 height 32
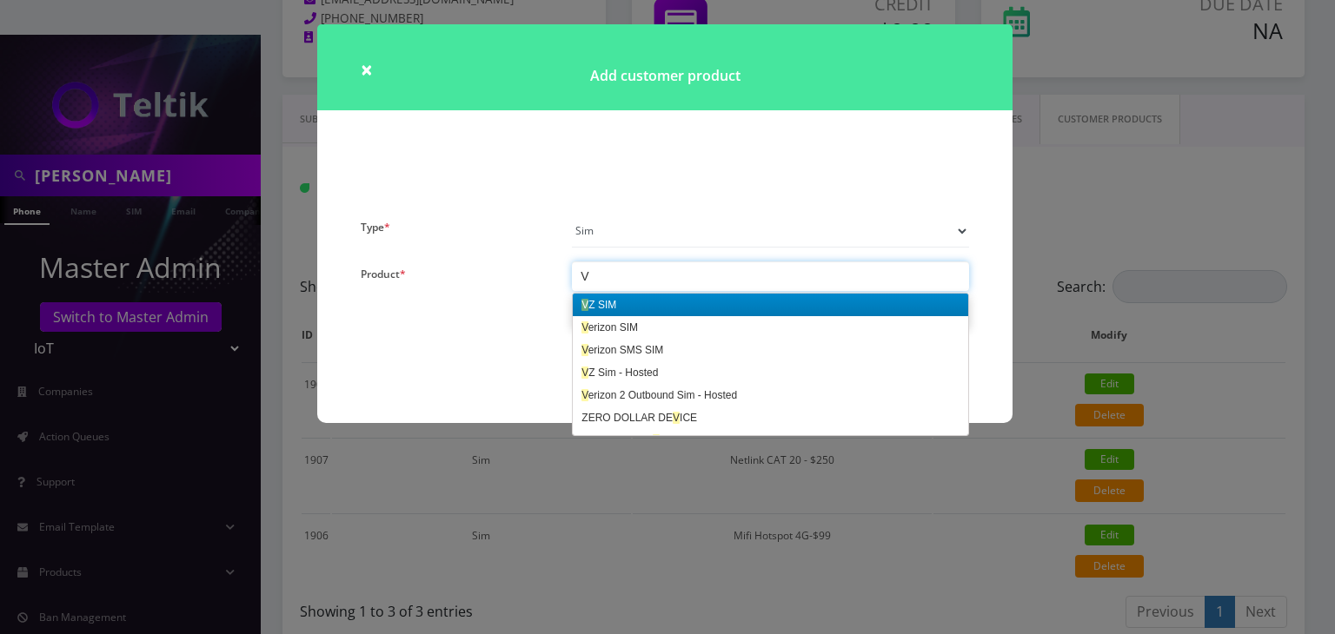
type input "VZ"
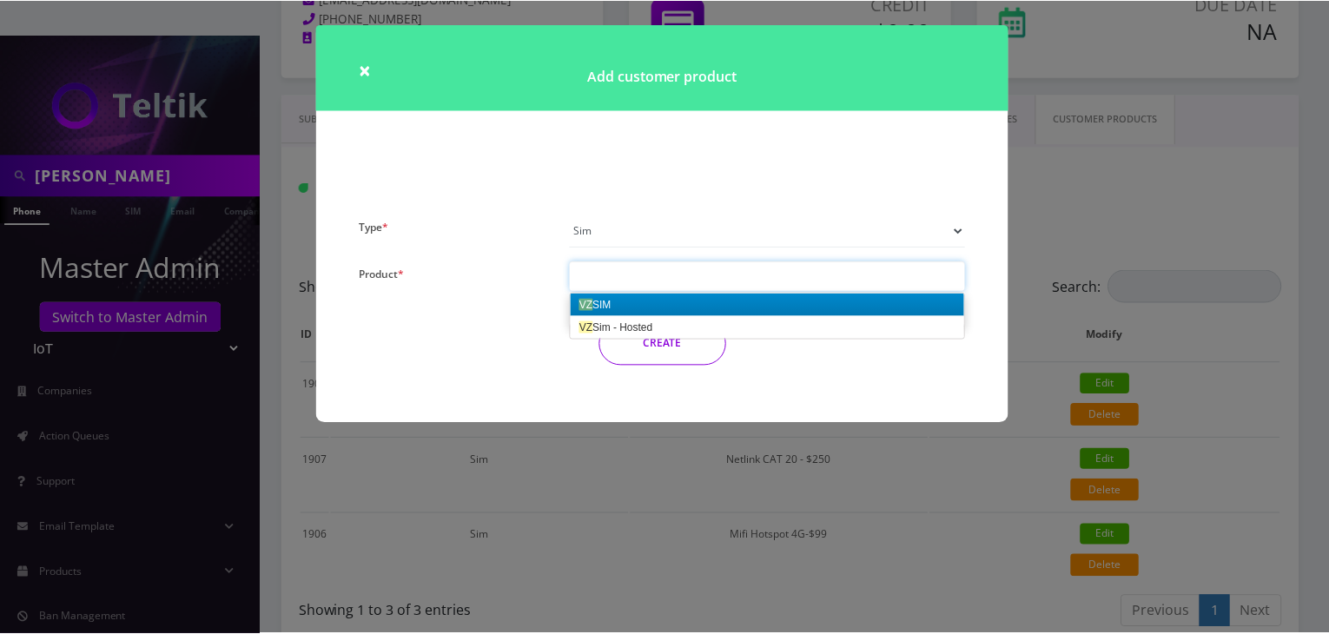
scroll to position [0, 0]
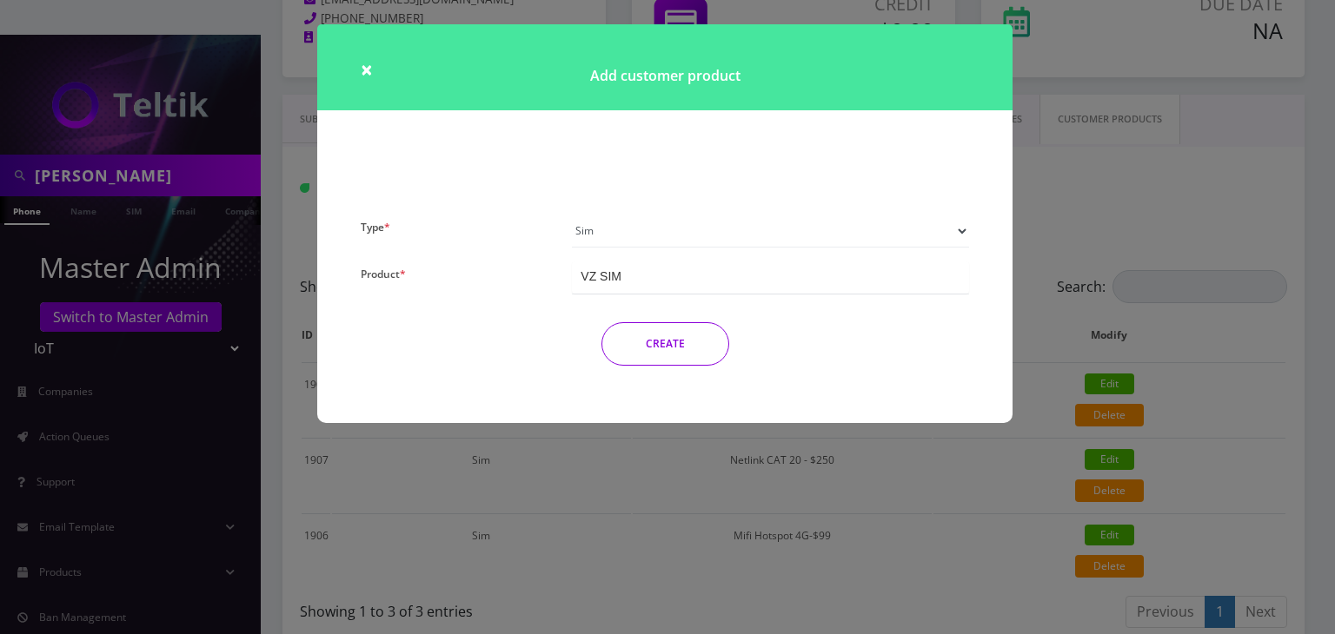
click at [655, 336] on button "CREATE" at bounding box center [665, 343] width 128 height 43
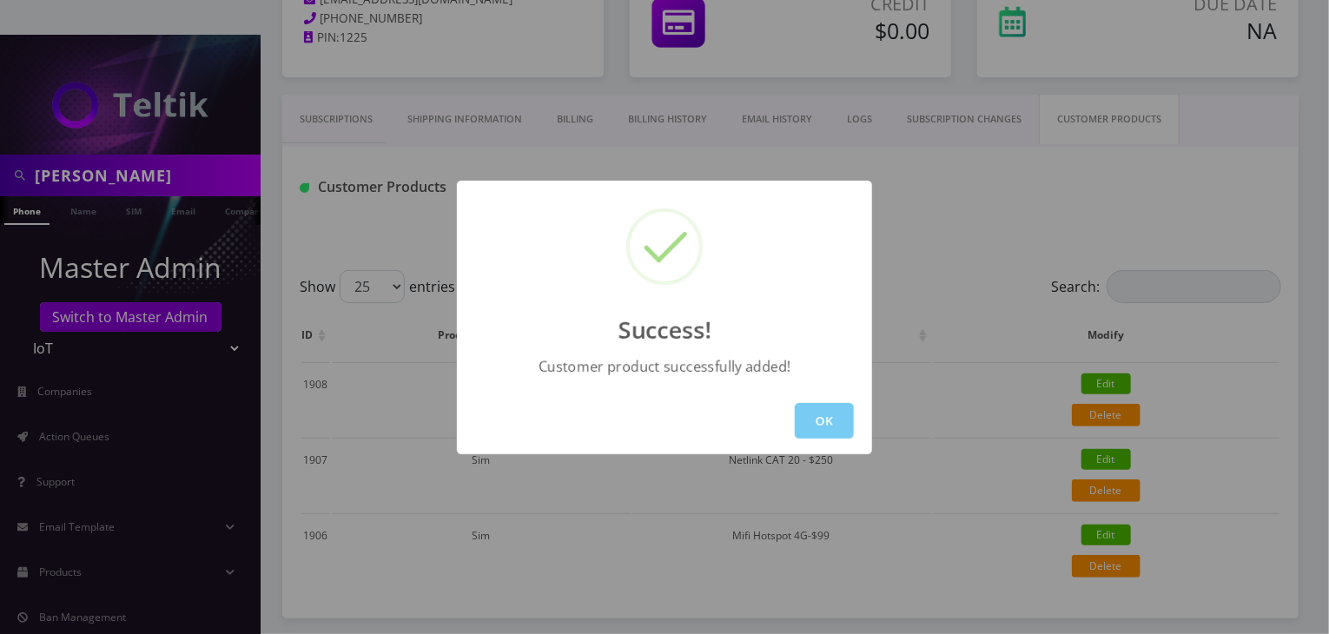
click at [838, 421] on button "OK" at bounding box center [824, 421] width 59 height 36
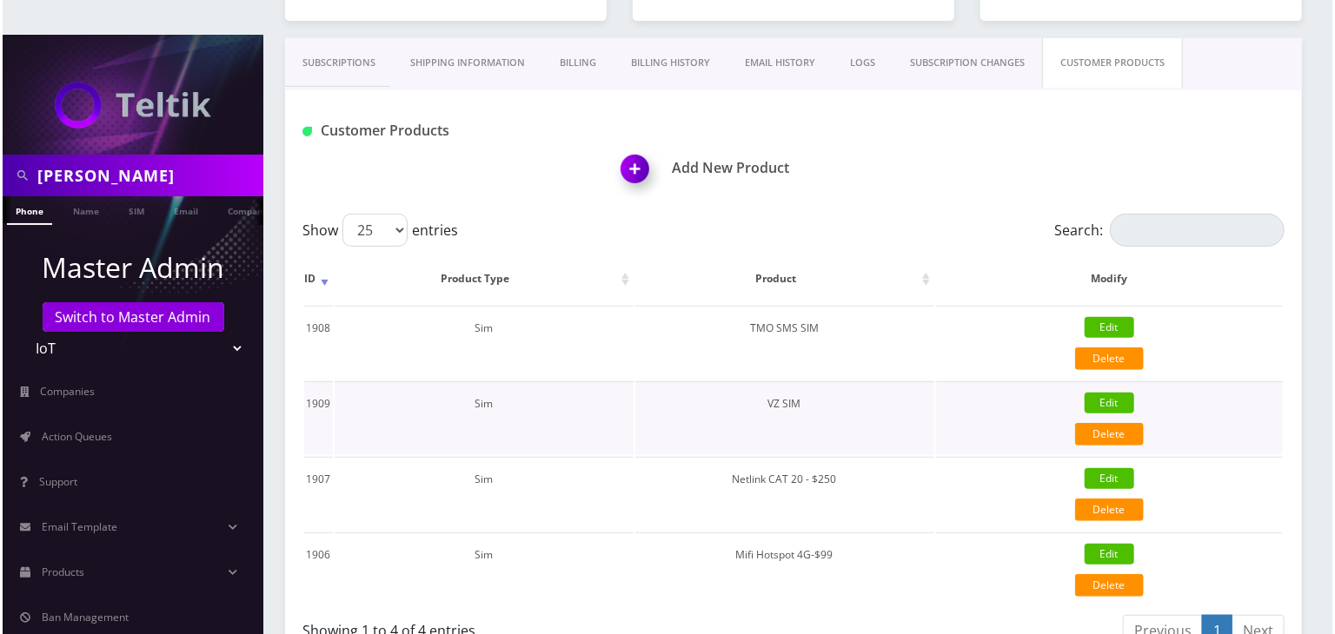
scroll to position [348, 0]
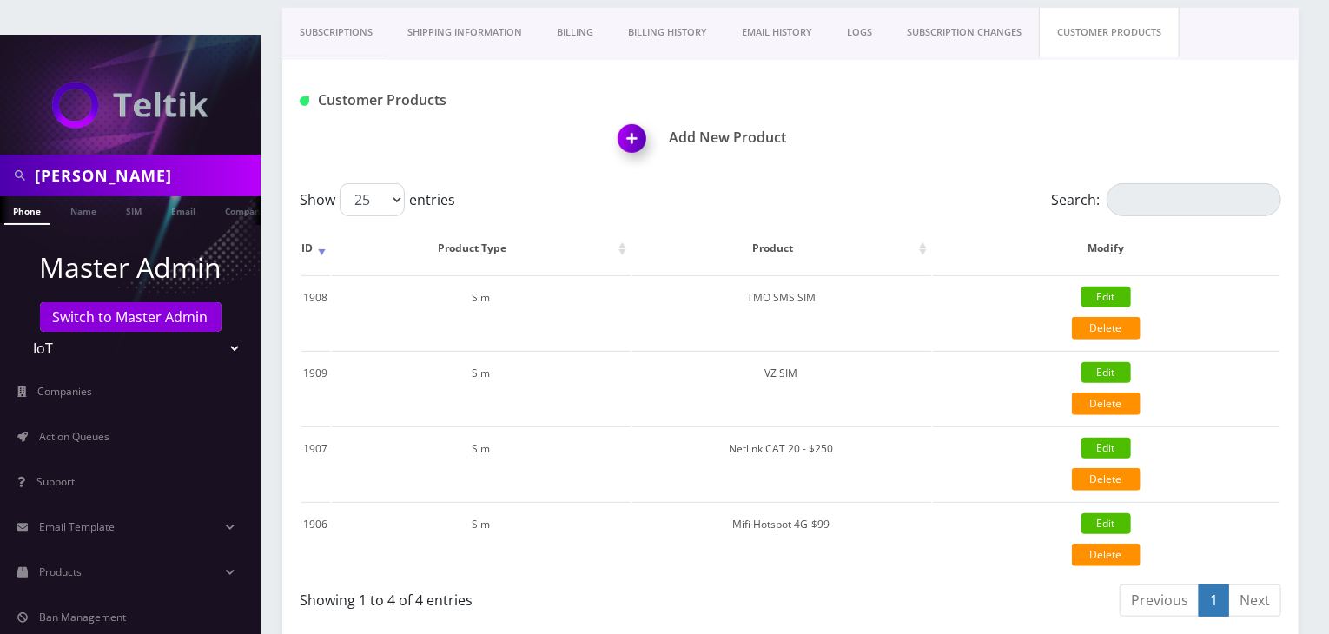
click at [630, 119] on img at bounding box center [635, 144] width 51 height 51
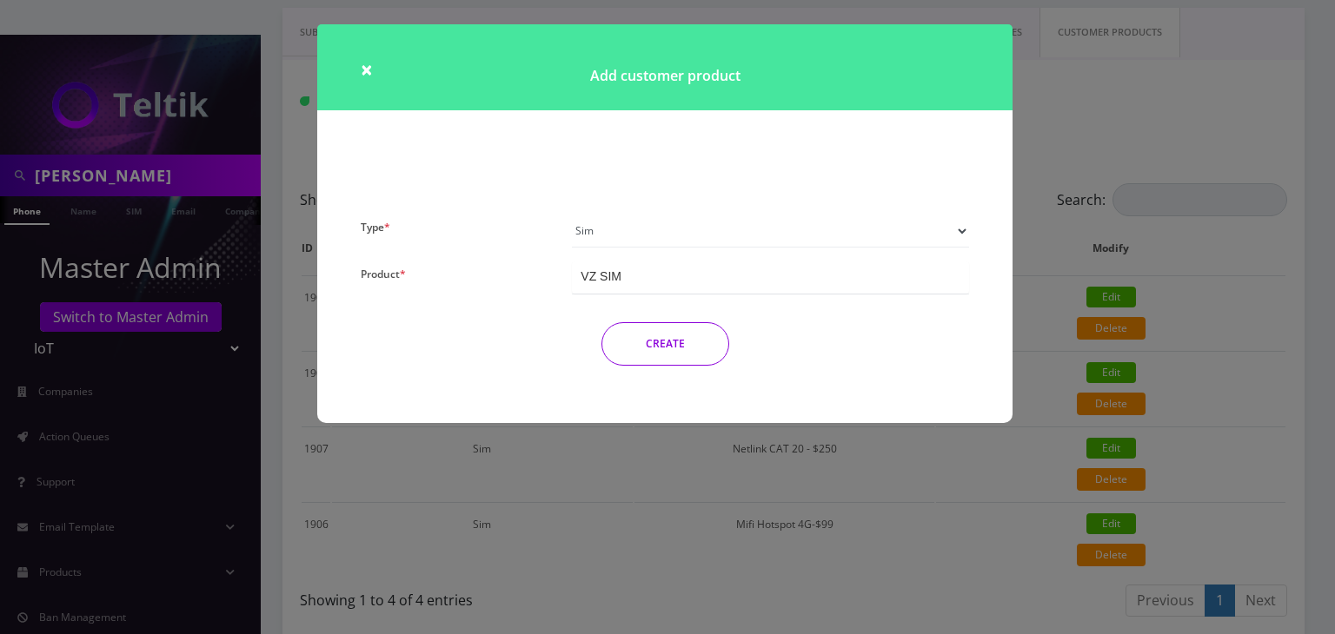
drag, startPoint x: 667, startPoint y: 216, endPoint x: 678, endPoint y: 244, distance: 29.7
click at [667, 216] on select "Plan Device Sim Addon One-off" at bounding box center [770, 231] width 397 height 33
select select "1"
click at [572, 215] on select "Plan Device Sim Addon One-off" at bounding box center [770, 231] width 397 height 33
click at [761, 273] on div "TM SMS 50 - $3.90" at bounding box center [770, 278] width 397 height 32
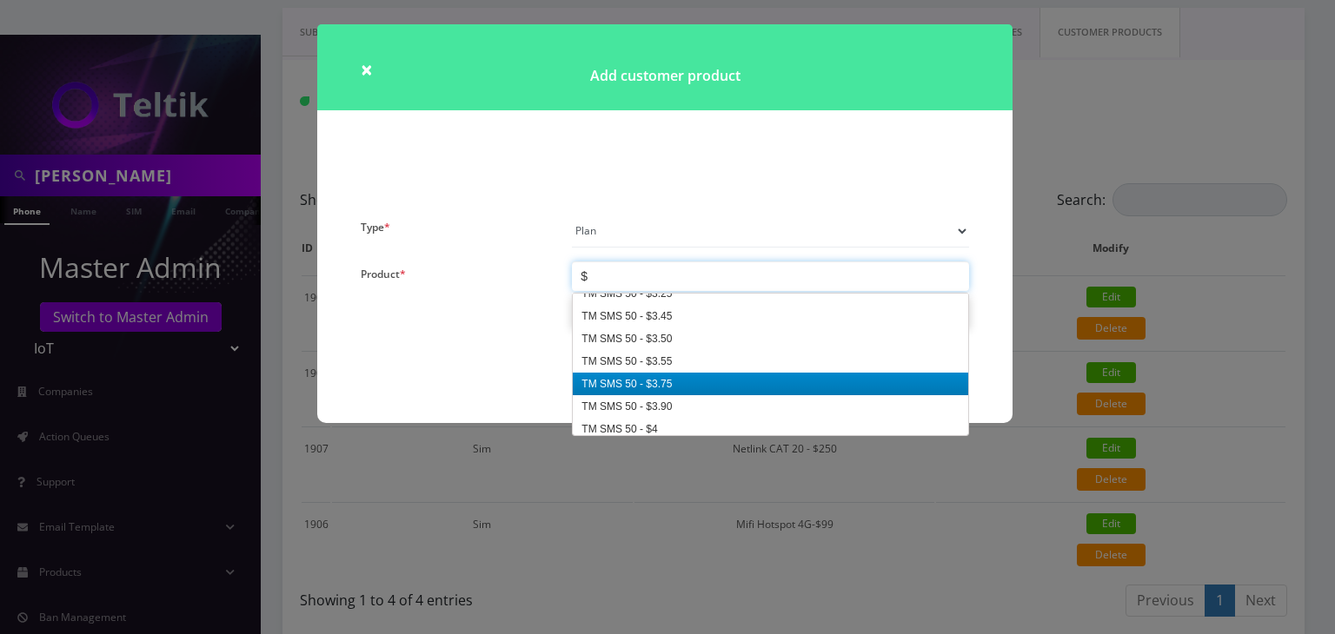
scroll to position [566, 0]
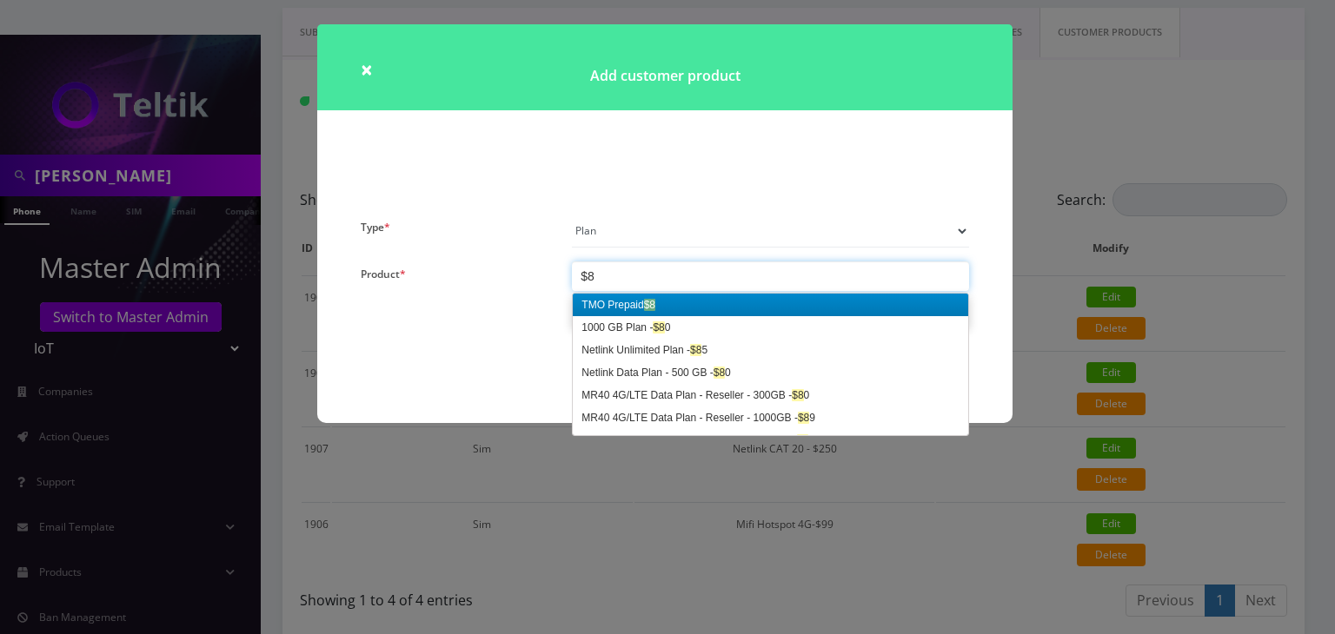
type input "$85"
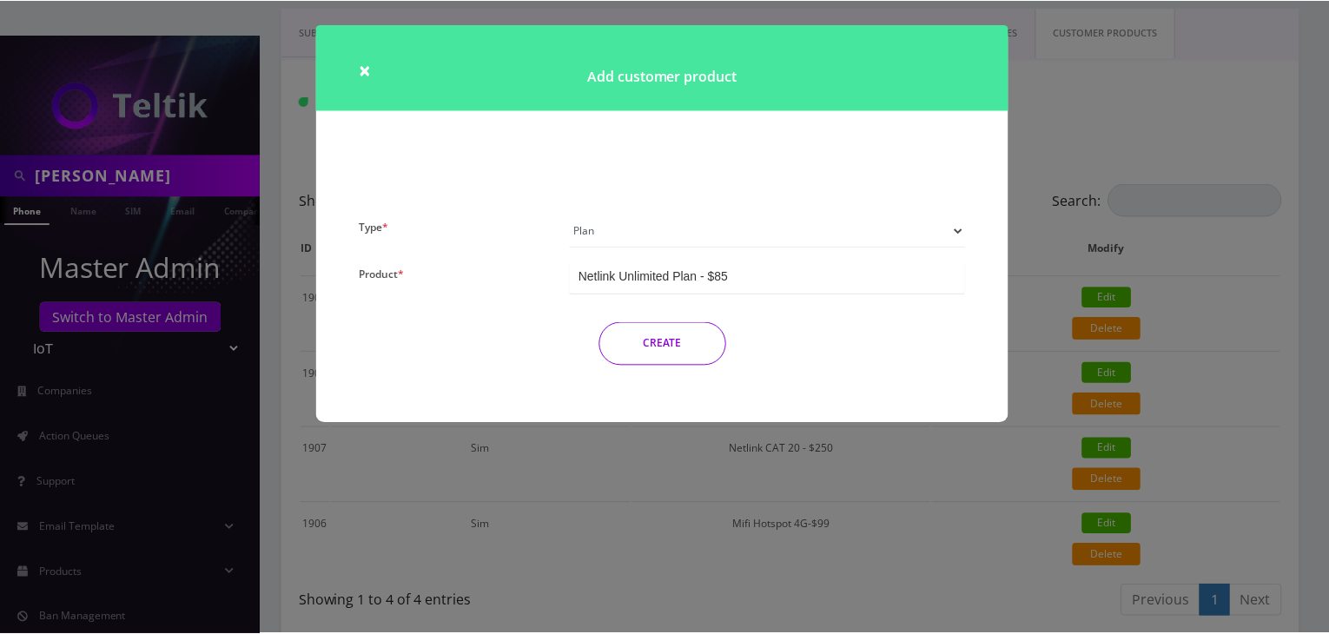
scroll to position [0, 0]
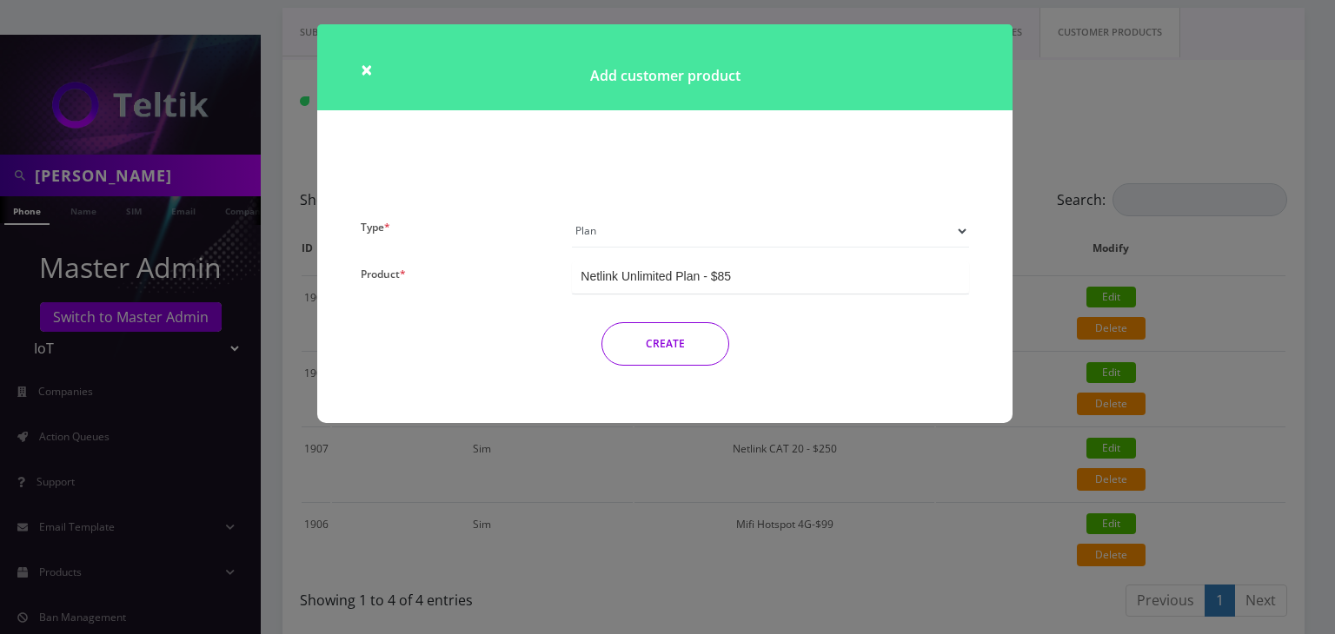
click at [653, 348] on button "CREATE" at bounding box center [665, 343] width 128 height 43
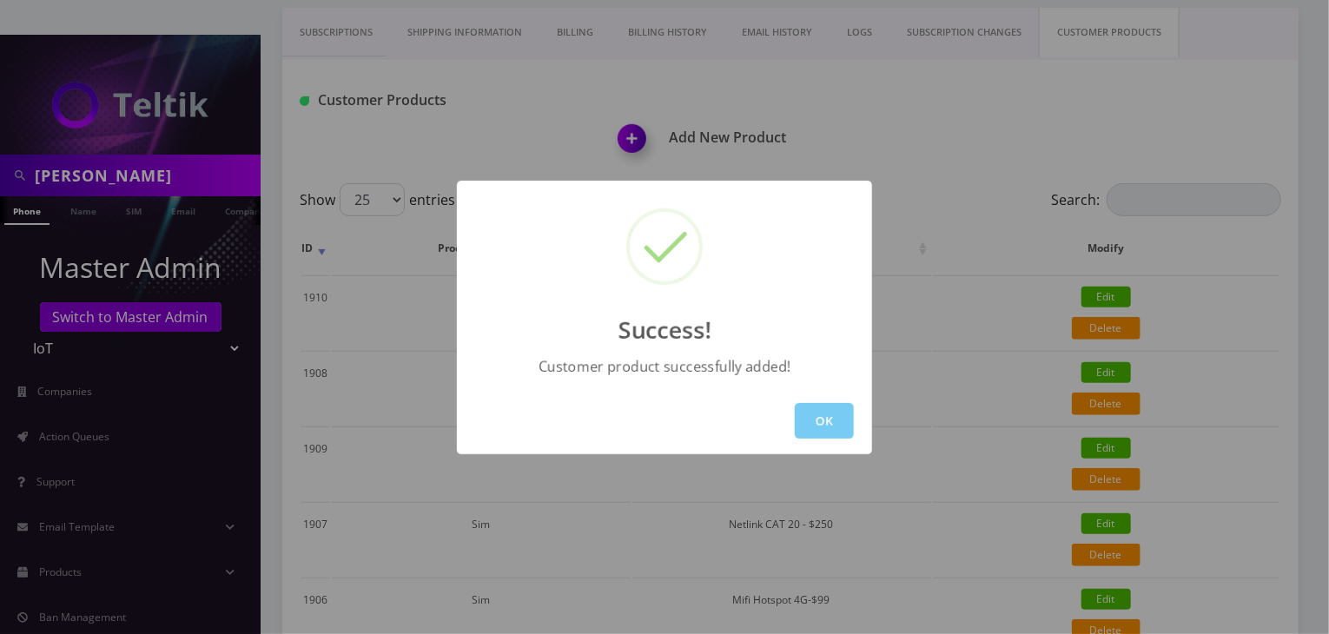
click at [838, 417] on button "OK" at bounding box center [824, 421] width 59 height 36
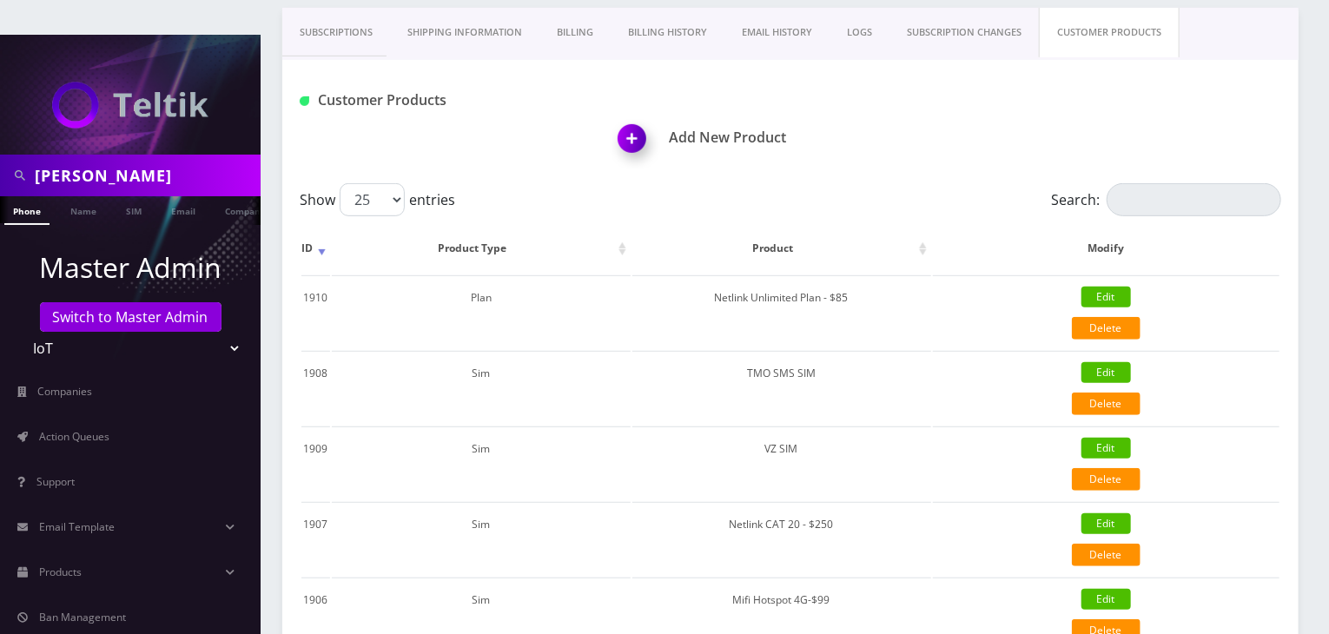
click at [628, 119] on img at bounding box center [635, 144] width 51 height 51
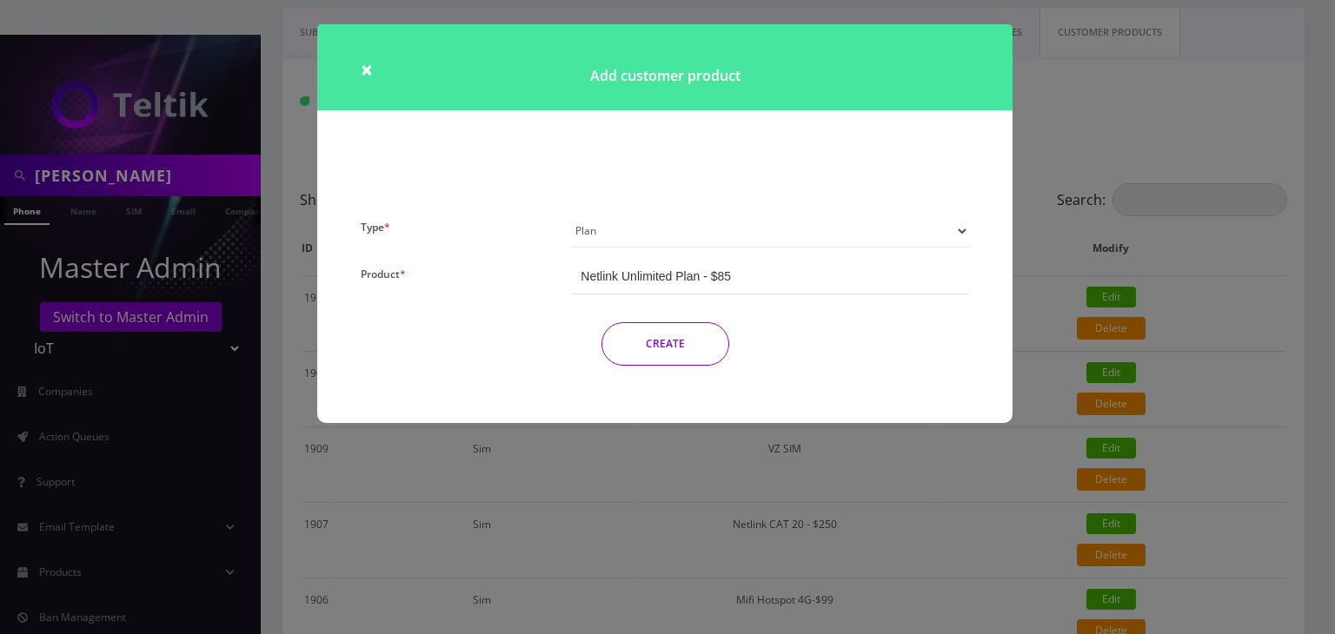
click at [646, 236] on select "Plan Device Sim Addon One-off" at bounding box center [770, 231] width 397 height 33
click at [1147, 103] on div "× Add customer product Type * Plan Device Sim Addon One-off Product * Netlink U…" at bounding box center [667, 317] width 1335 height 634
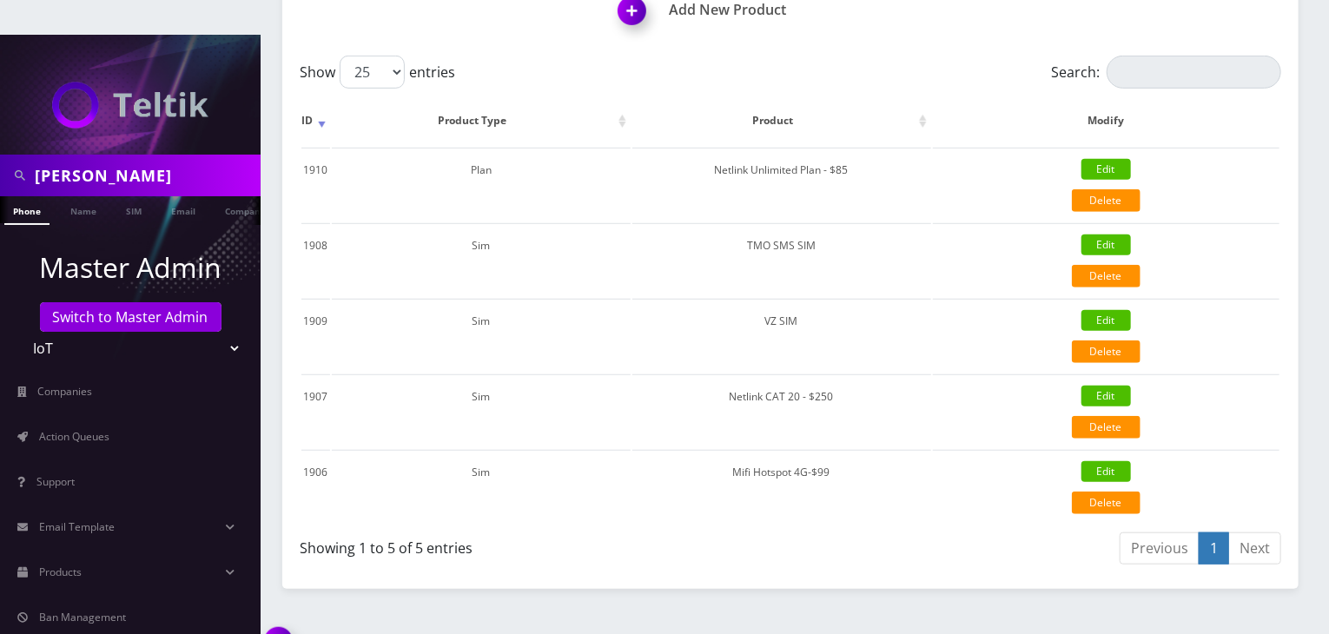
scroll to position [0, 9]
click at [646, 579] on div "brian Phone Name SIM Email Company Customer Dashboard Customer Details IoT Mana…" at bounding box center [790, 117] width 1077 height 1114
click at [104, 419] on link "Action Queues" at bounding box center [130, 437] width 261 height 36
